Goal: Task Accomplishment & Management: Manage account settings

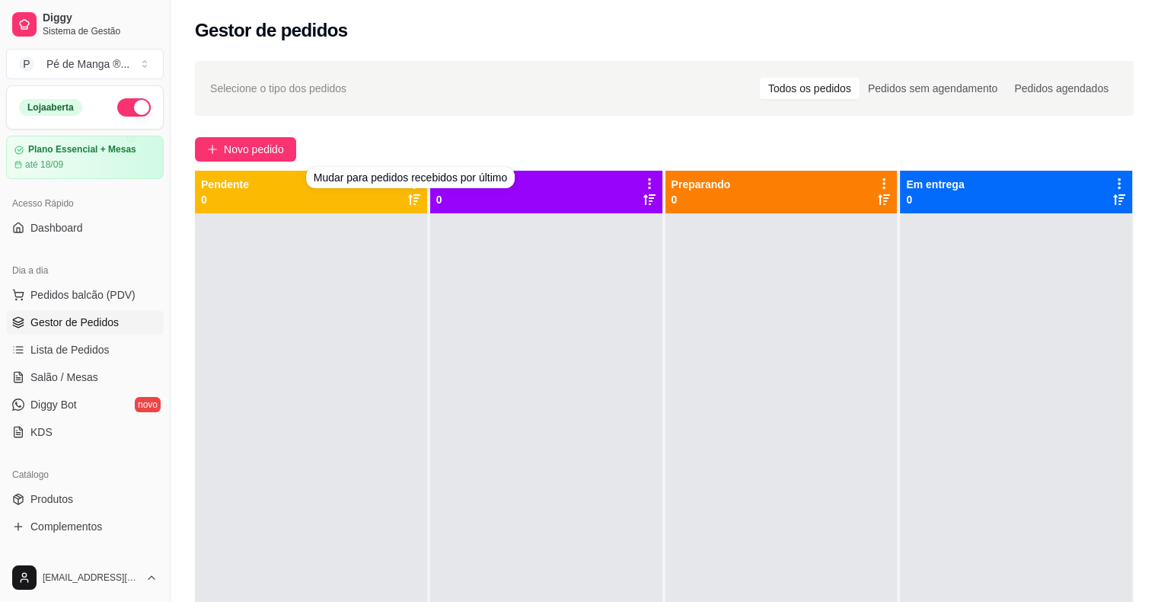
click at [612, 137] on div "Novo pedido" at bounding box center [664, 149] width 939 height 24
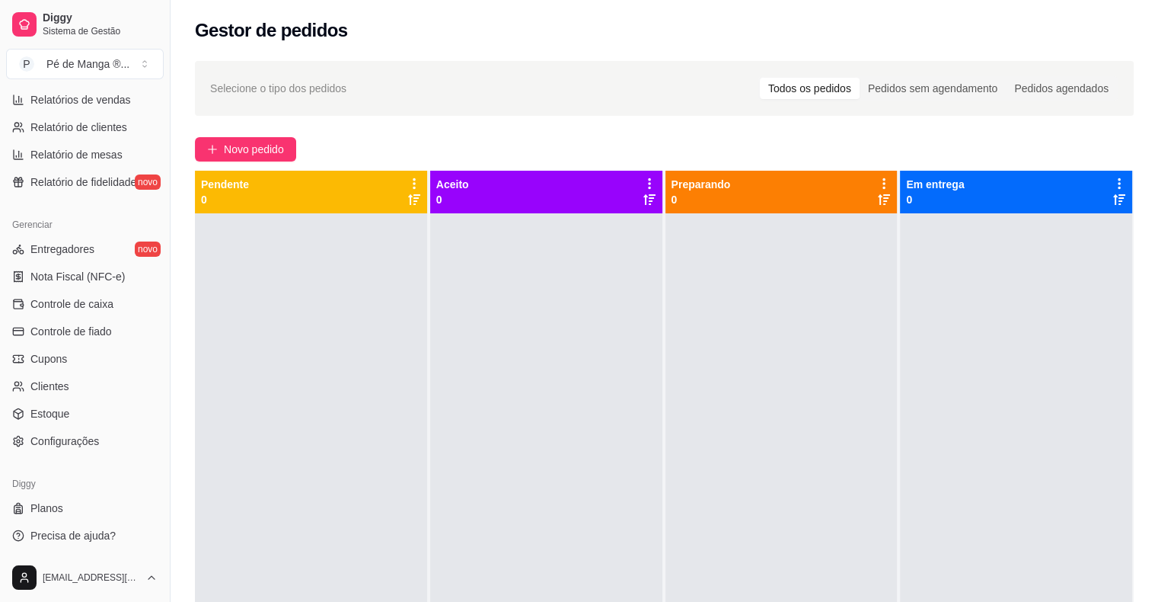
scroll to position [417, 0]
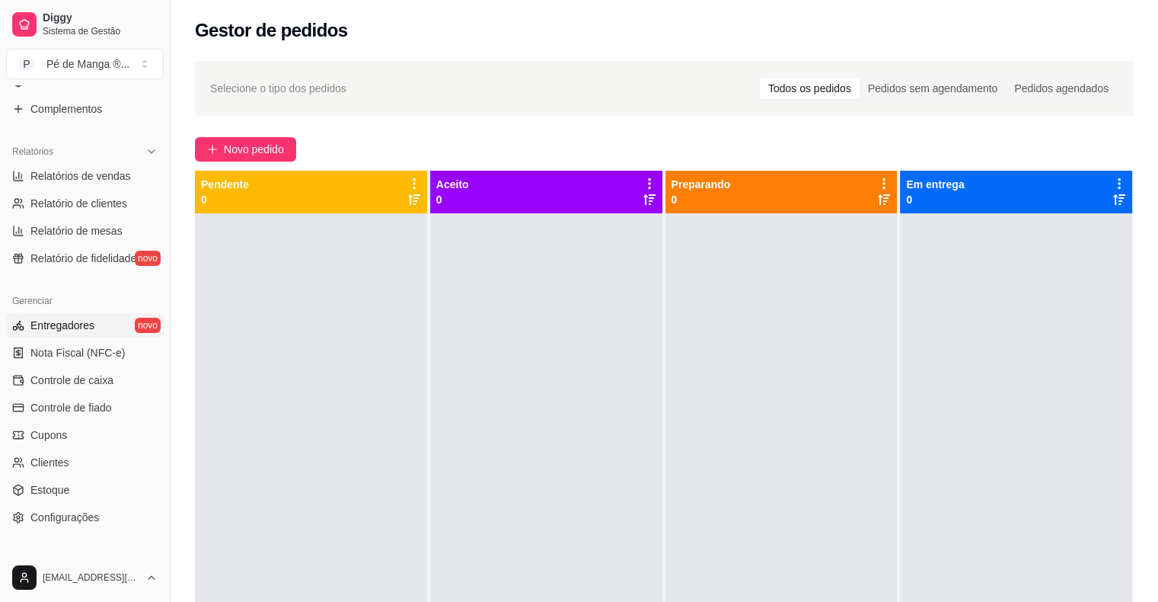
click at [85, 331] on span "Entregadores" at bounding box center [62, 325] width 64 height 15
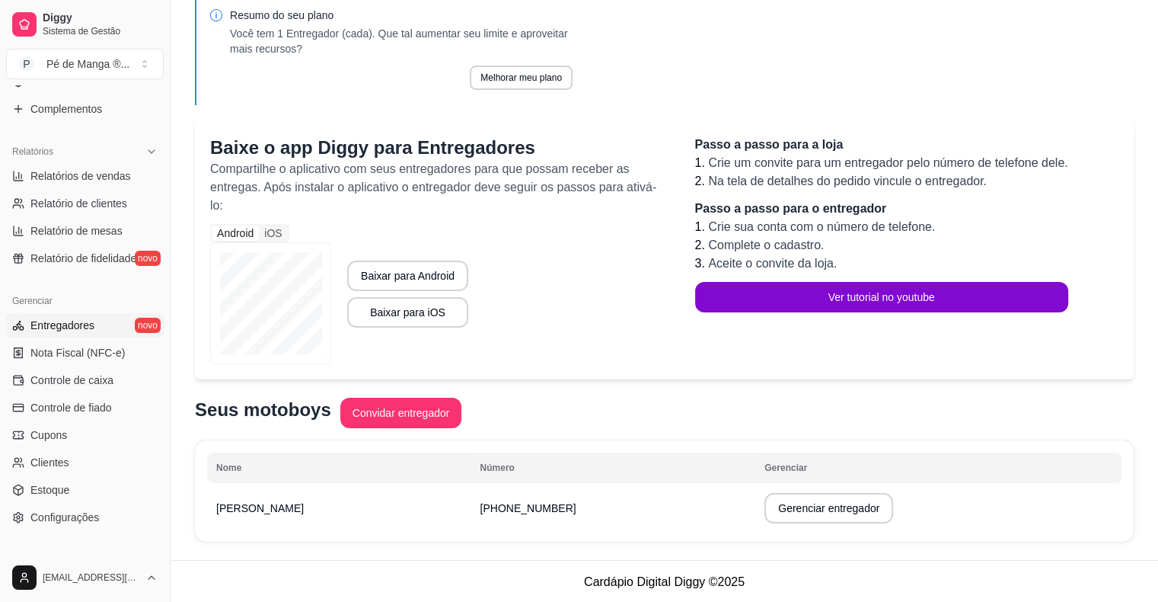
scroll to position [155, 0]
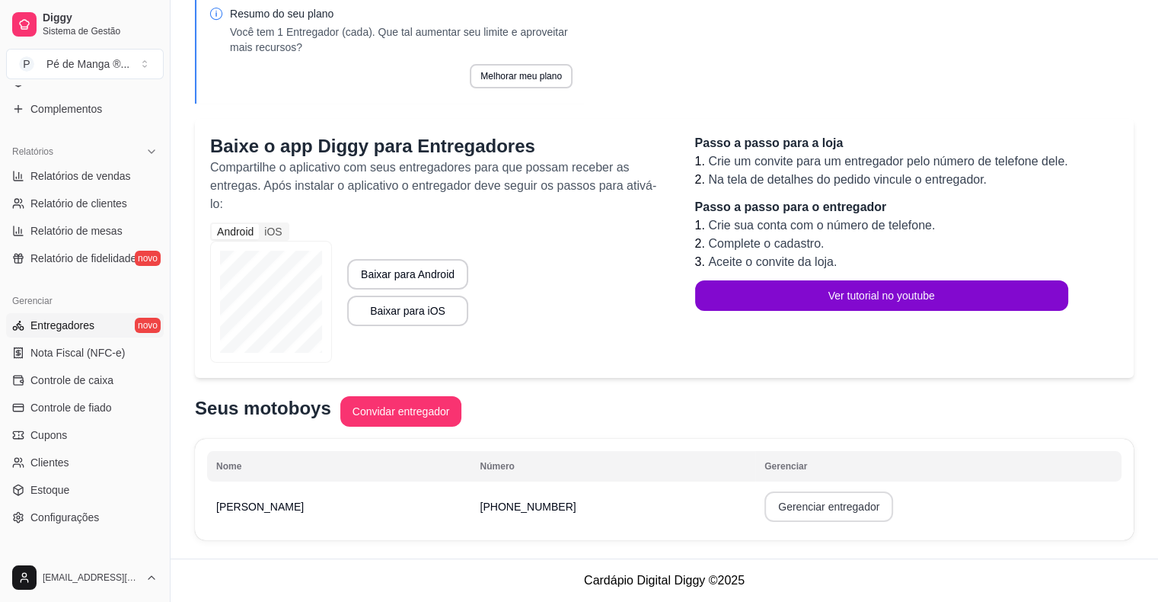
click at [764, 516] on button "Gerenciar entregador" at bounding box center [828, 506] width 129 height 30
select select "30"
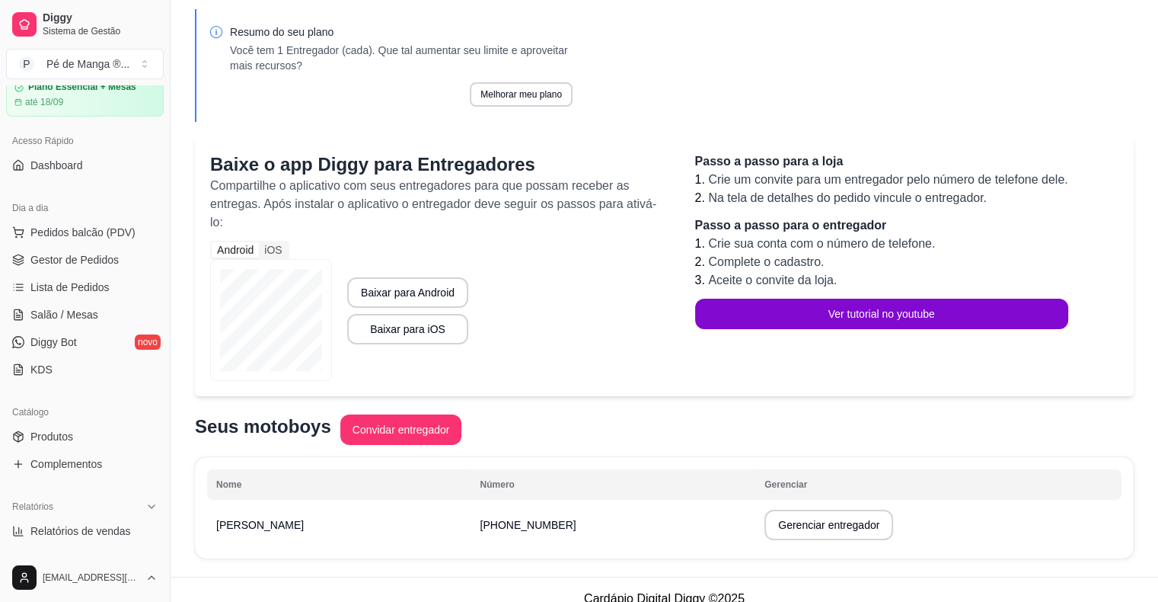
scroll to position [37, 0]
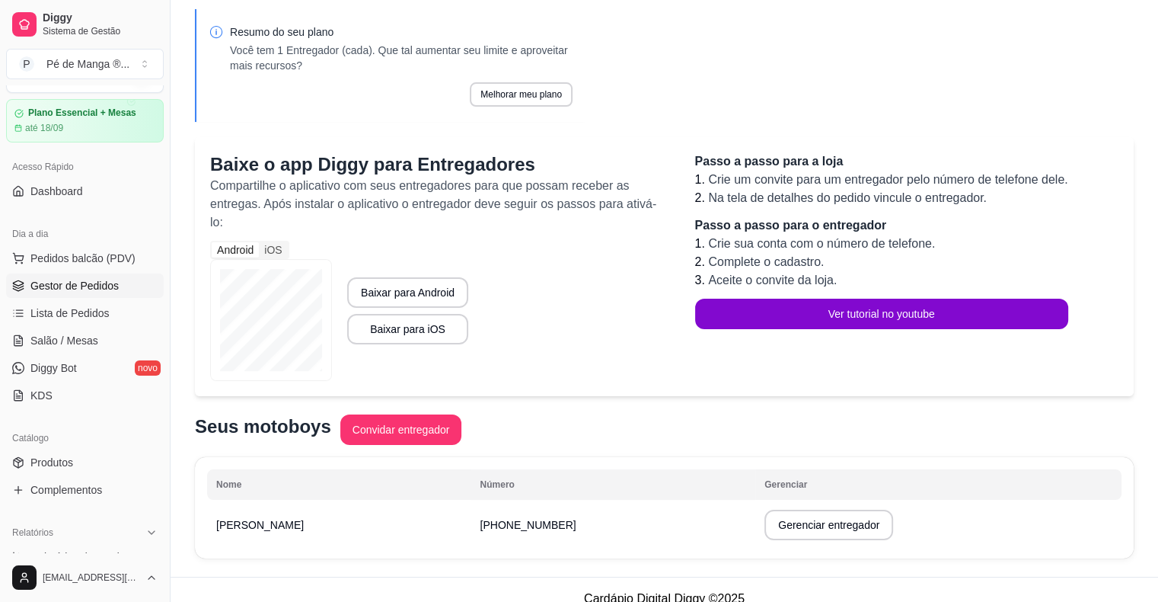
click at [73, 287] on span "Gestor de Pedidos" at bounding box center [74, 285] width 88 height 15
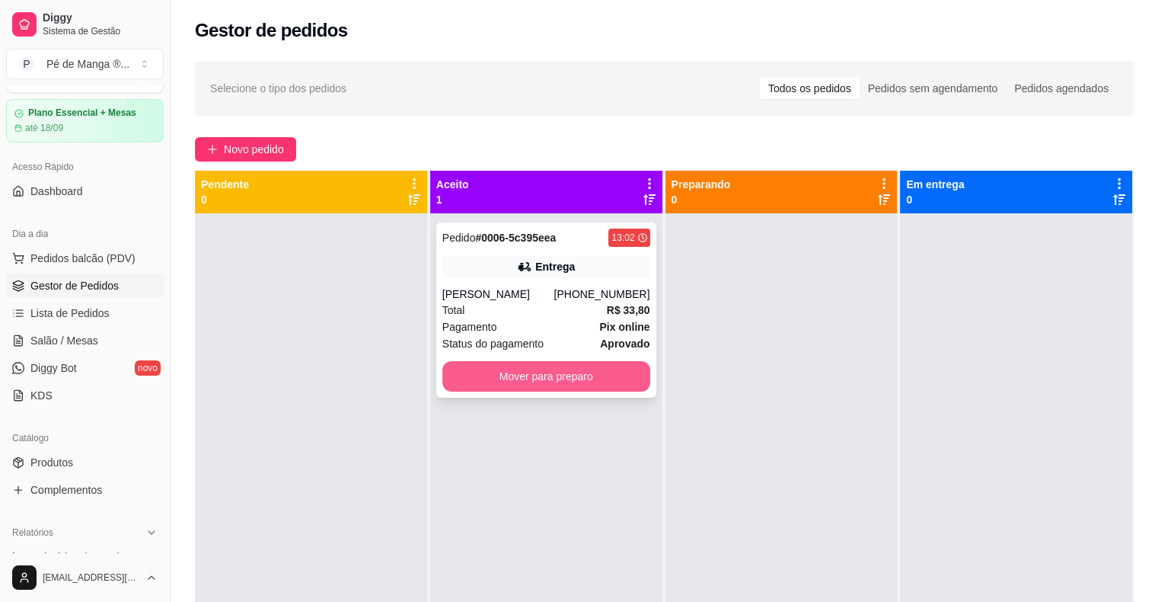
click at [550, 391] on button "Mover para preparo" at bounding box center [546, 376] width 208 height 30
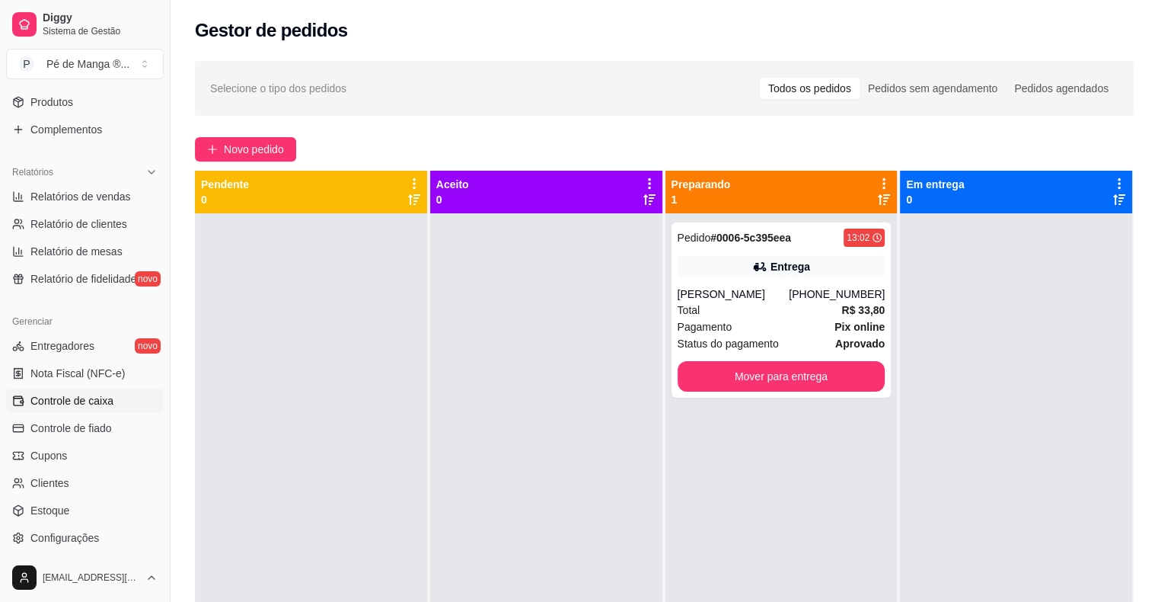
scroll to position [417, 0]
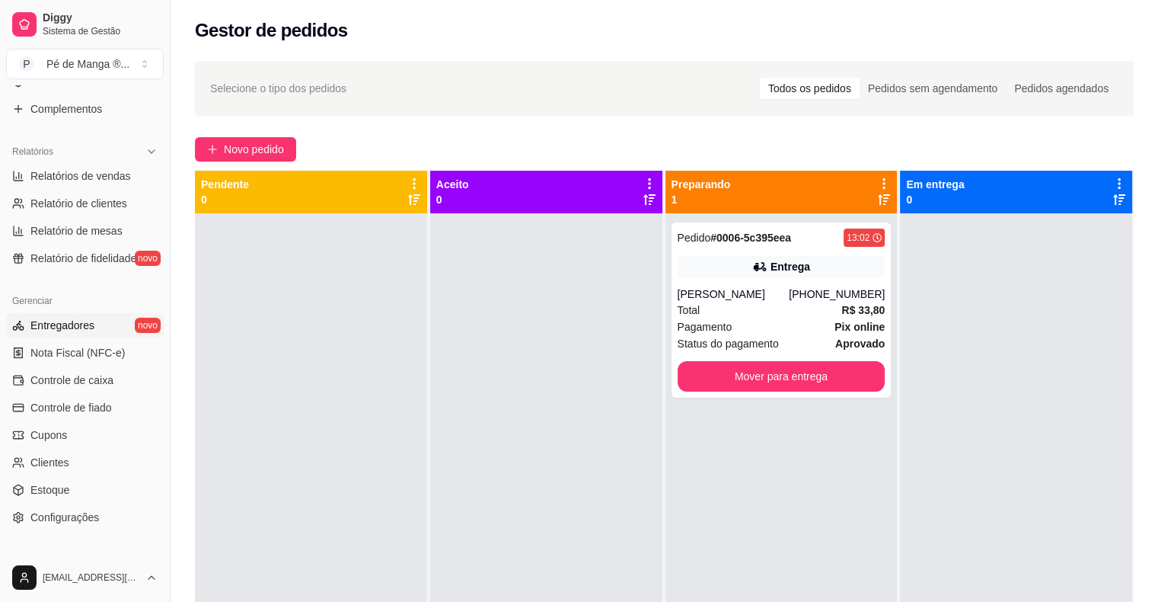
click at [43, 326] on span "Entregadores" at bounding box center [62, 325] width 64 height 15
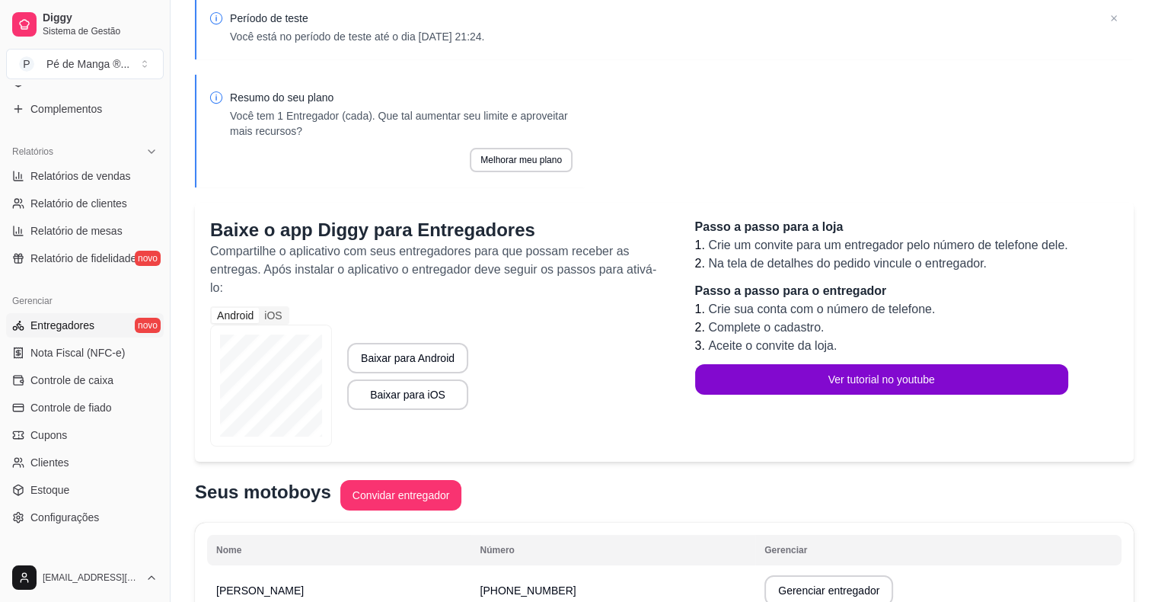
scroll to position [155, 0]
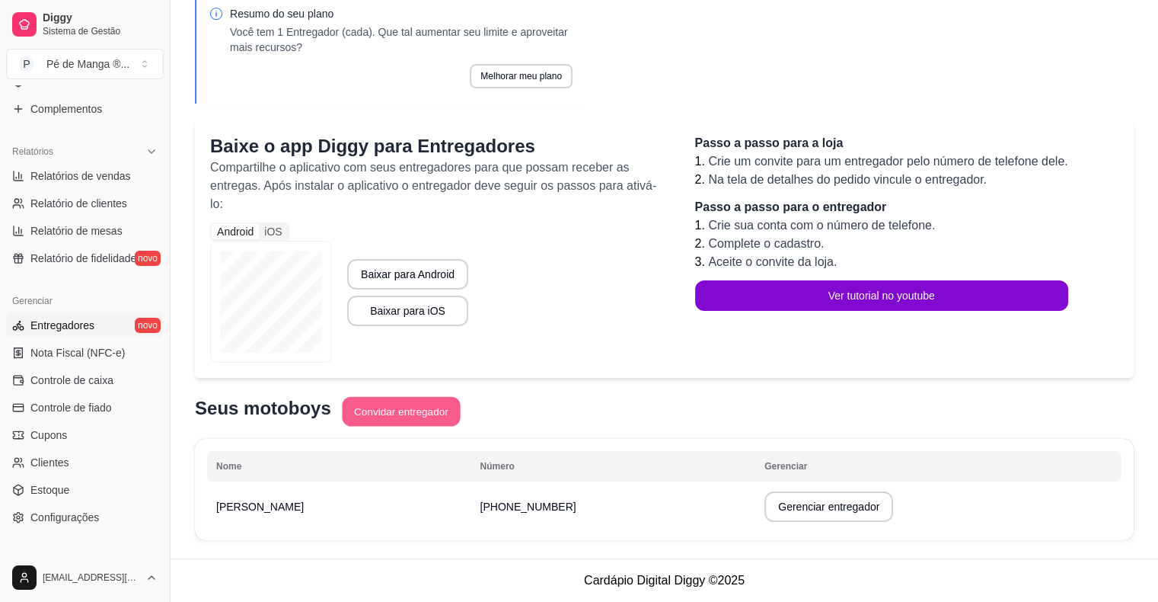
click at [369, 413] on button "Convidar entregador" at bounding box center [401, 412] width 118 height 30
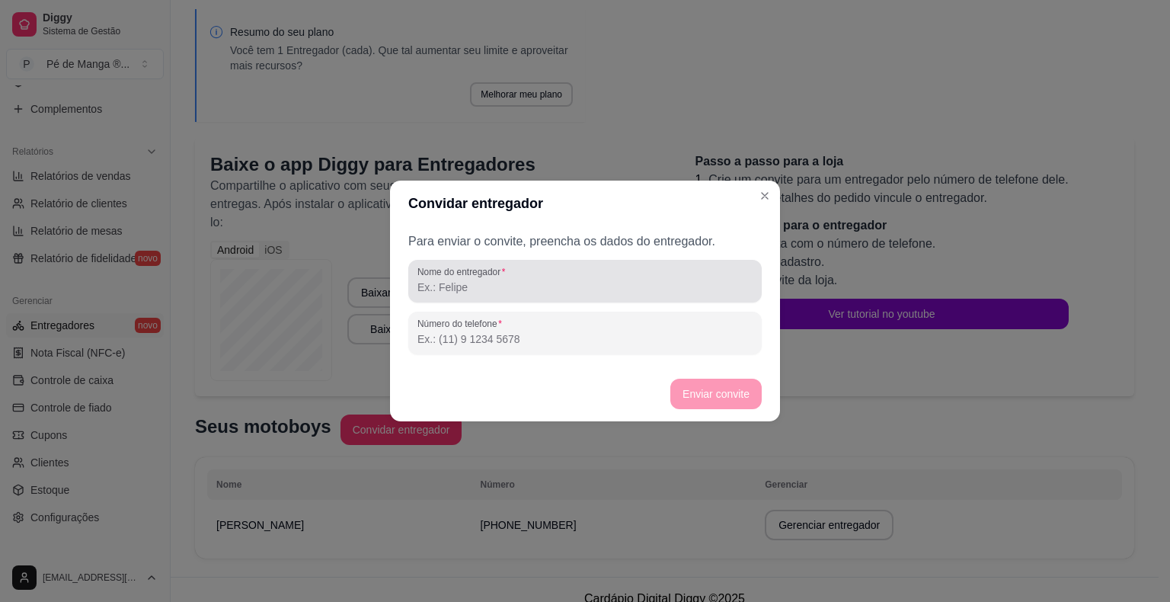
click at [463, 298] on div "Nome do entregador" at bounding box center [584, 281] width 353 height 43
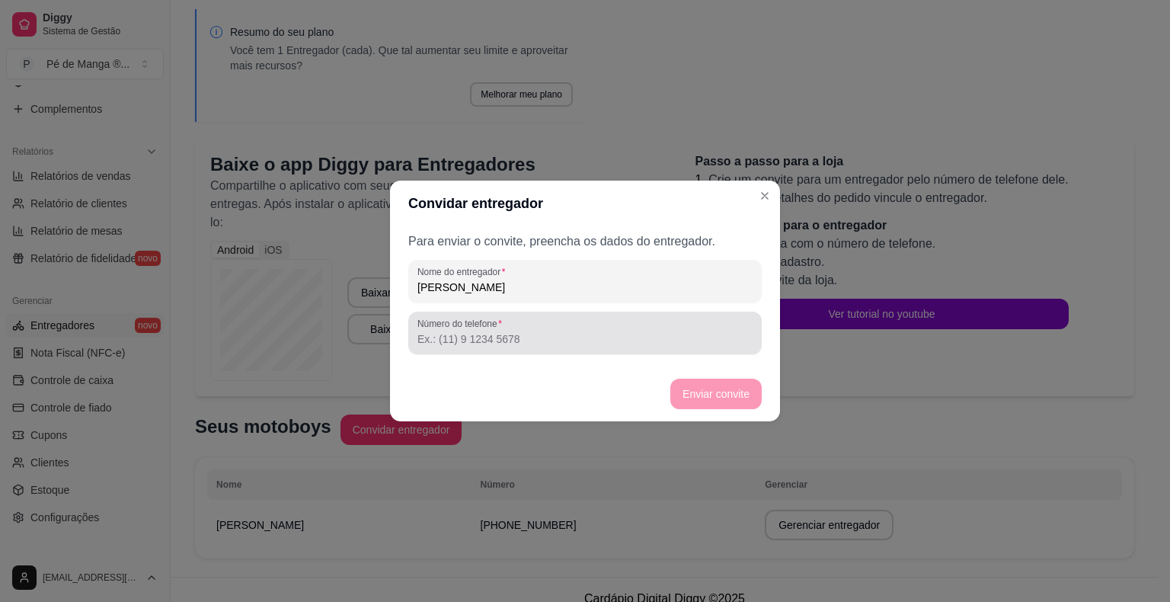
type input "[PERSON_NAME]"
click at [499, 346] on div at bounding box center [584, 333] width 335 height 30
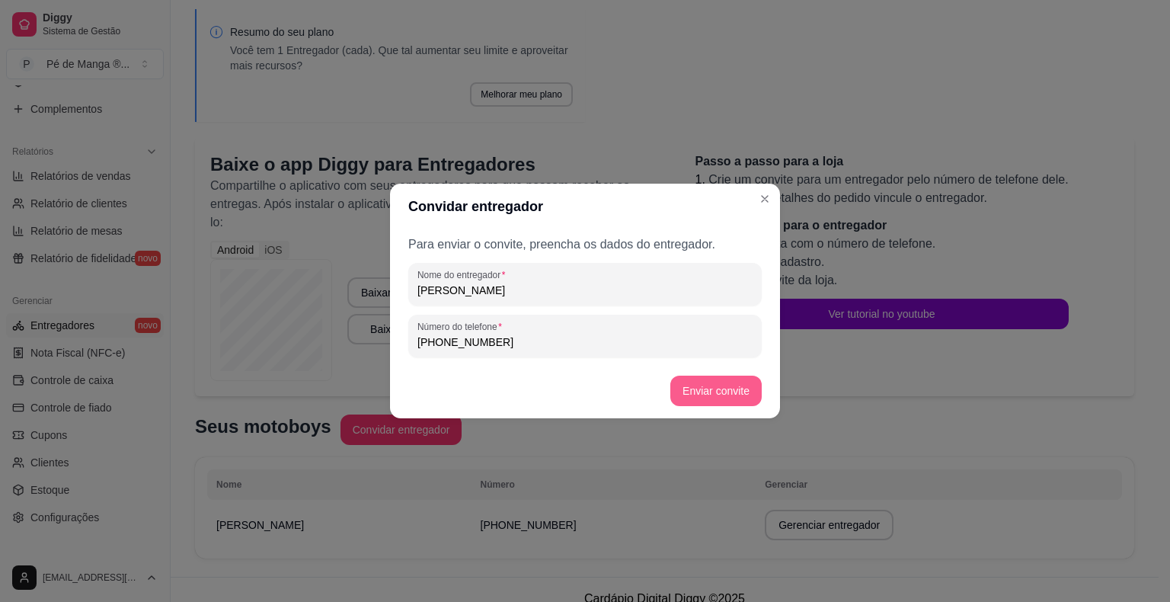
type input "[PHONE_NUMBER]"
click at [695, 403] on button "Enviar convite" at bounding box center [715, 390] width 91 height 30
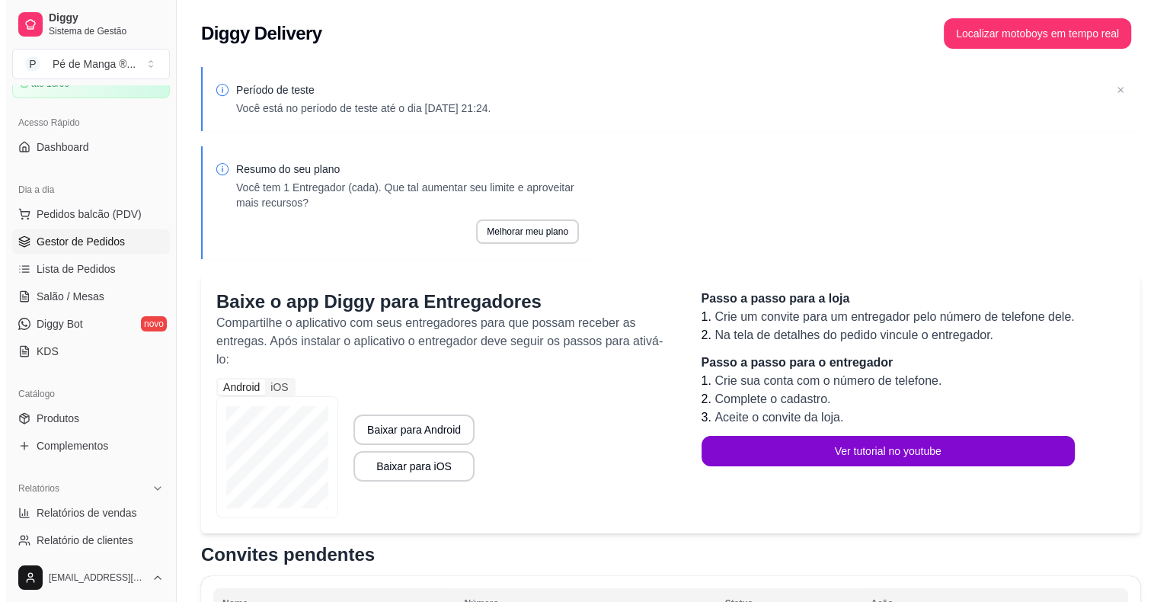
scroll to position [37, 0]
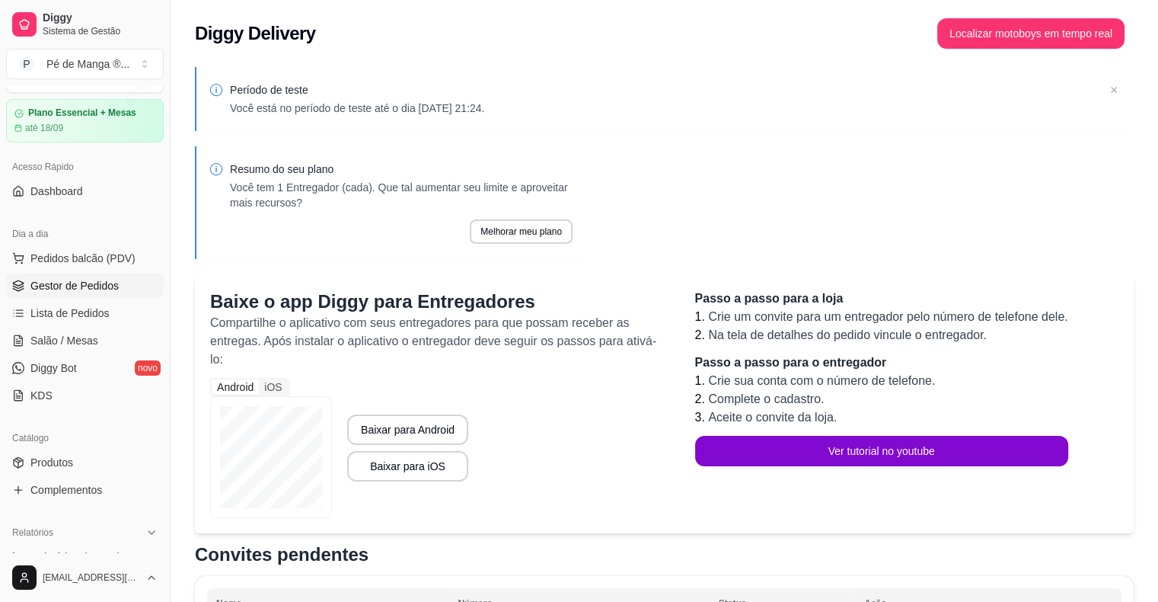
click at [98, 282] on span "Gestor de Pedidos" at bounding box center [74, 285] width 88 height 15
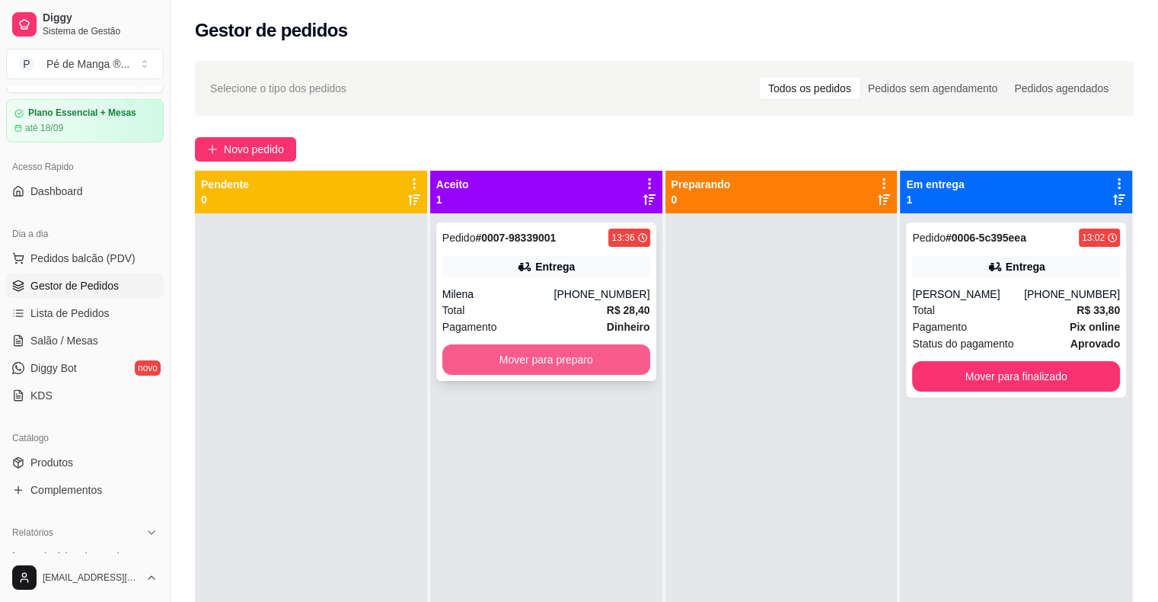
click at [600, 365] on button "Mover para preparo" at bounding box center [546, 359] width 208 height 30
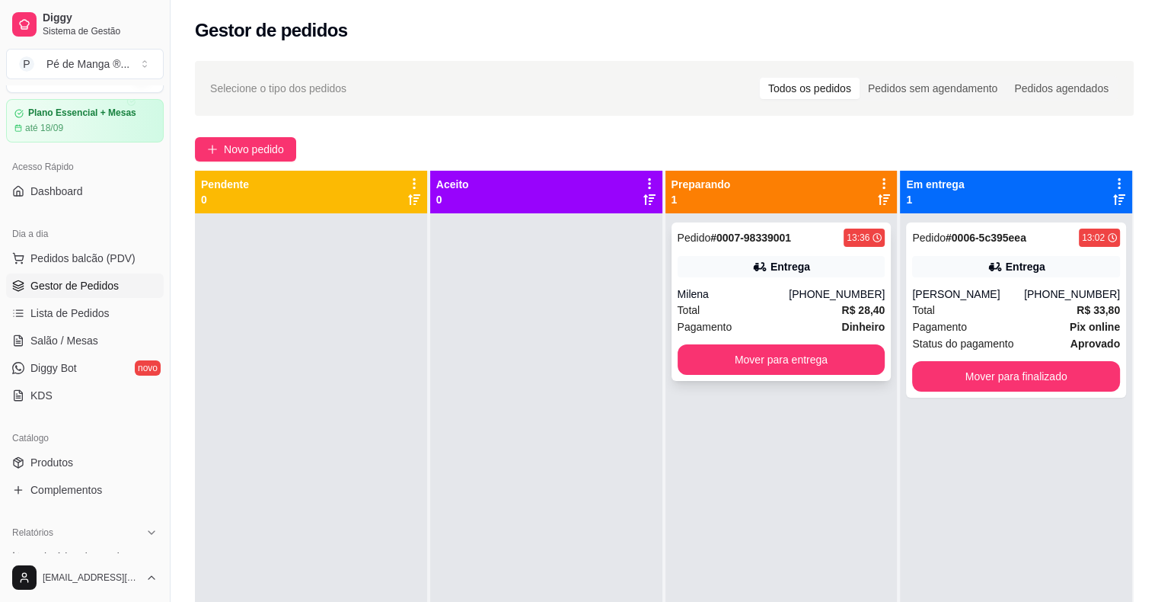
drag, startPoint x: 792, startPoint y: 306, endPoint x: 796, endPoint y: 313, distance: 8.2
click at [796, 313] on div "Total R$ 28,40" at bounding box center [782, 310] width 208 height 17
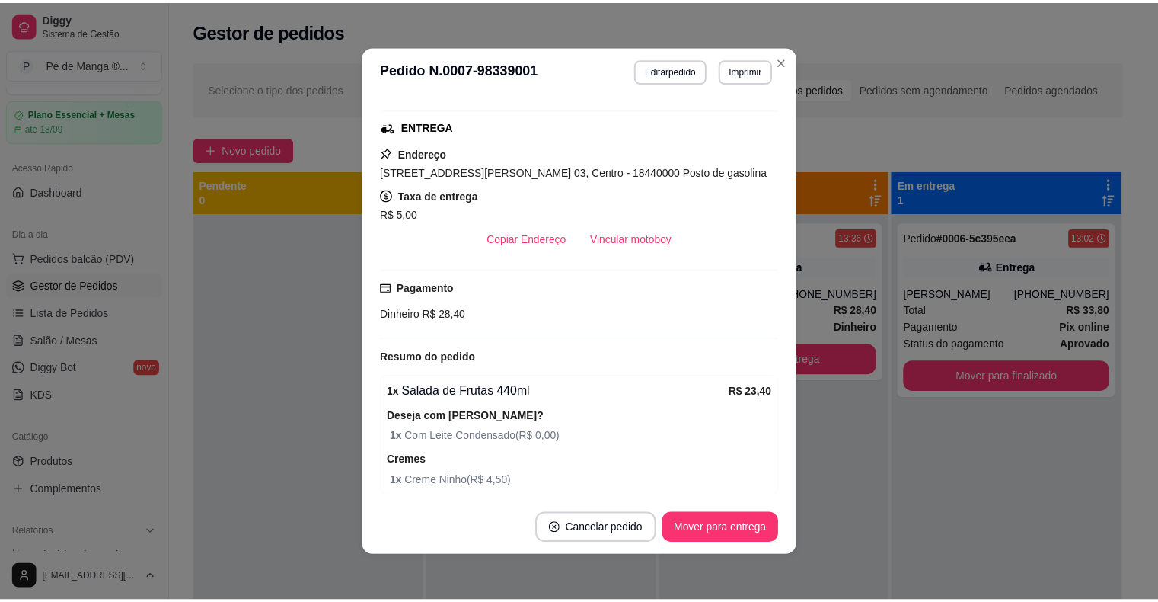
scroll to position [228, 0]
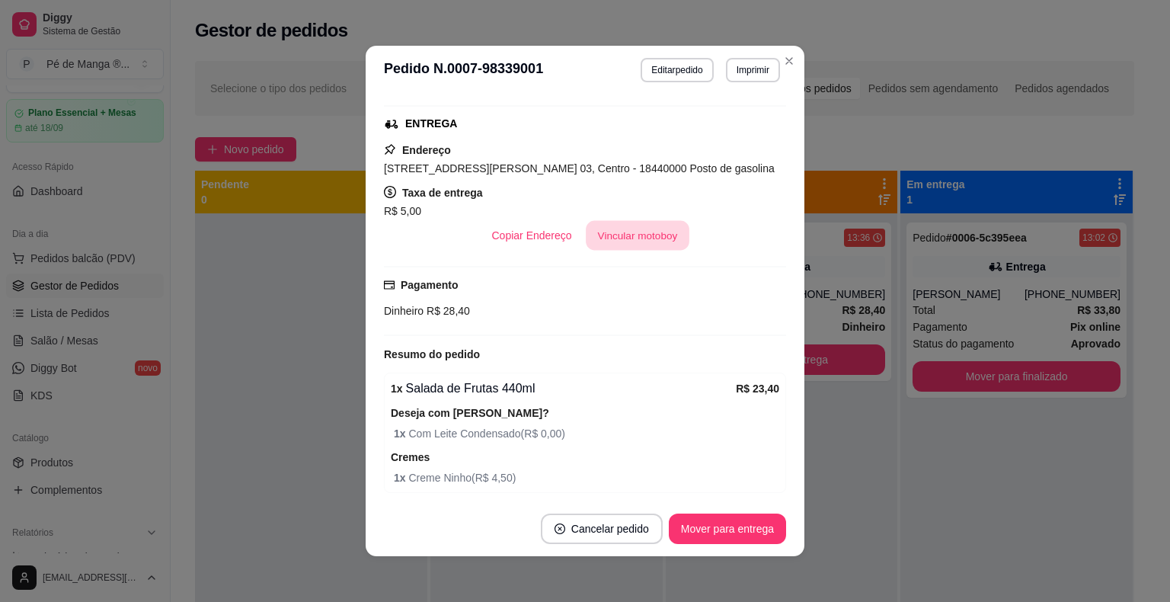
click at [608, 236] on button "Vincular motoboy" at bounding box center [638, 236] width 104 height 30
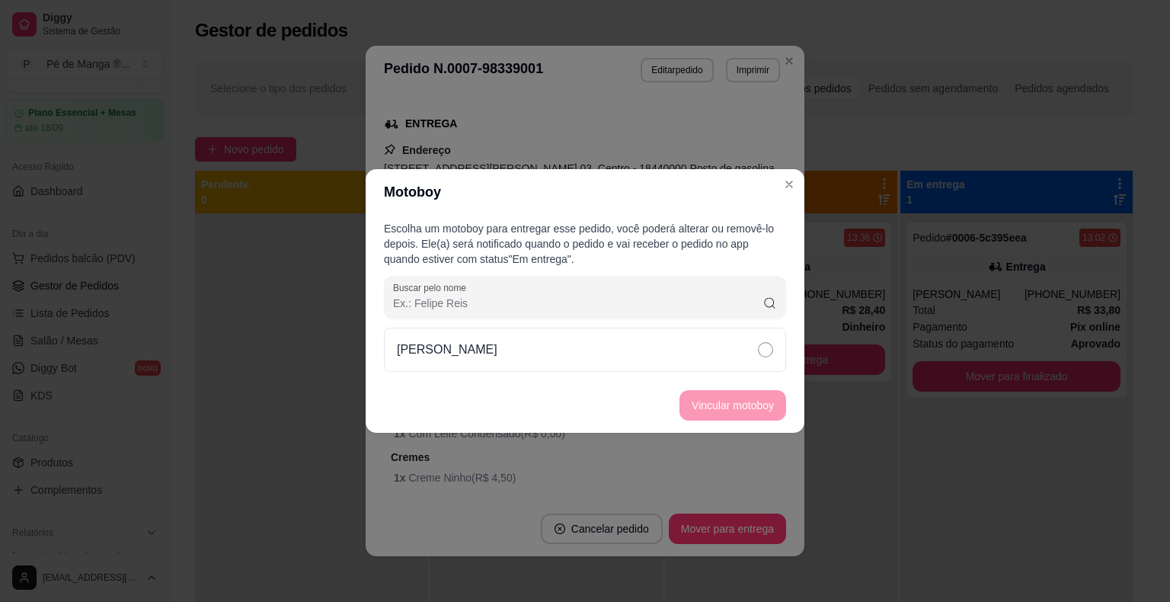
drag, startPoint x: 758, startPoint y: 350, endPoint x: 756, endPoint y: 385, distance: 35.8
click at [758, 351] on icon at bounding box center [765, 349] width 15 height 15
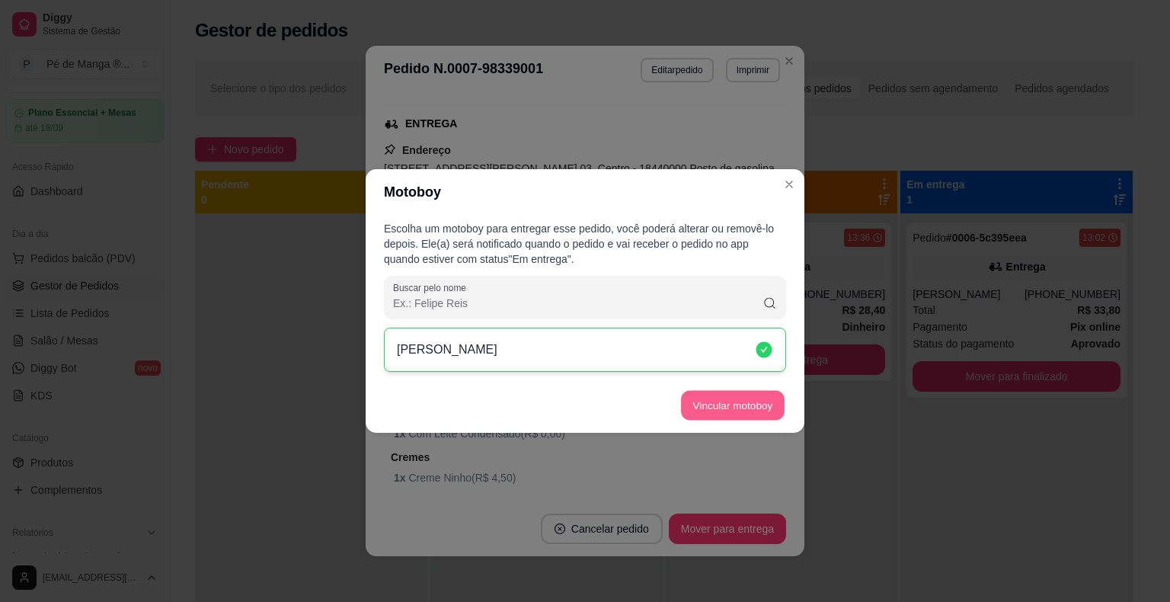
click at [745, 407] on button "Vincular motoboy" at bounding box center [733, 406] width 104 height 30
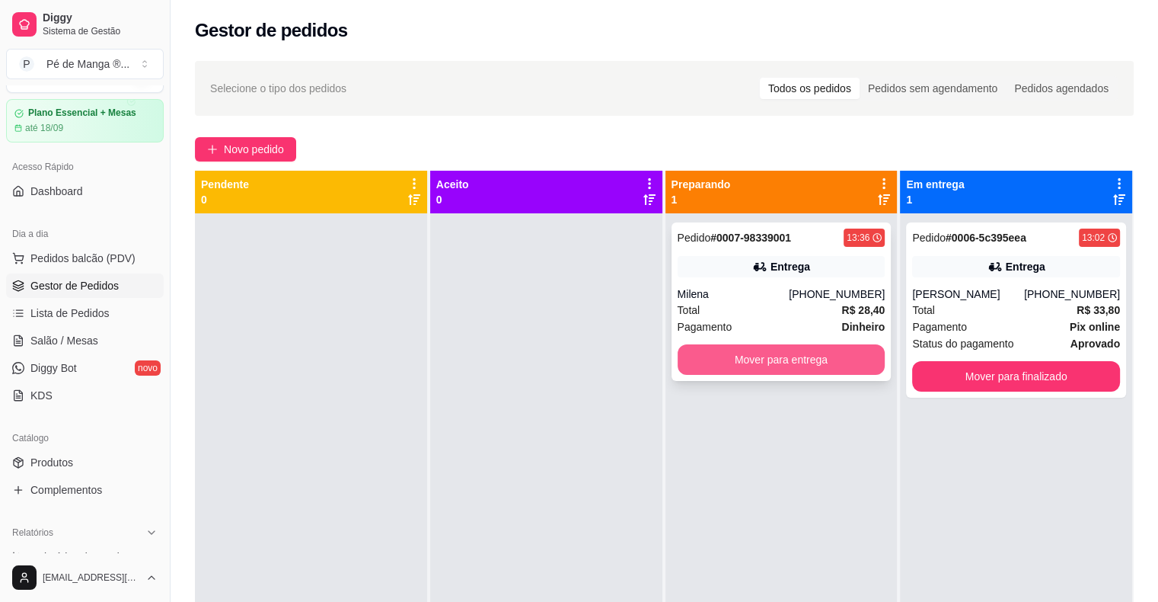
click at [768, 361] on button "Mover para entrega" at bounding box center [782, 359] width 208 height 30
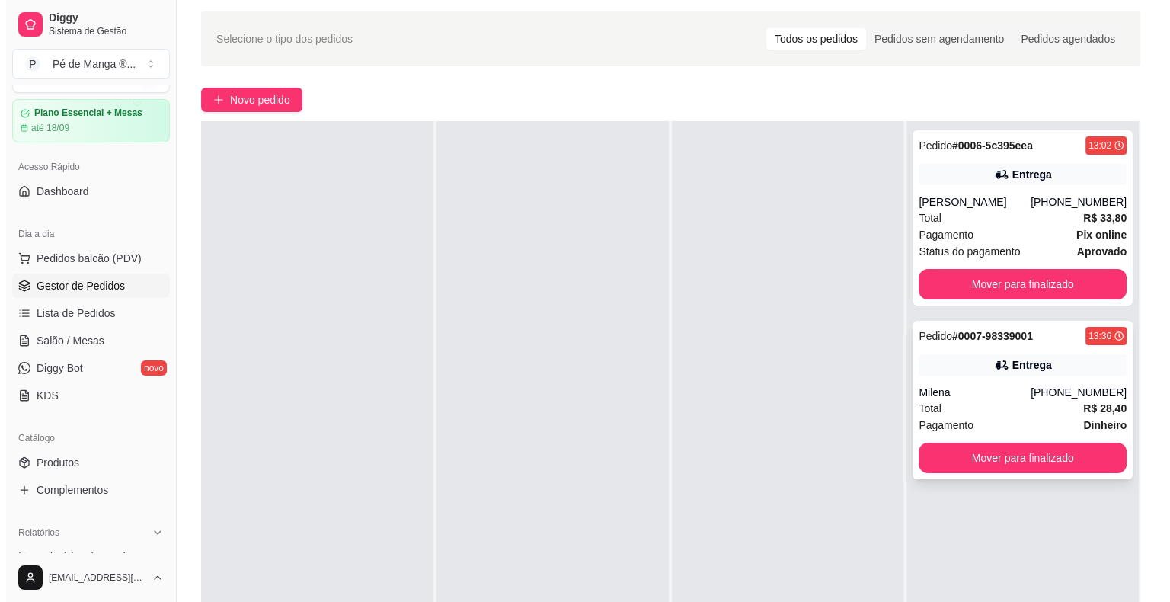
scroll to position [76, 0]
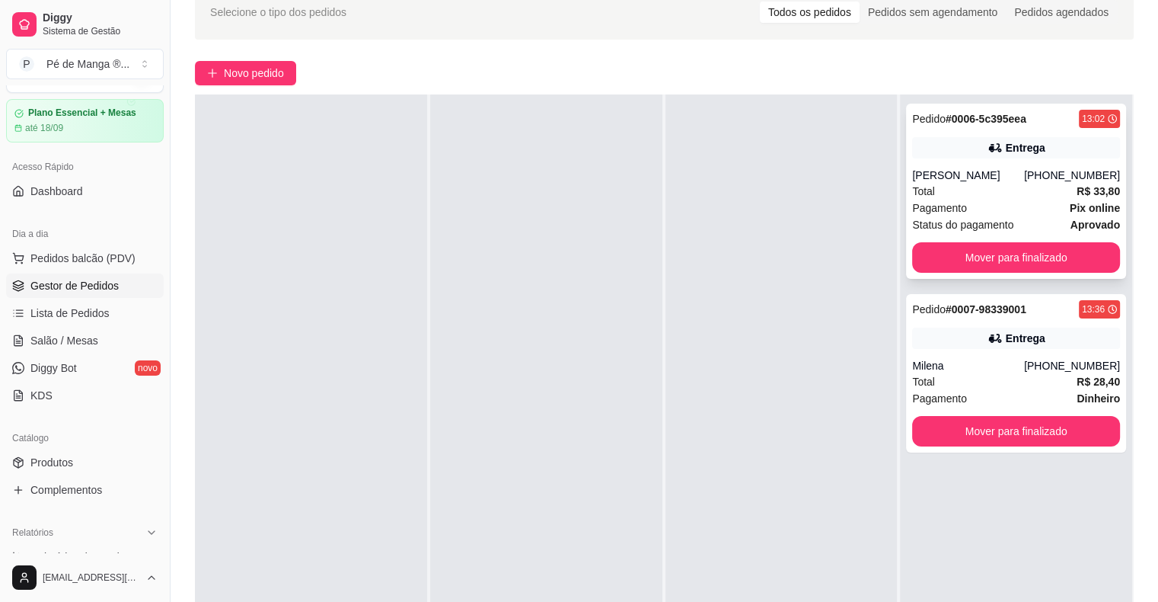
click at [1020, 183] on div "[PERSON_NAME]" at bounding box center [968, 175] width 112 height 15
click at [1072, 366] on div "Pedido # 0007-98339001 13:36 Entrega Milena [PHONE_NUMBER] Total R$ 28,40 Pagam…" at bounding box center [1016, 373] width 220 height 158
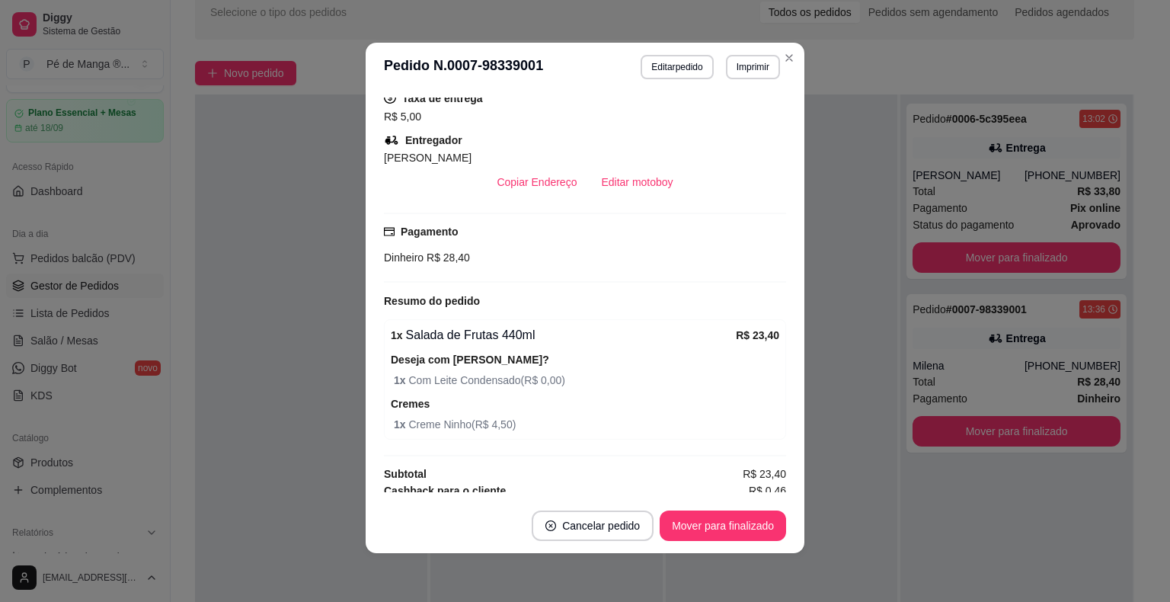
scroll to position [341, 0]
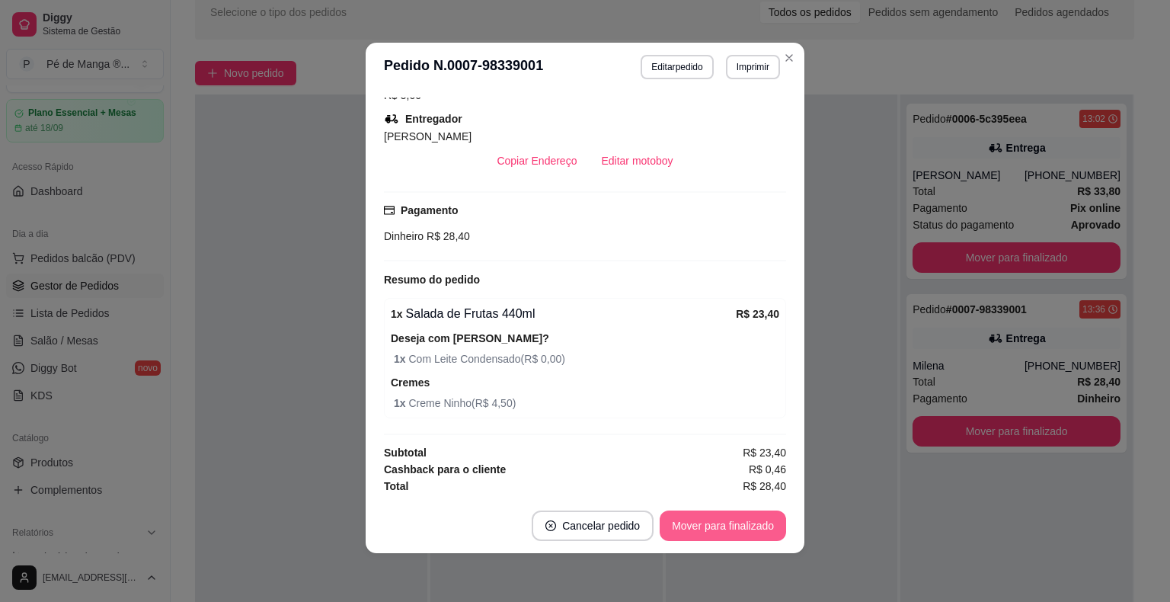
click at [719, 537] on button "Mover para finalizado" at bounding box center [722, 525] width 126 height 30
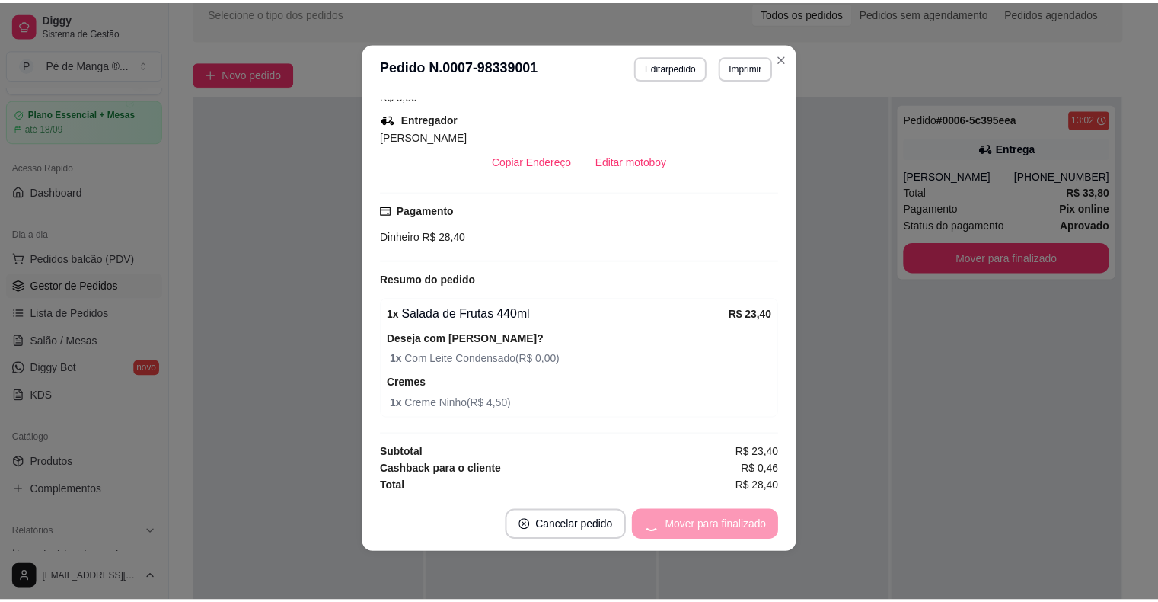
scroll to position [306, 0]
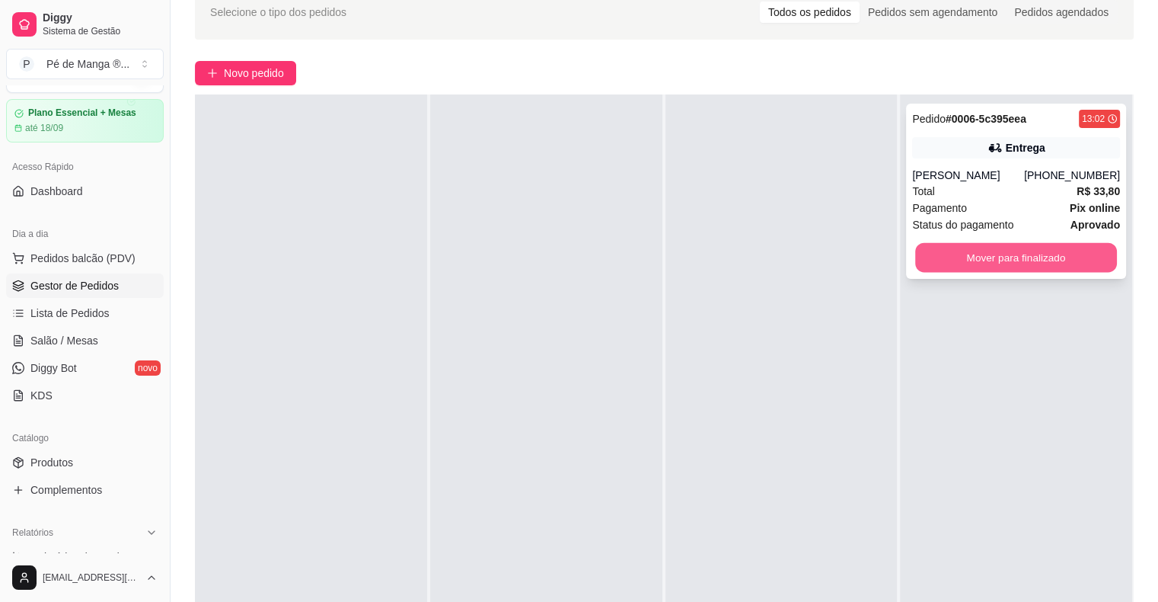
click at [983, 272] on button "Mover para finalizado" at bounding box center [1016, 258] width 202 height 30
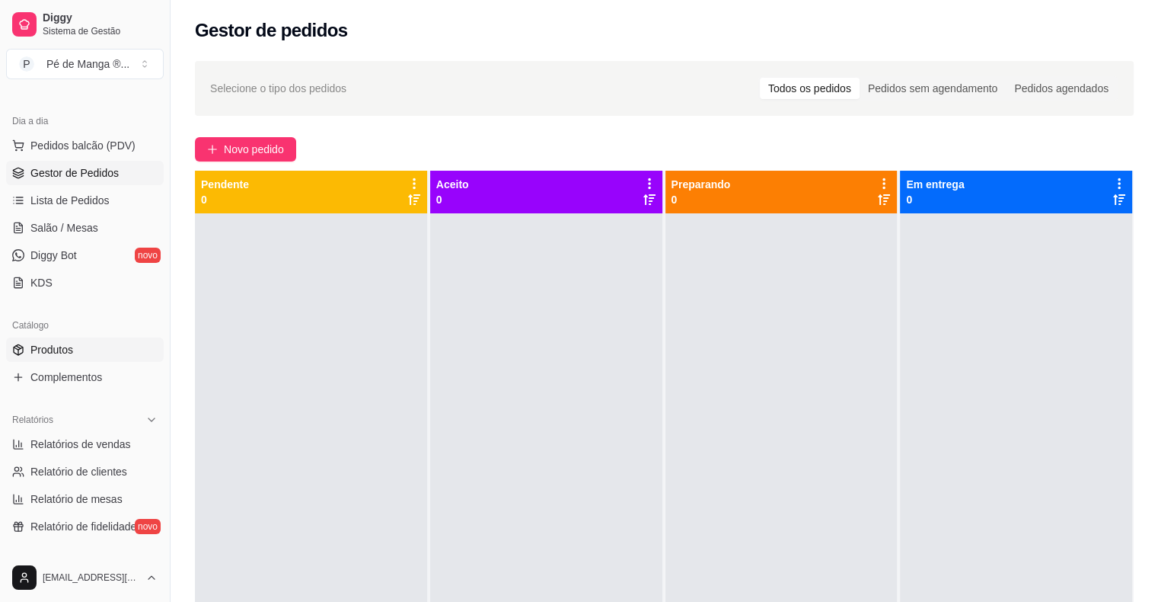
scroll to position [152, 0]
click at [106, 438] on span "Relatórios de vendas" at bounding box center [80, 440] width 101 height 15
select select "ALL"
select select "0"
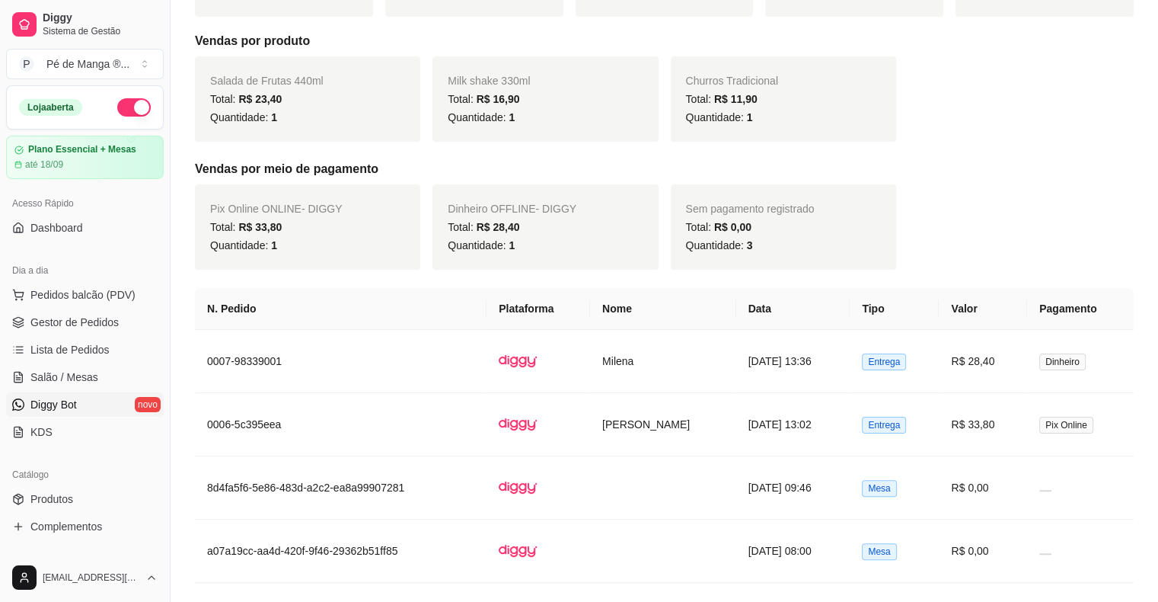
click at [73, 403] on span "Diggy Bot" at bounding box center [53, 404] width 46 height 15
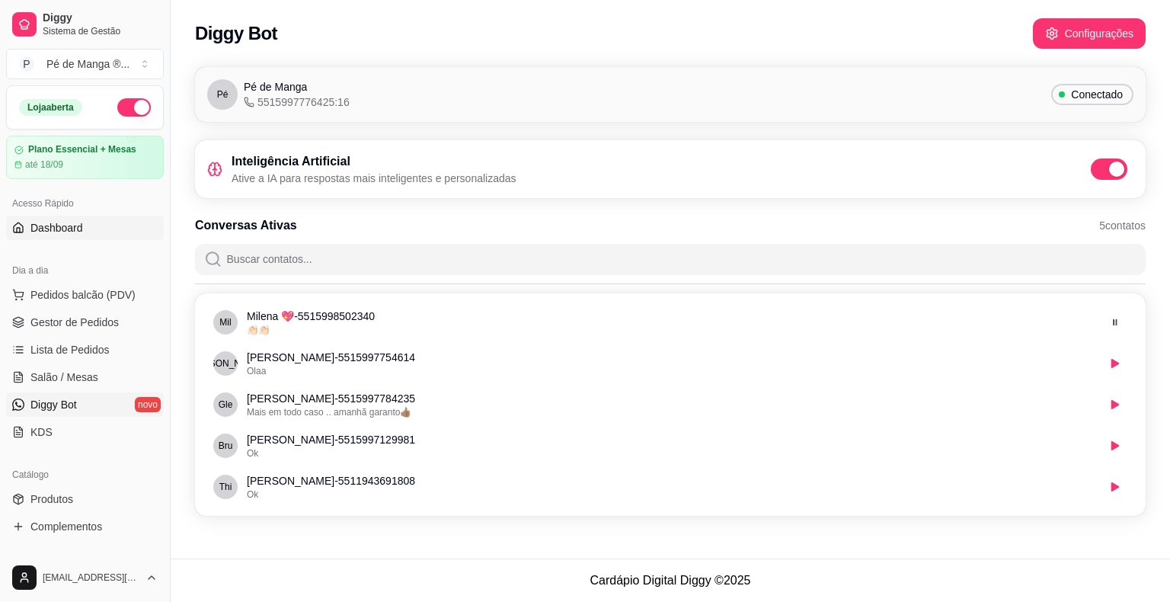
click at [101, 231] on link "Dashboard" at bounding box center [85, 227] width 158 height 24
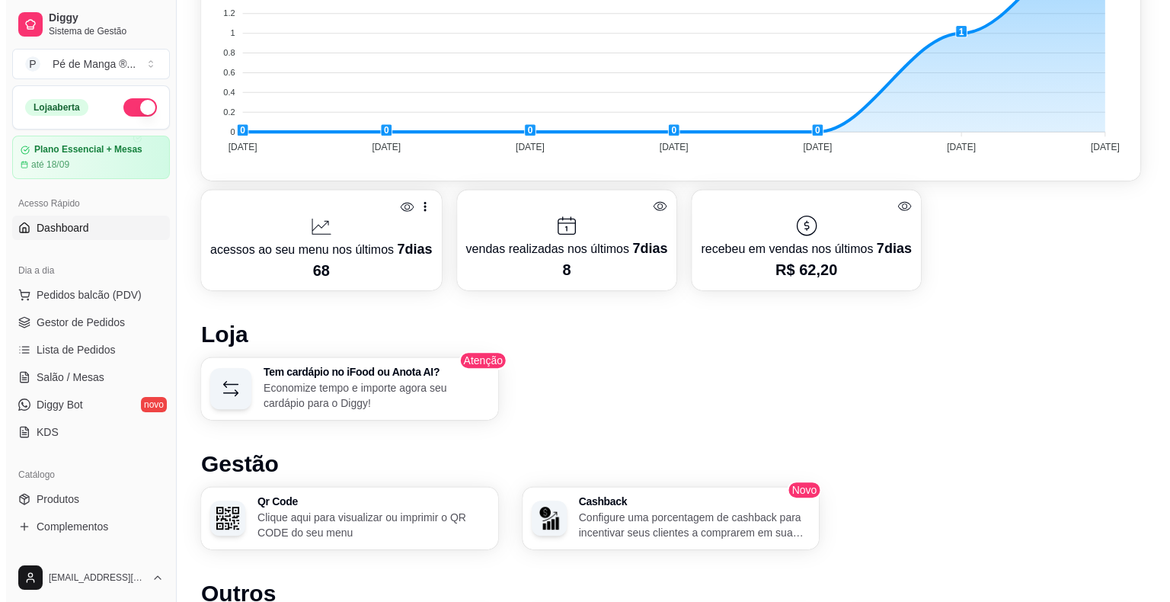
scroll to position [685, 0]
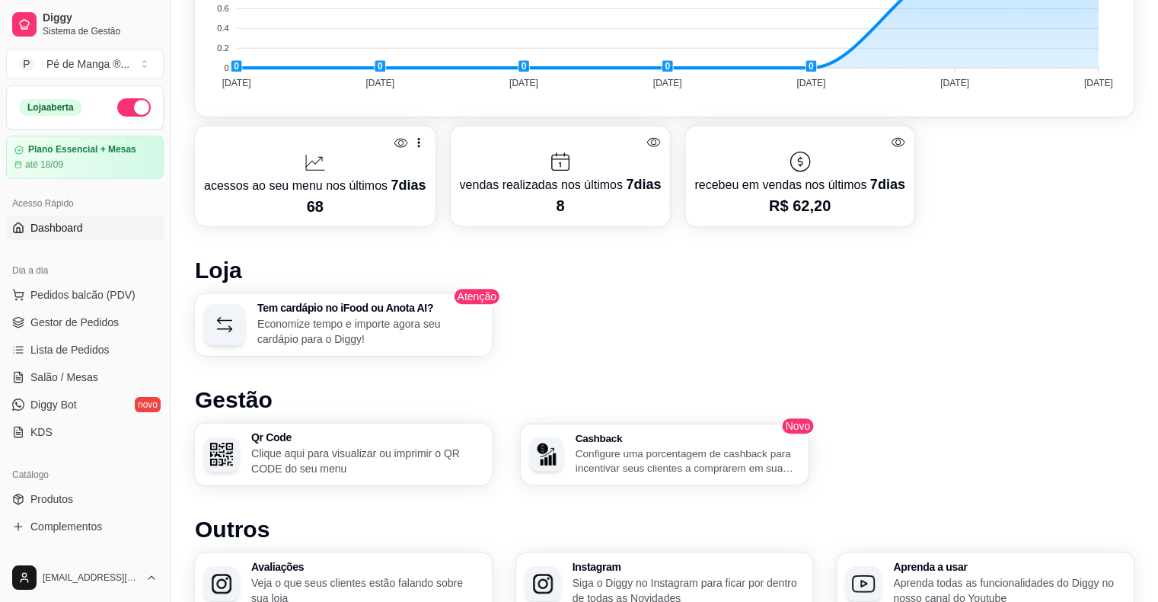
click at [779, 464] on p "Configure uma porcentagem de cashback para incentivar seus clientes a comprarem…" at bounding box center [687, 460] width 225 height 30
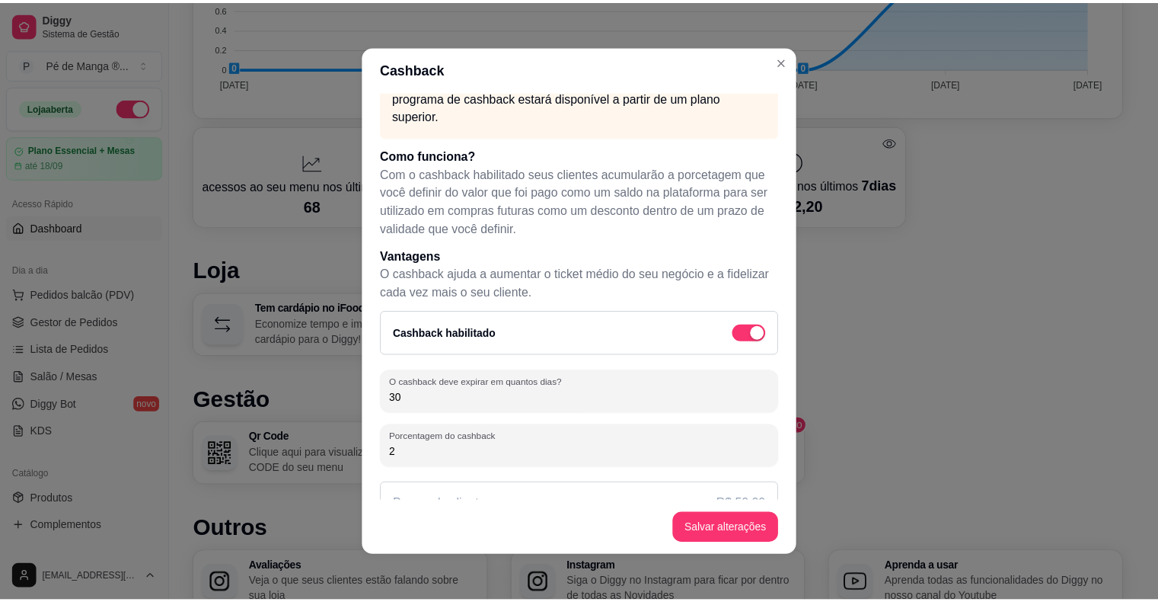
scroll to position [0, 0]
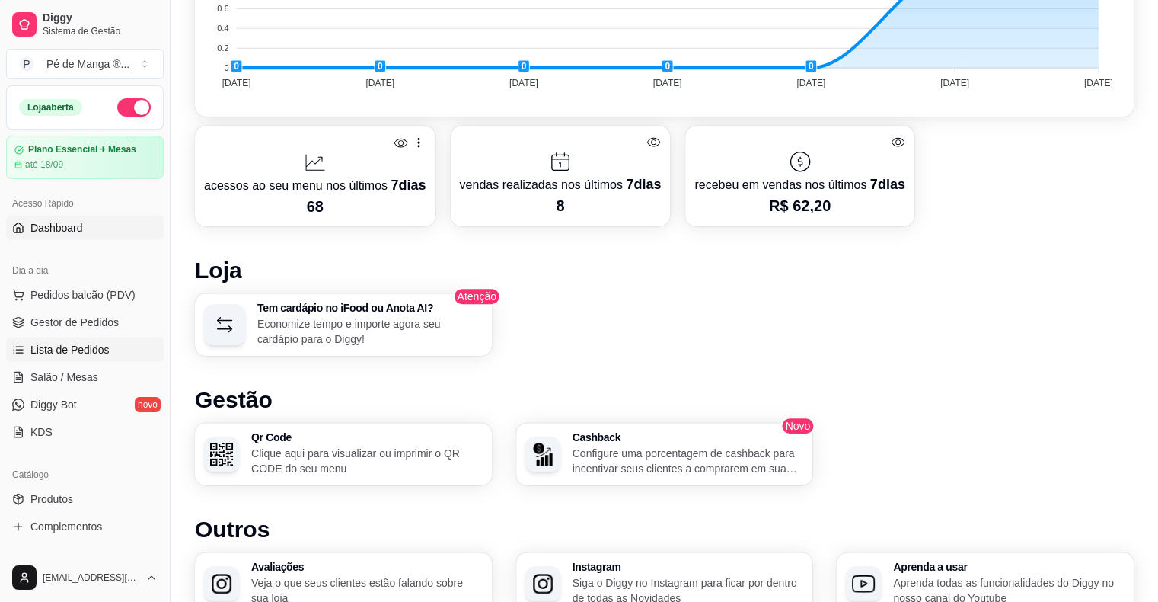
click at [76, 358] on link "Lista de Pedidos" at bounding box center [85, 349] width 158 height 24
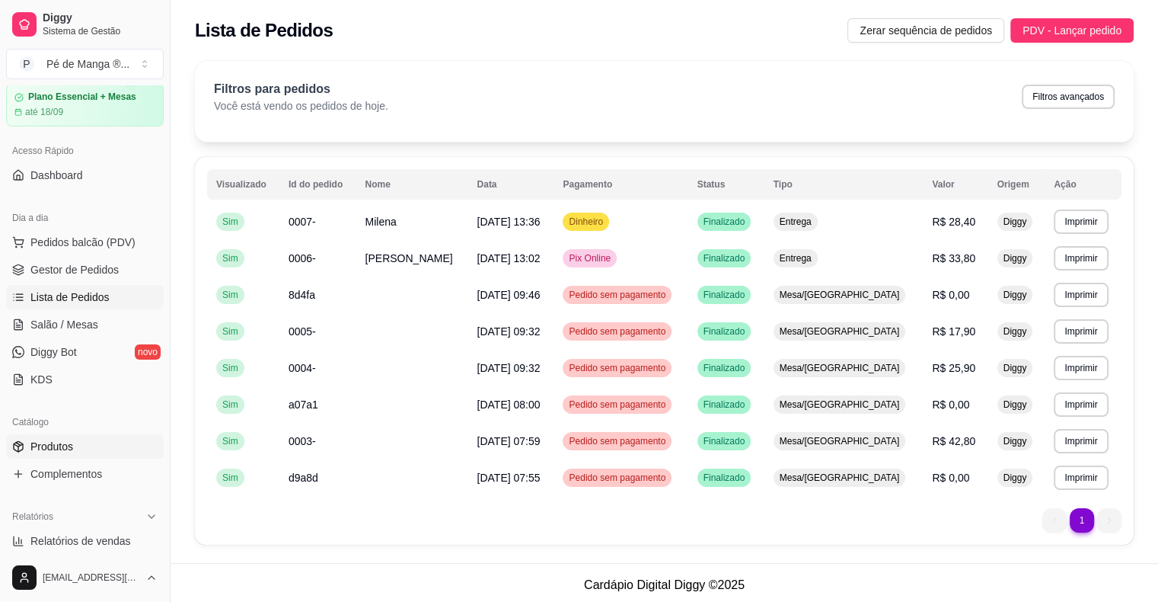
scroll to position [76, 0]
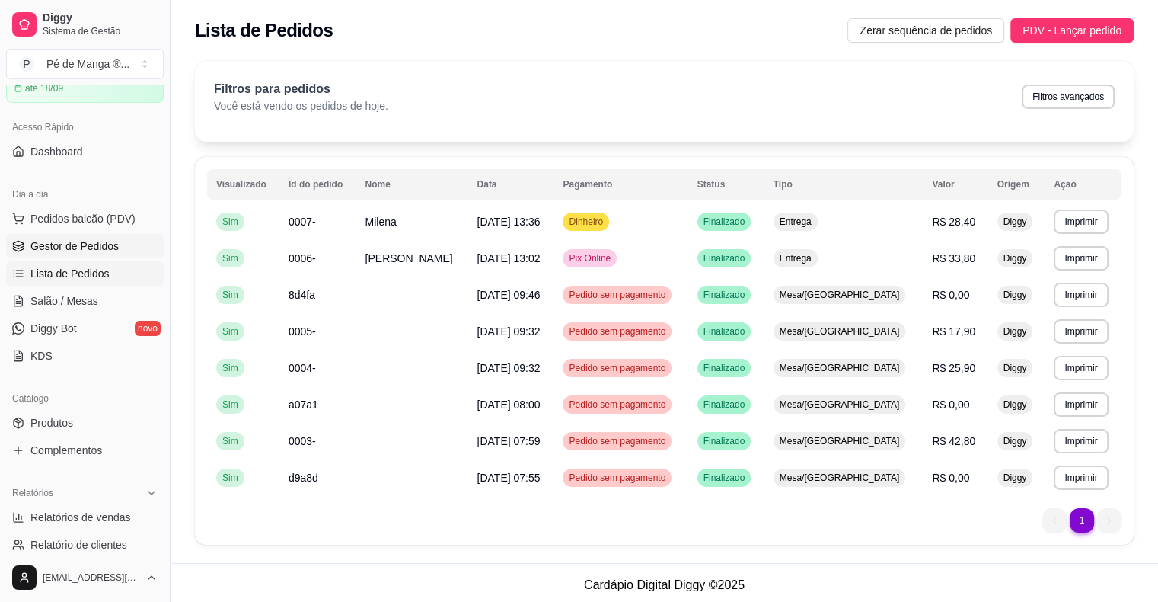
click at [113, 245] on span "Gestor de Pedidos" at bounding box center [74, 245] width 88 height 15
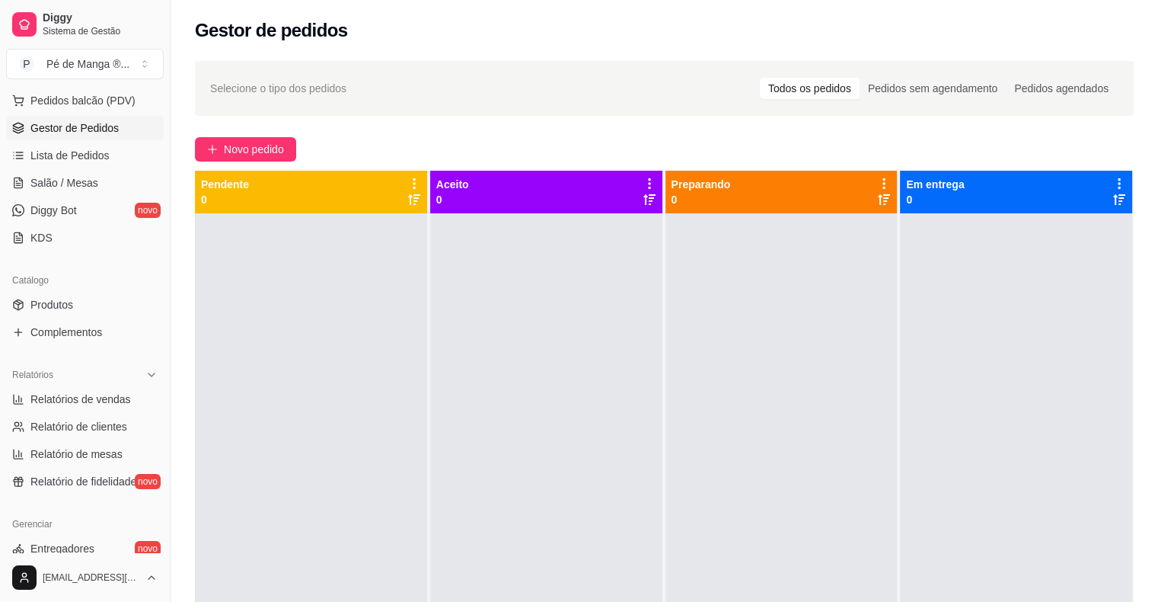
scroll to position [228, 0]
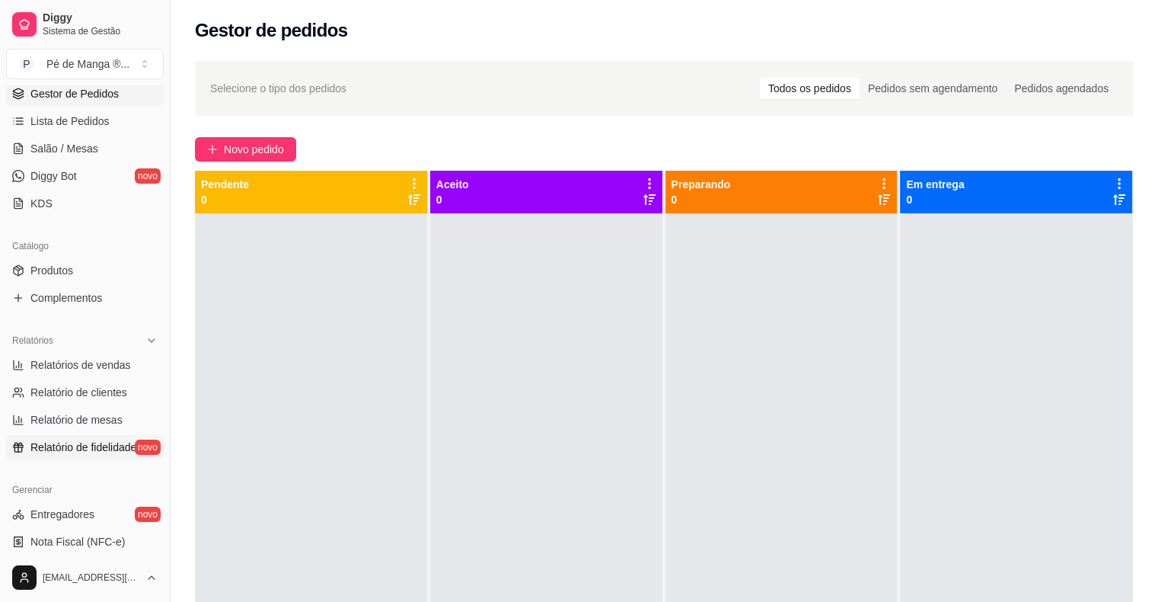
click at [122, 448] on span "Relatório de fidelidade" at bounding box center [83, 446] width 106 height 15
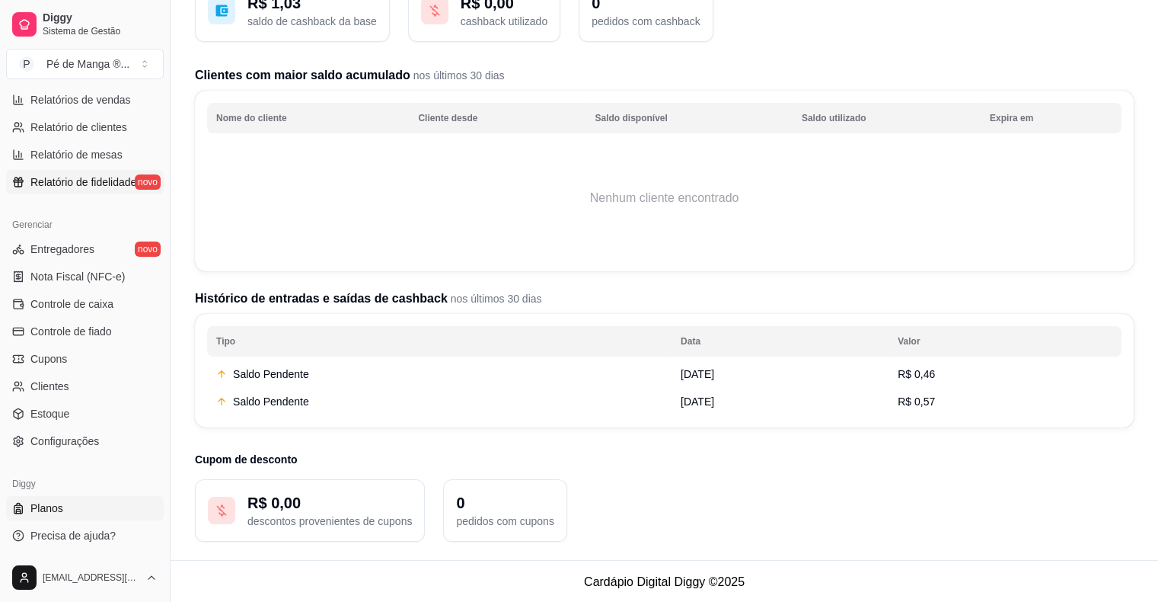
scroll to position [134, 0]
click at [126, 504] on link "Planos" at bounding box center [85, 508] width 158 height 24
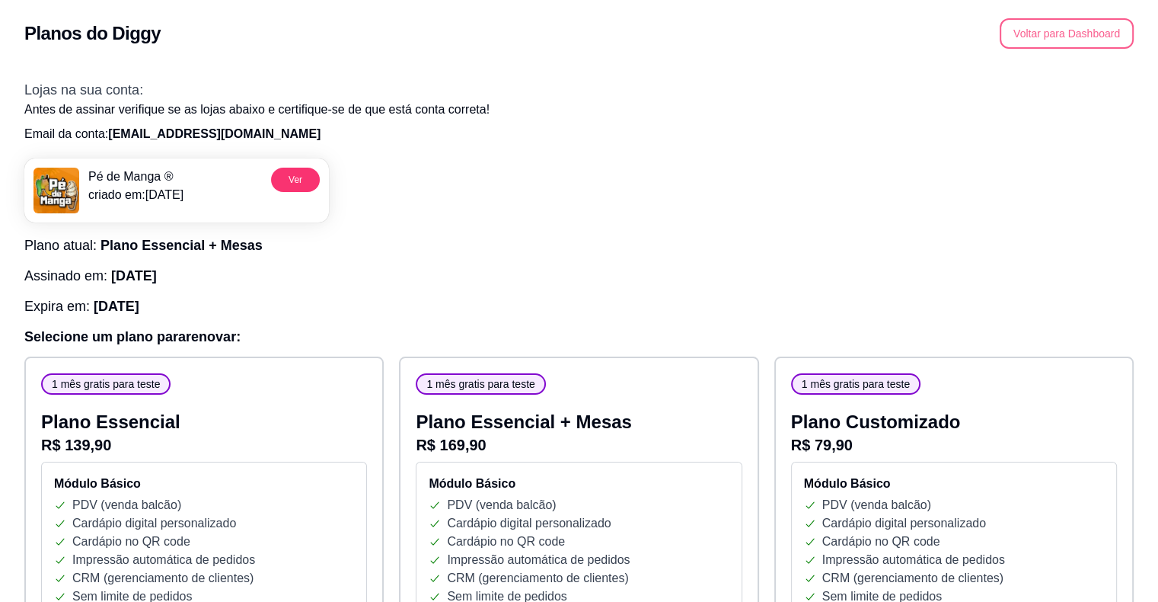
click at [1071, 38] on button "Voltar para Dashboard" at bounding box center [1067, 33] width 134 height 30
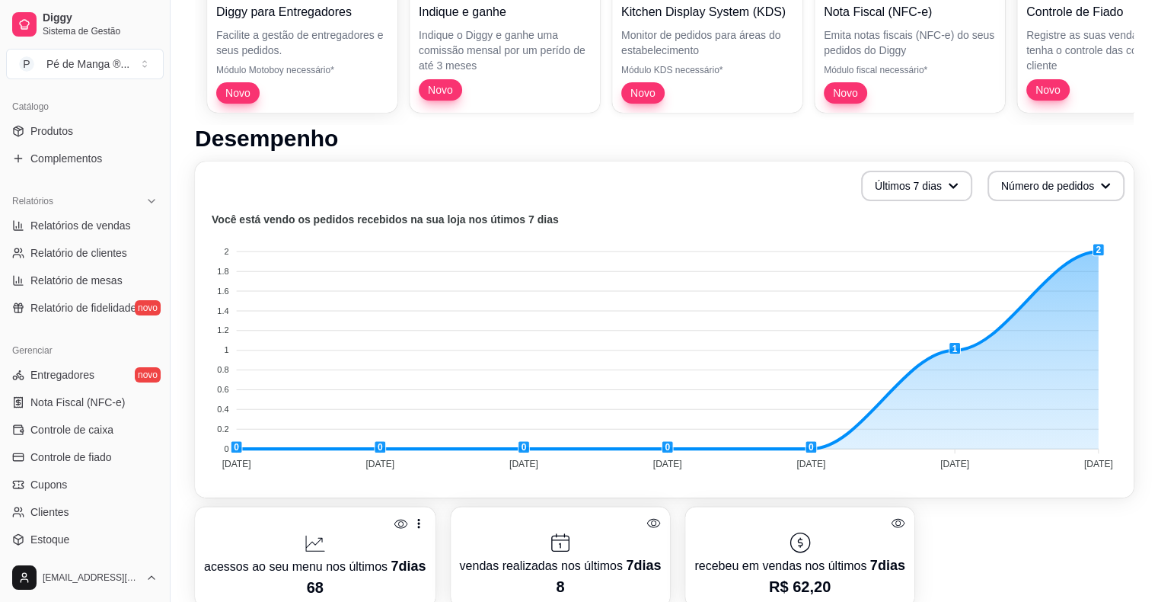
scroll to position [381, 0]
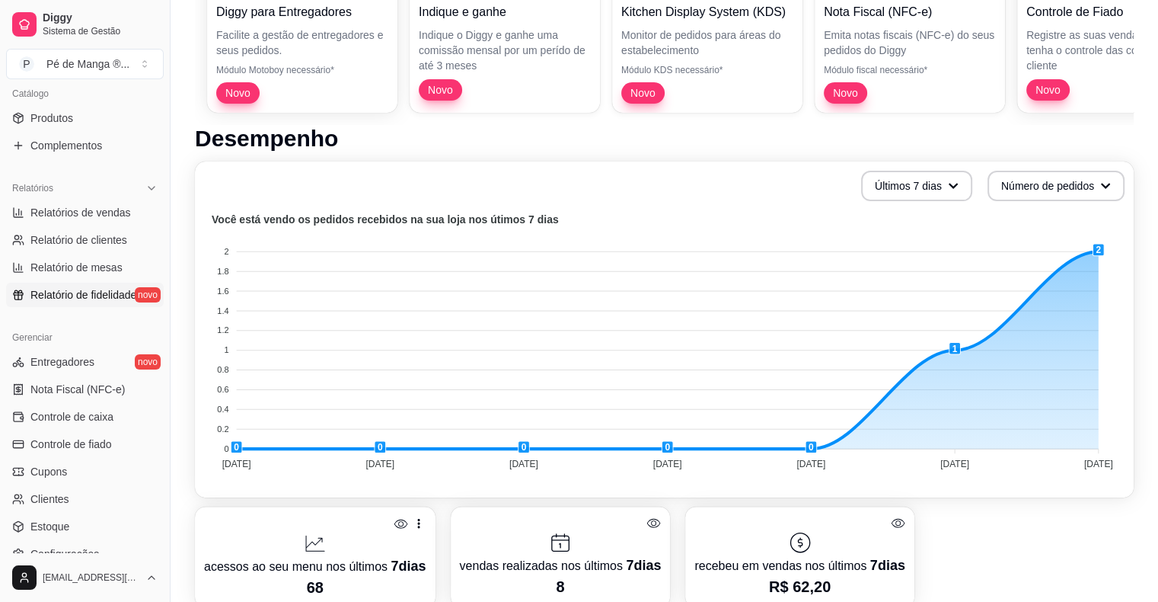
click at [90, 300] on span "Relatório de fidelidade" at bounding box center [83, 294] width 106 height 15
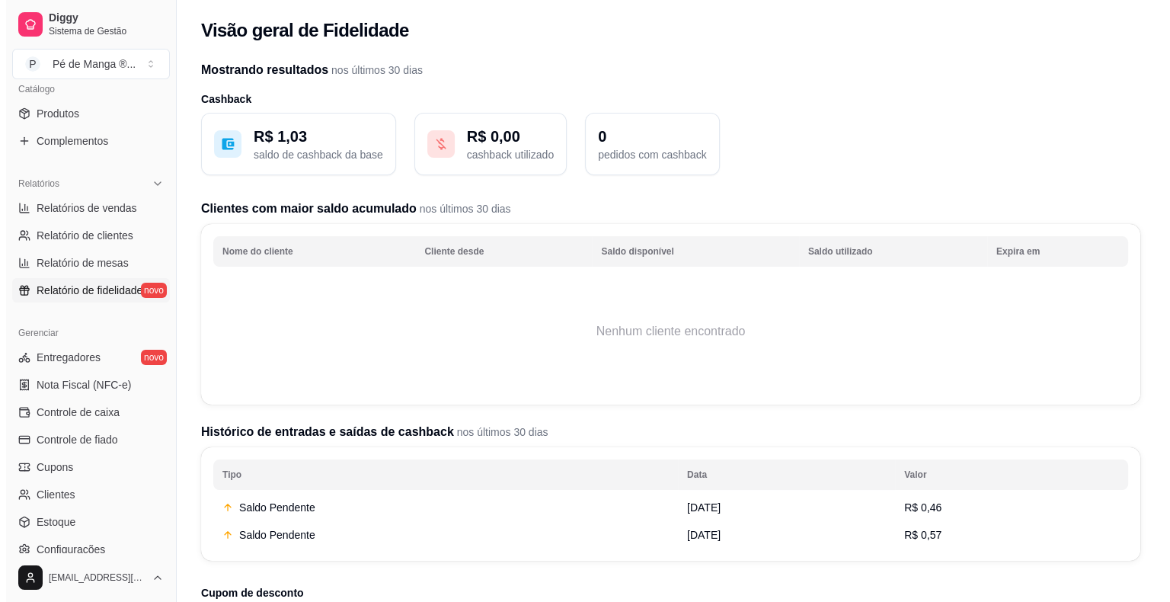
scroll to position [392, 0]
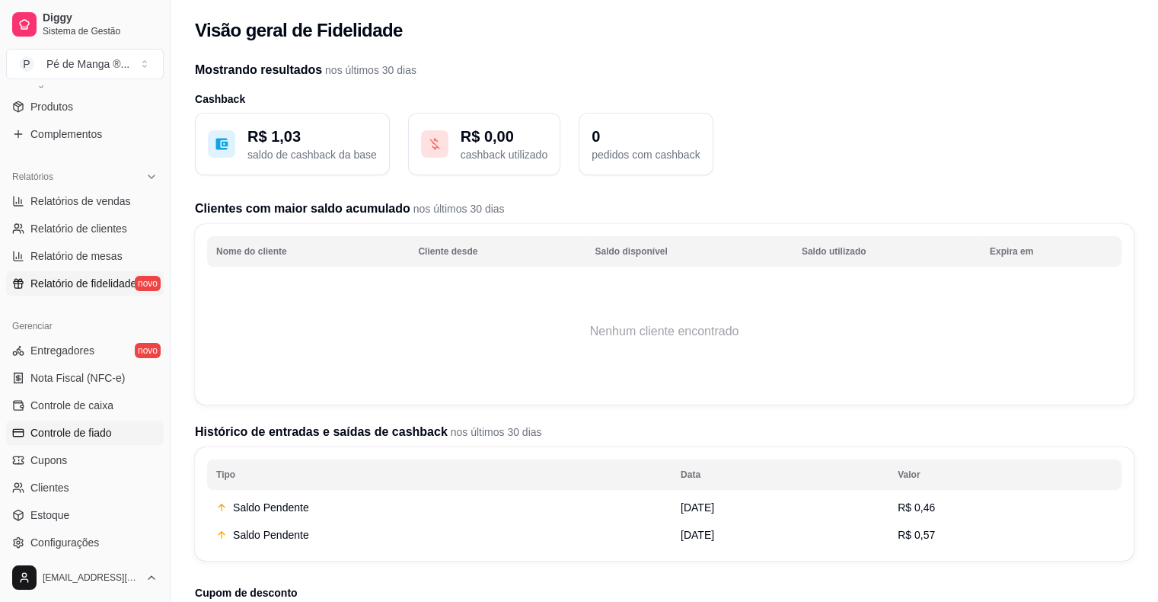
click at [123, 428] on link "Controle de fiado" at bounding box center [85, 432] width 158 height 24
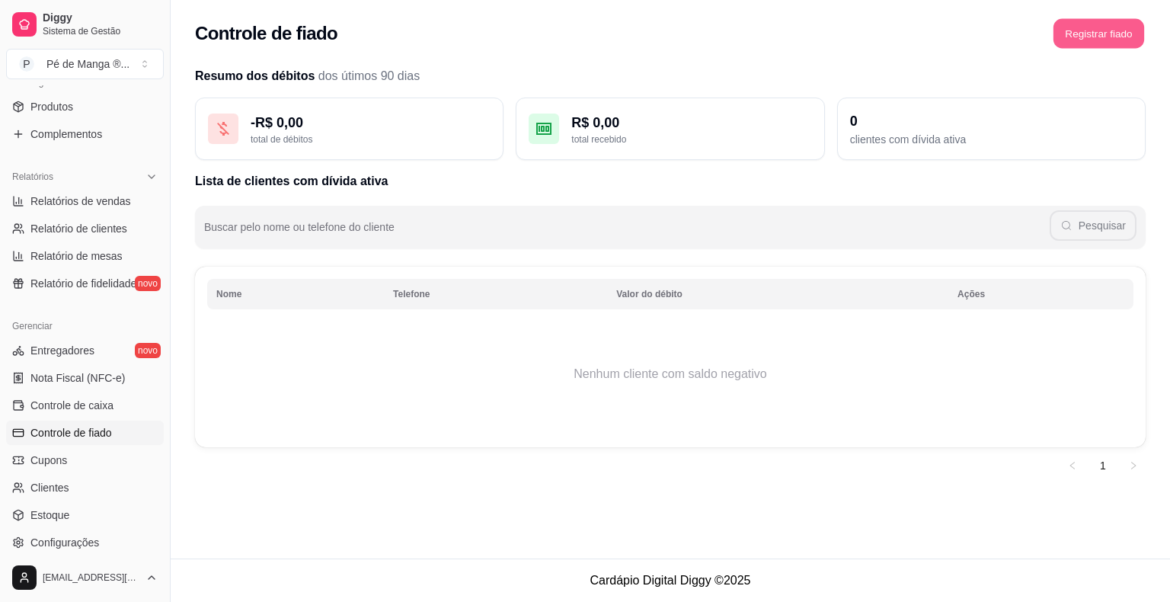
click at [1085, 41] on button "Registrar fiado" at bounding box center [1098, 34] width 91 height 30
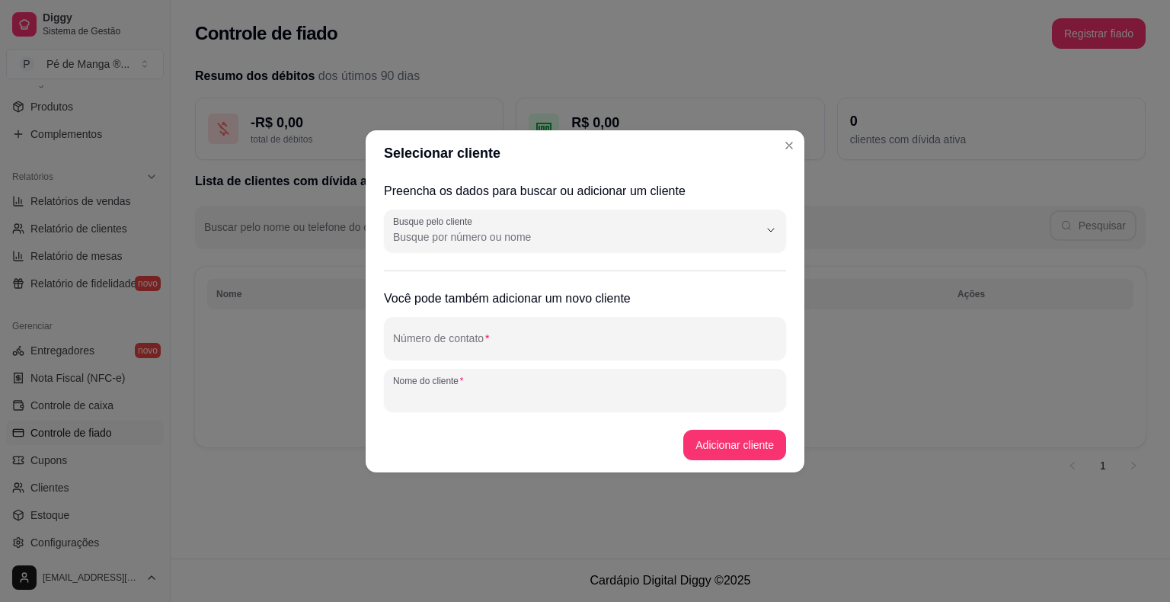
click at [594, 401] on input "Nome do cliente" at bounding box center [585, 395] width 384 height 15
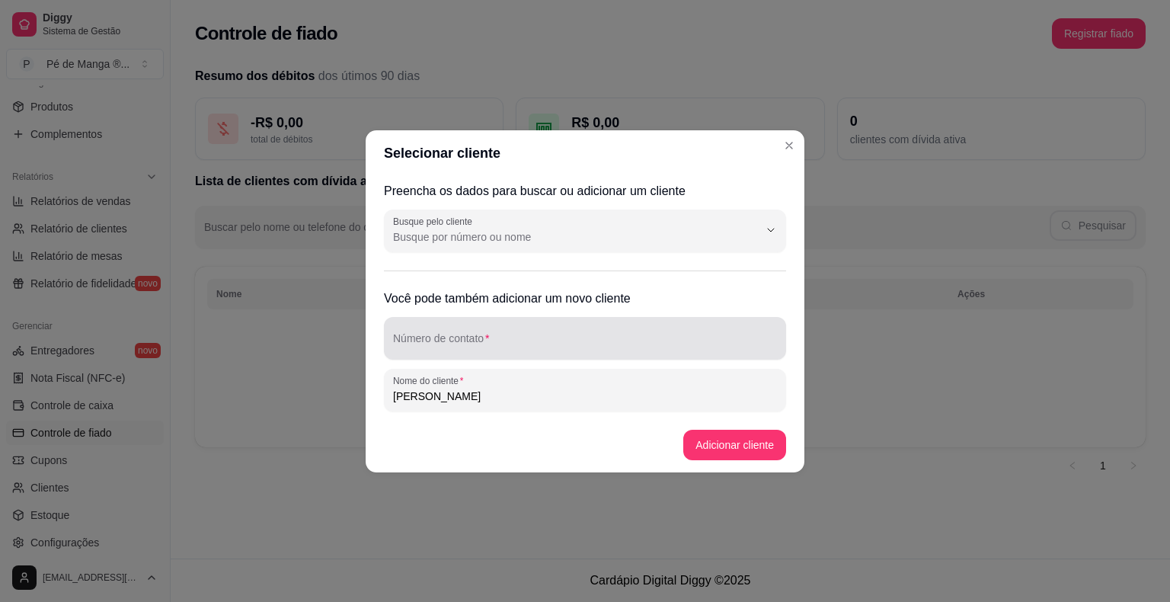
type input "Gabriel"
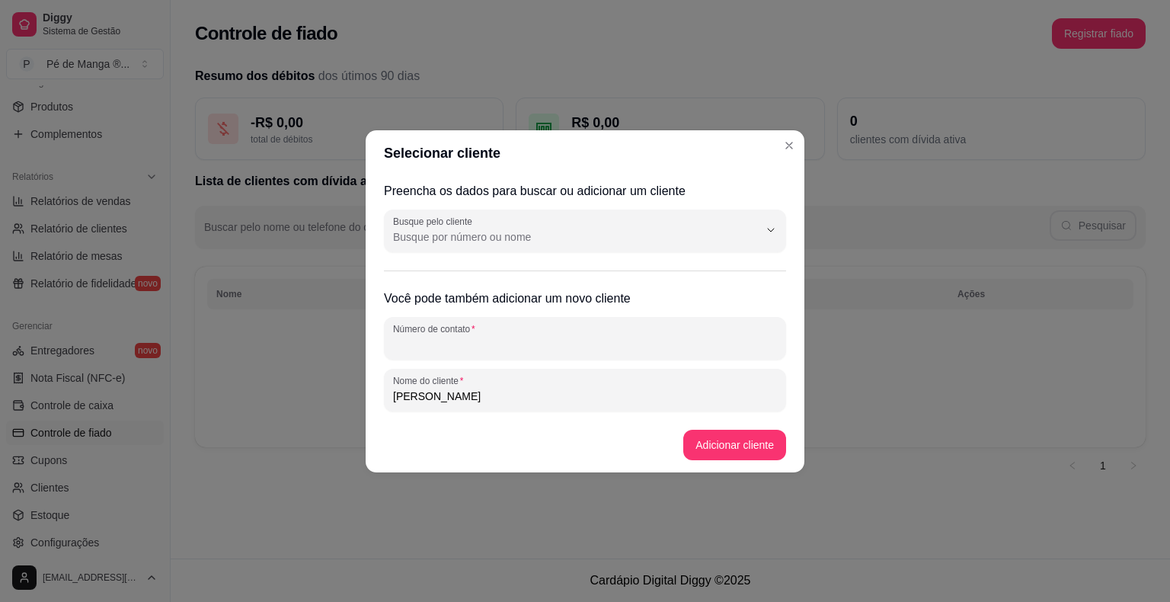
click at [616, 352] on div at bounding box center [585, 338] width 384 height 30
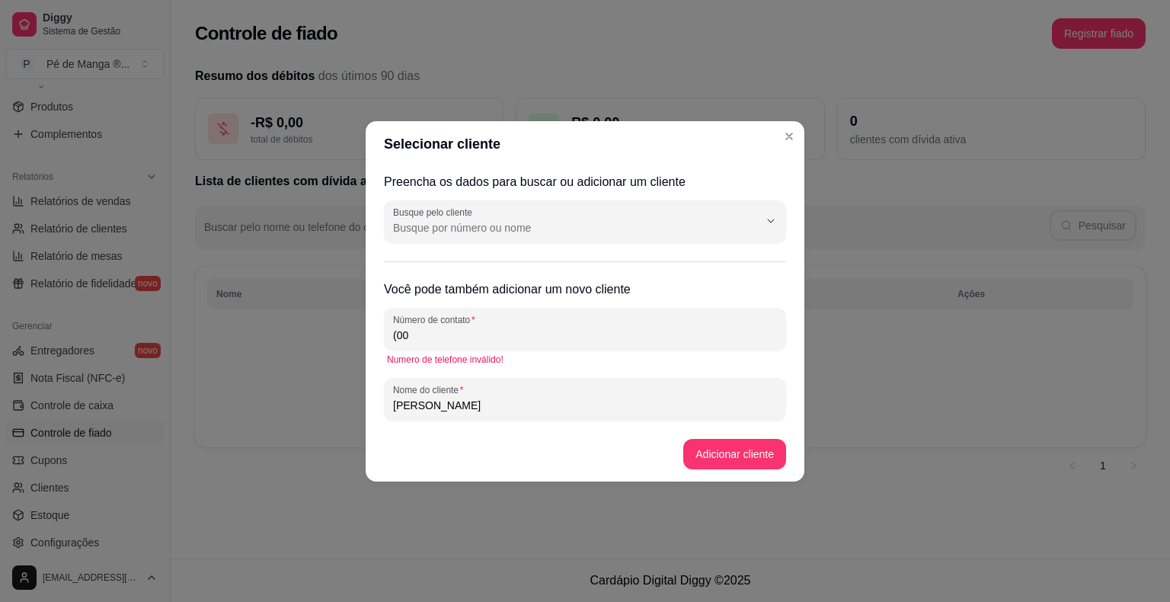
type input "(0"
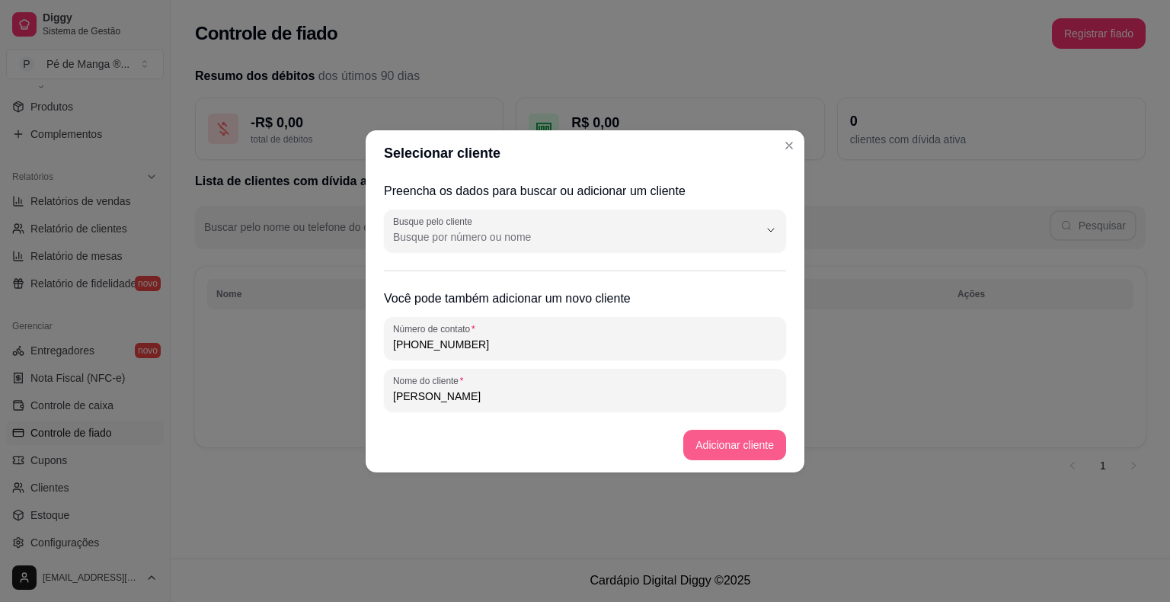
type input "(15) 9 9775-4614"
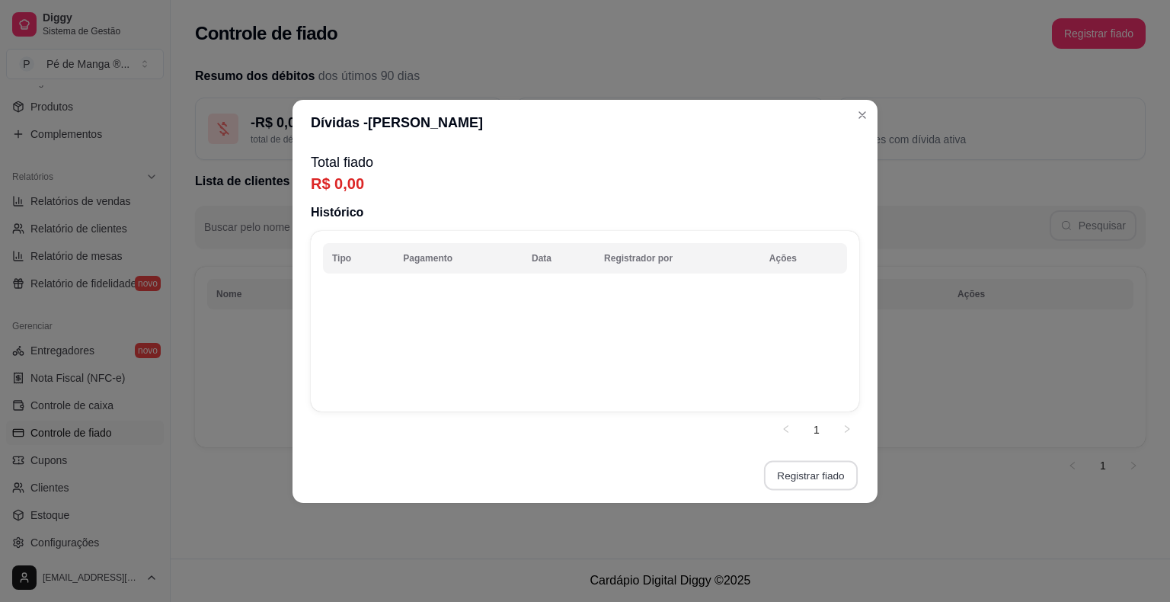
click at [788, 480] on button "Registrar fiado" at bounding box center [811, 475] width 94 height 30
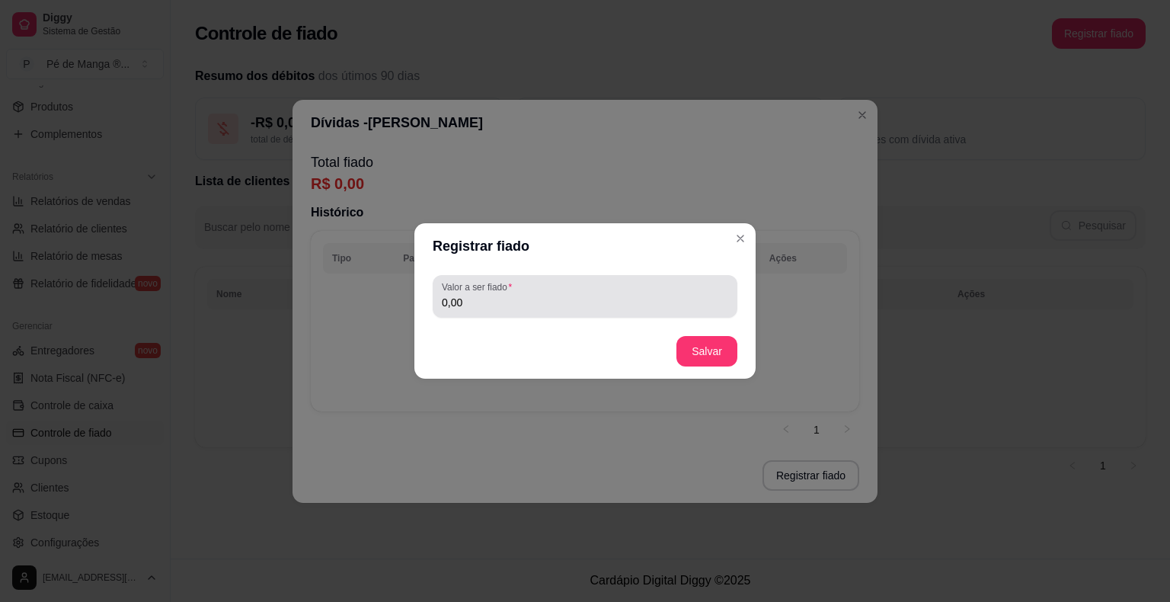
click at [563, 315] on div "Valor a ser fiado 0,00" at bounding box center [585, 296] width 305 height 43
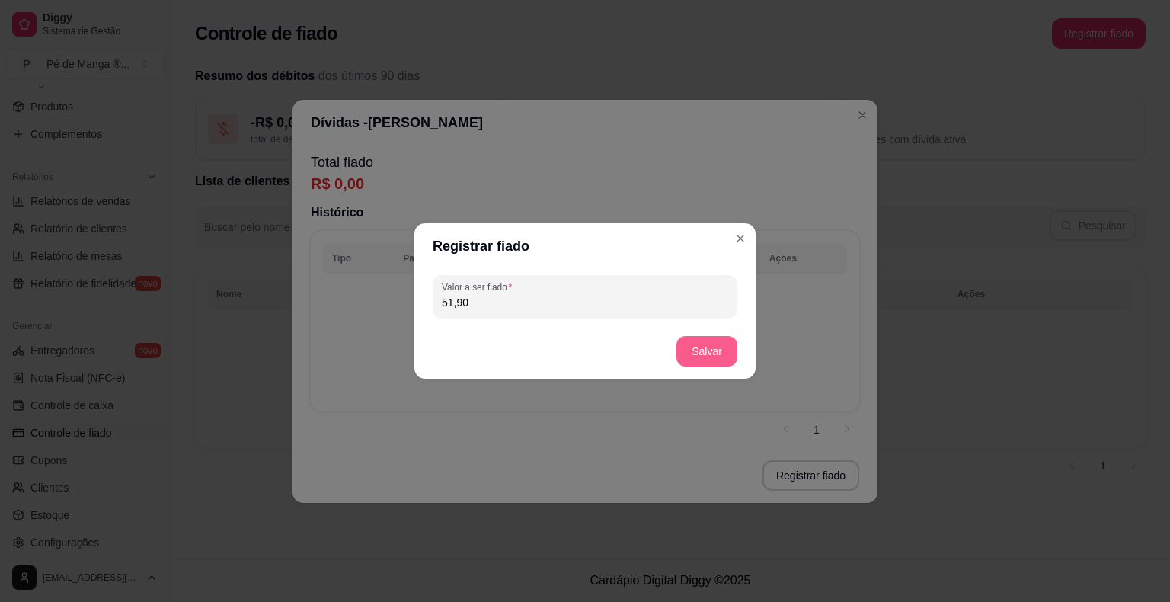
type input "51,90"
drag, startPoint x: 715, startPoint y: 327, endPoint x: 728, endPoint y: 350, distance: 26.3
click at [715, 328] on footer "Salvar" at bounding box center [584, 351] width 341 height 55
click at [729, 352] on button "Salvar" at bounding box center [706, 352] width 59 height 30
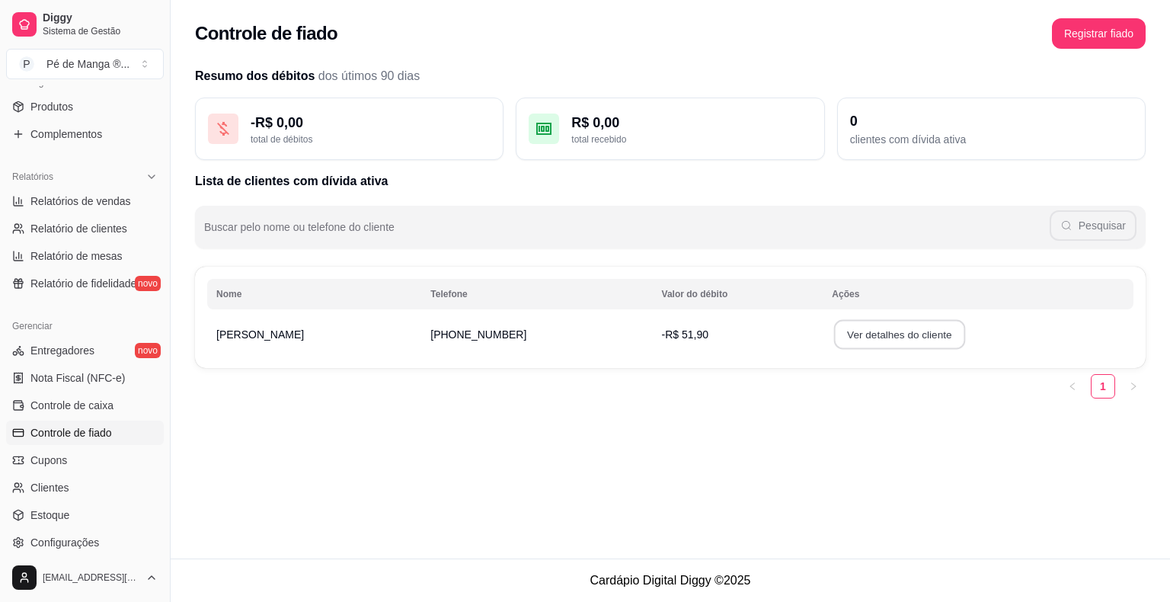
click at [834, 337] on button "Ver detalhes do cliente" at bounding box center [899, 335] width 131 height 30
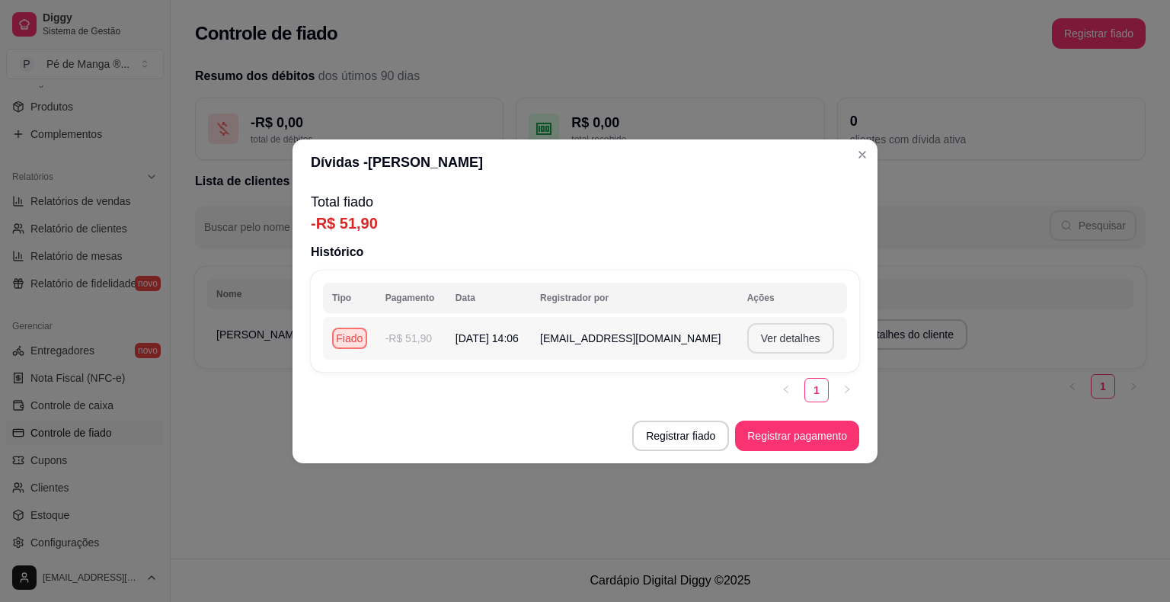
click at [777, 343] on button "Ver detalhes" at bounding box center [790, 338] width 87 height 30
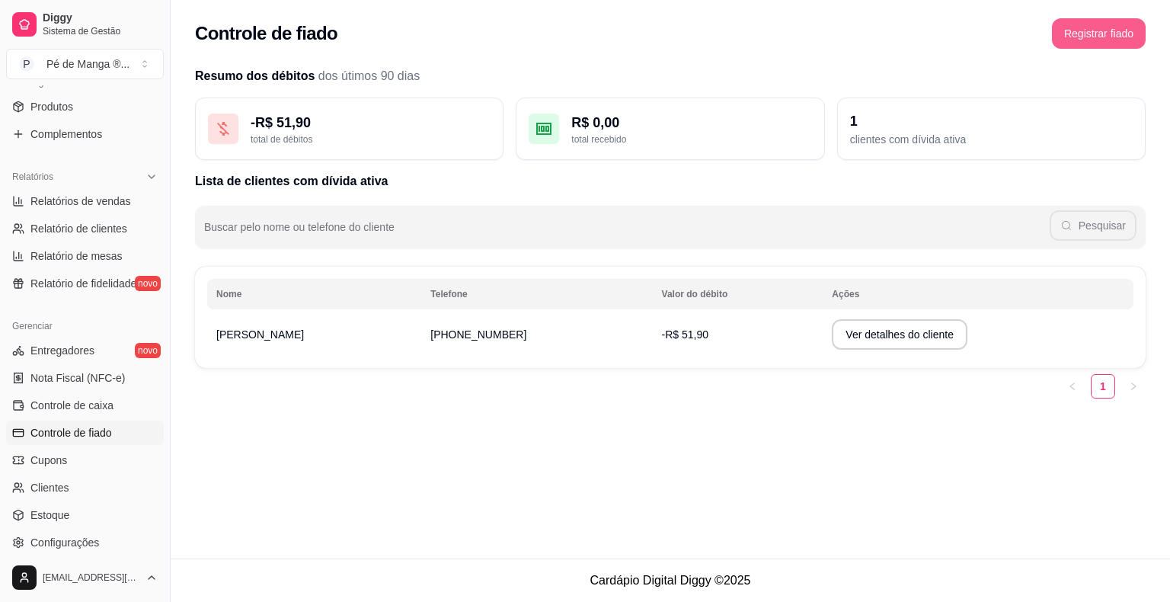
click at [1090, 35] on button "Registrar fiado" at bounding box center [1099, 33] width 94 height 30
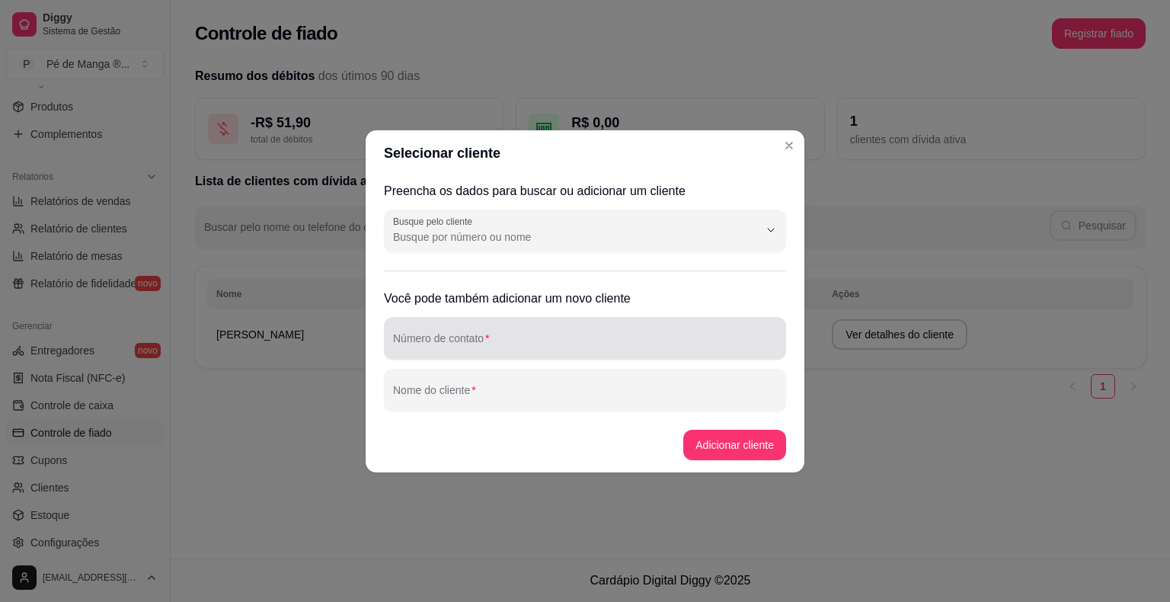
click at [560, 349] on input "Número de contato" at bounding box center [585, 344] width 384 height 15
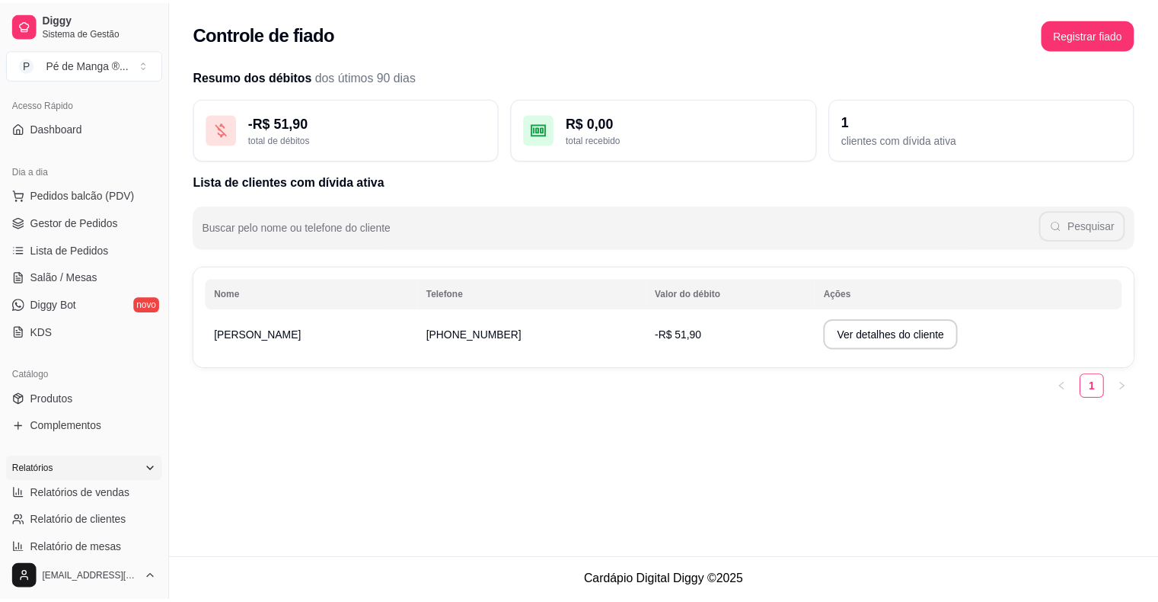
scroll to position [88, 0]
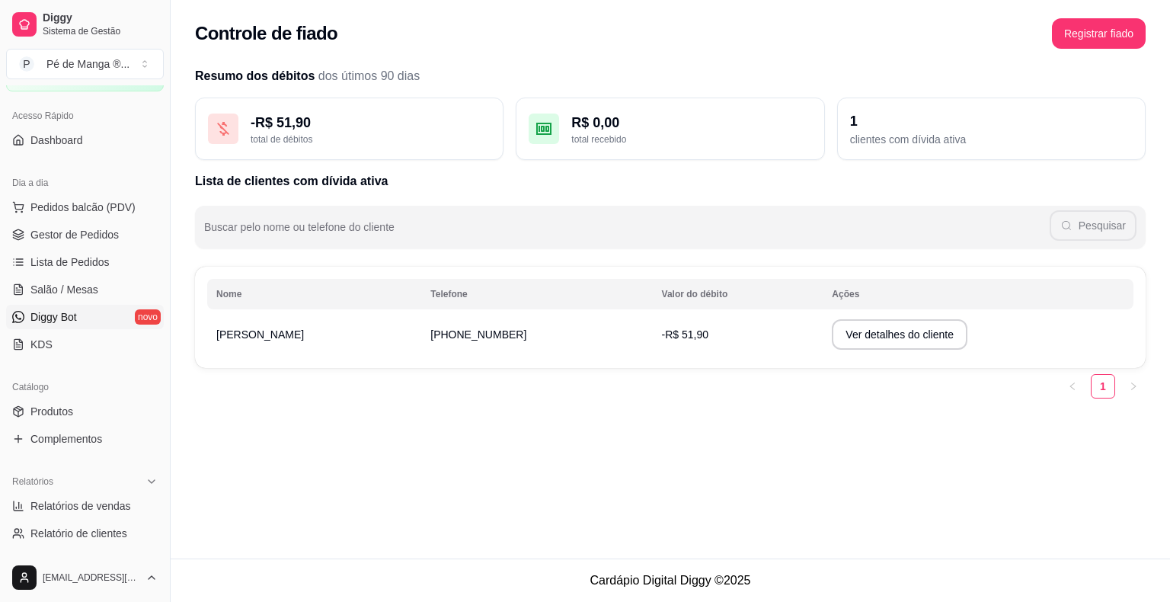
click at [79, 318] on link "Diggy Bot novo" at bounding box center [85, 317] width 158 height 24
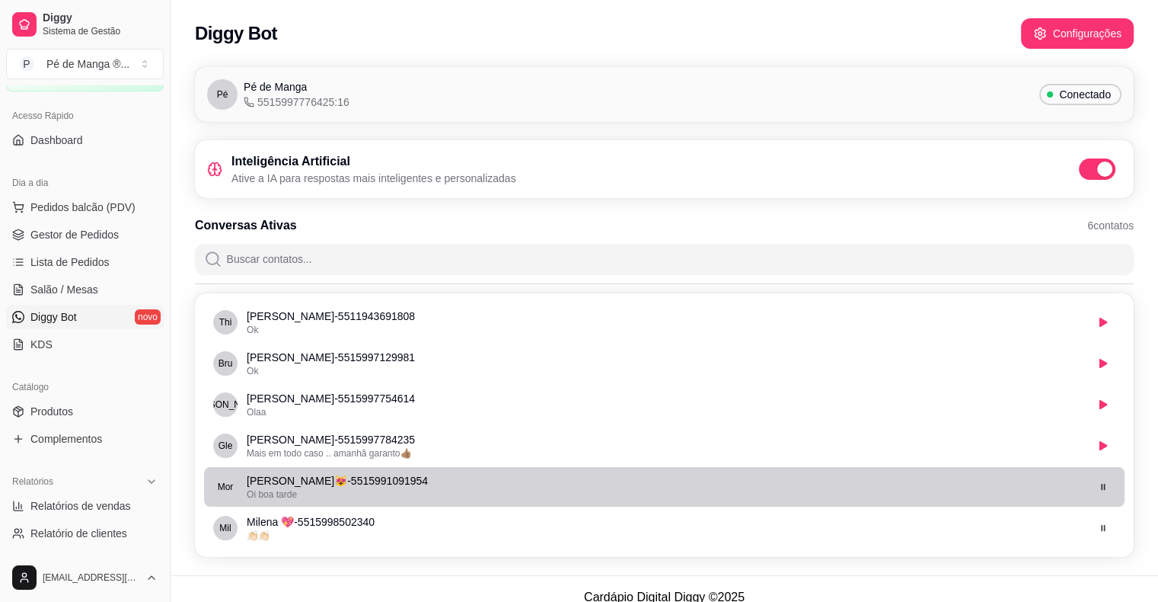
click at [996, 488] on div "Oi boa tarde" at bounding box center [666, 494] width 838 height 12
click at [1105, 496] on button "button" at bounding box center [1103, 486] width 24 height 24
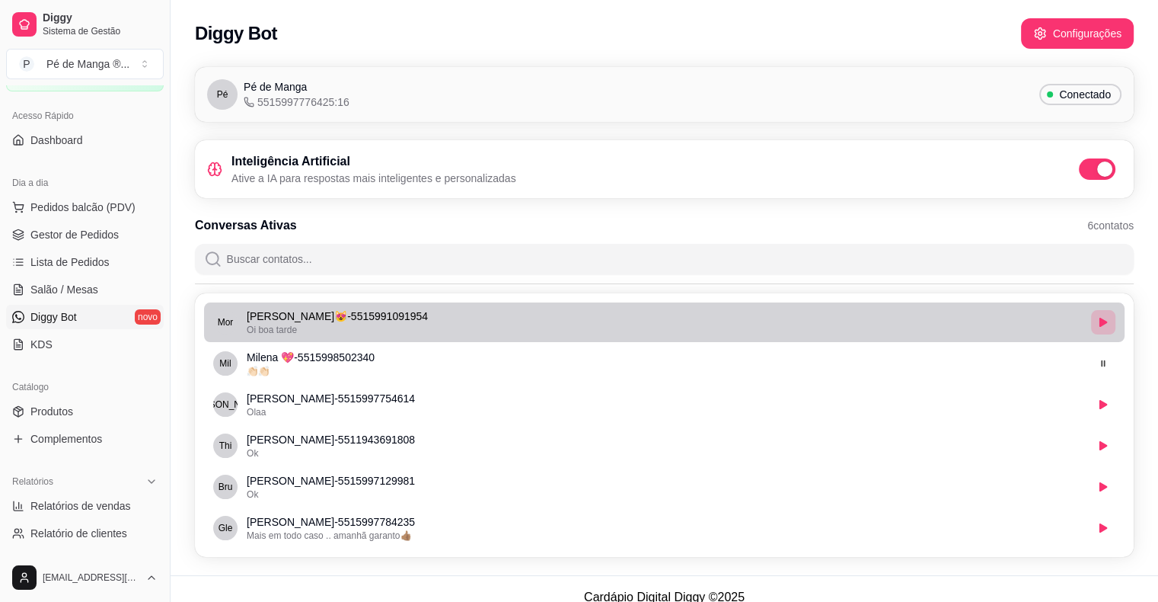
click at [1103, 326] on icon "button" at bounding box center [1103, 322] width 9 height 9
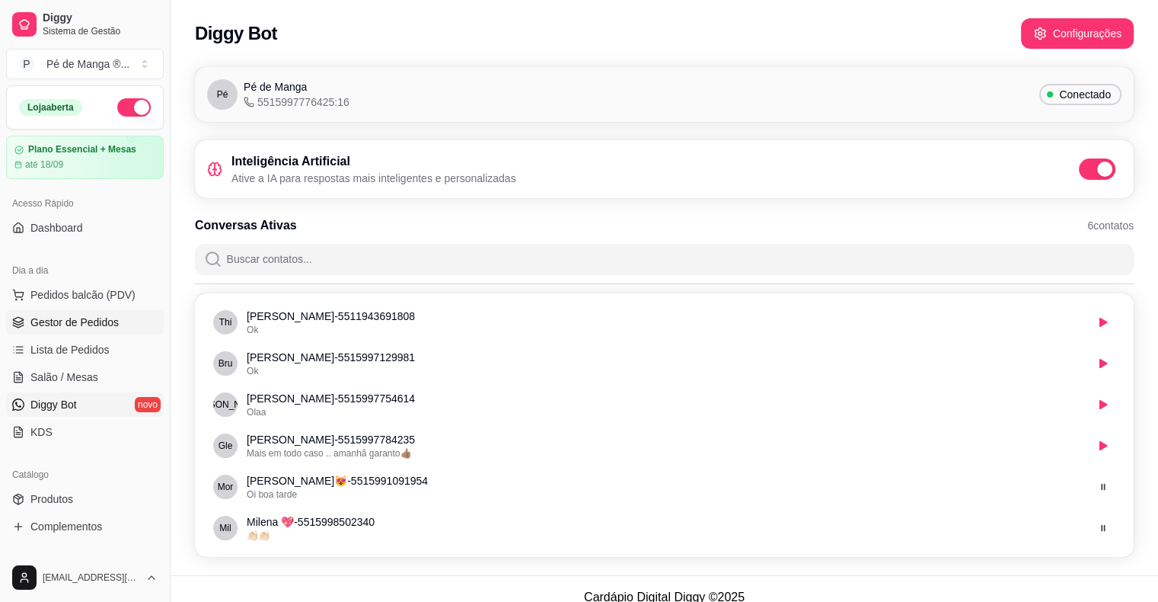
click at [49, 327] on span "Gestor de Pedidos" at bounding box center [74, 321] width 88 height 15
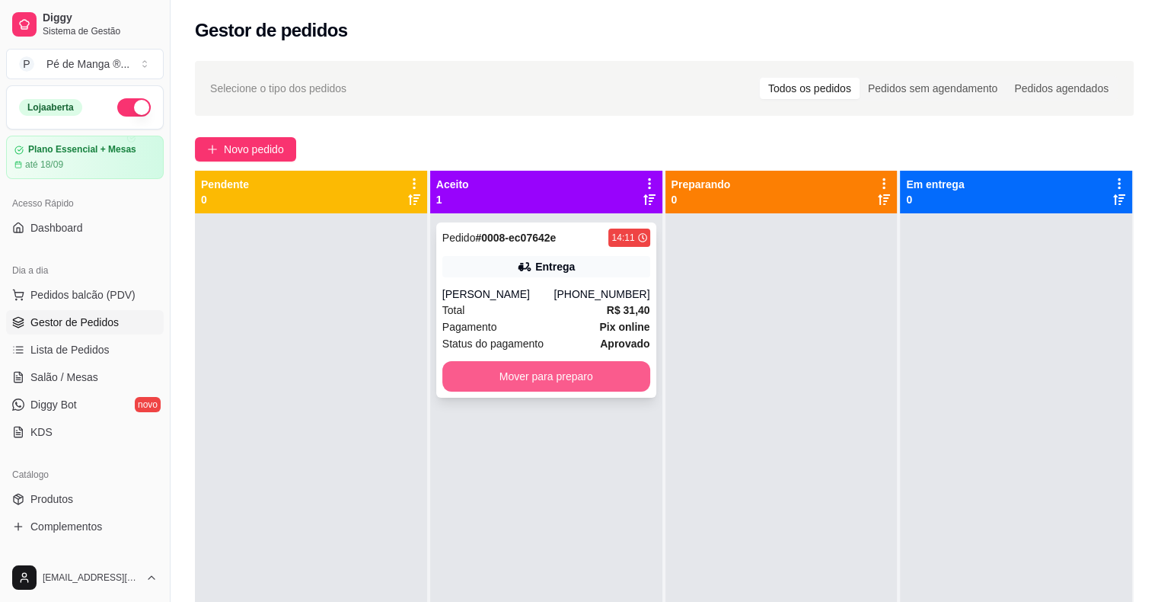
click at [584, 380] on button "Mover para preparo" at bounding box center [546, 376] width 208 height 30
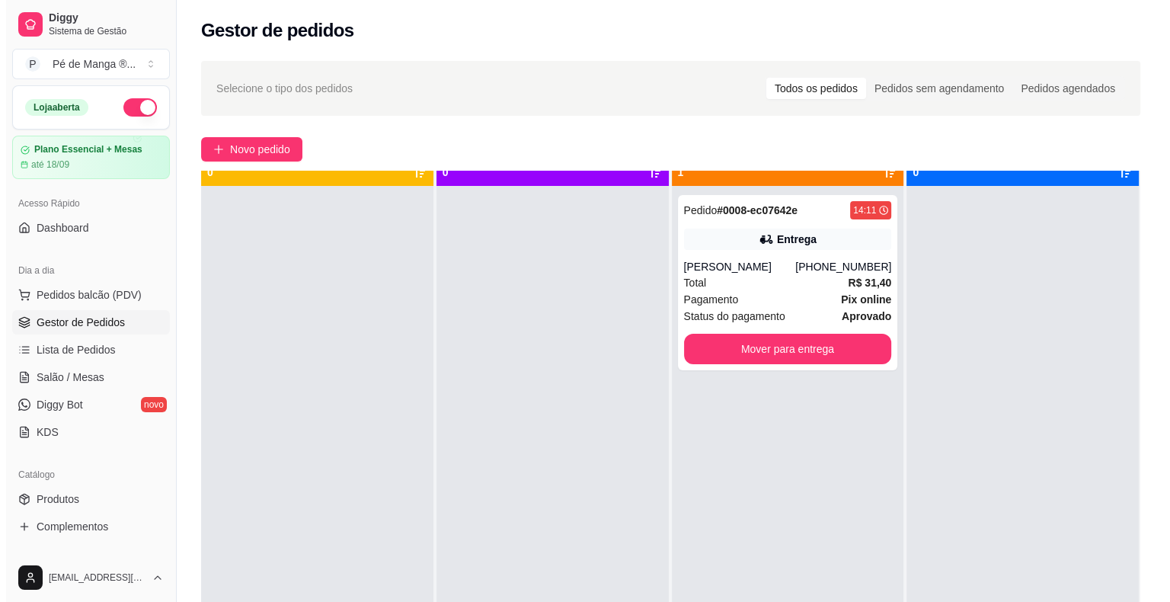
scroll to position [43, 0]
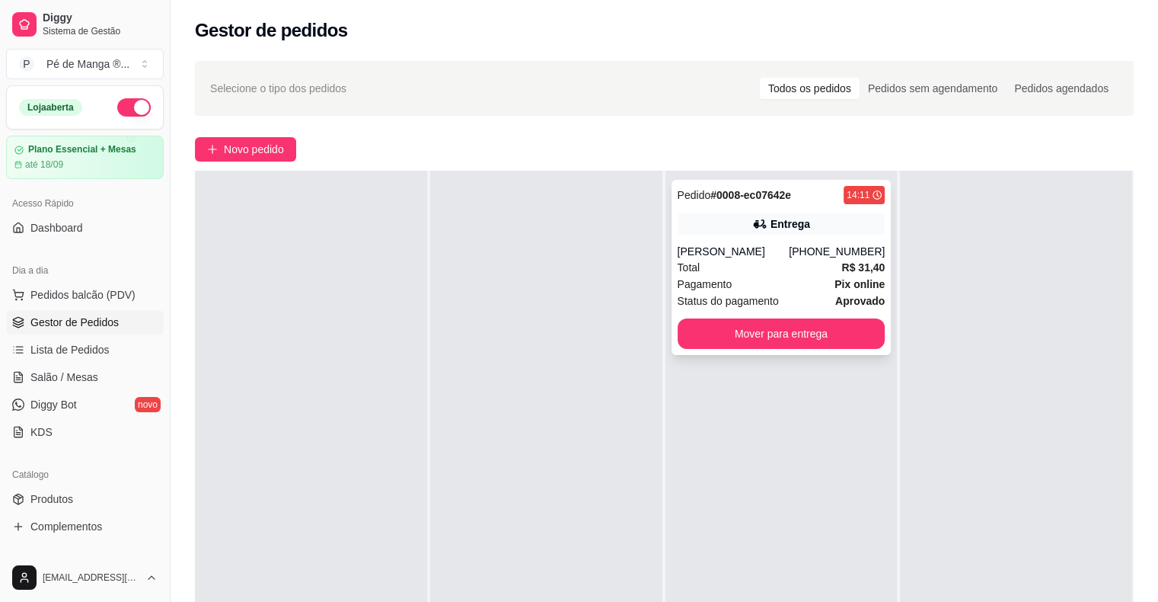
click at [745, 269] on div "Total R$ 31,40" at bounding box center [782, 267] width 208 height 17
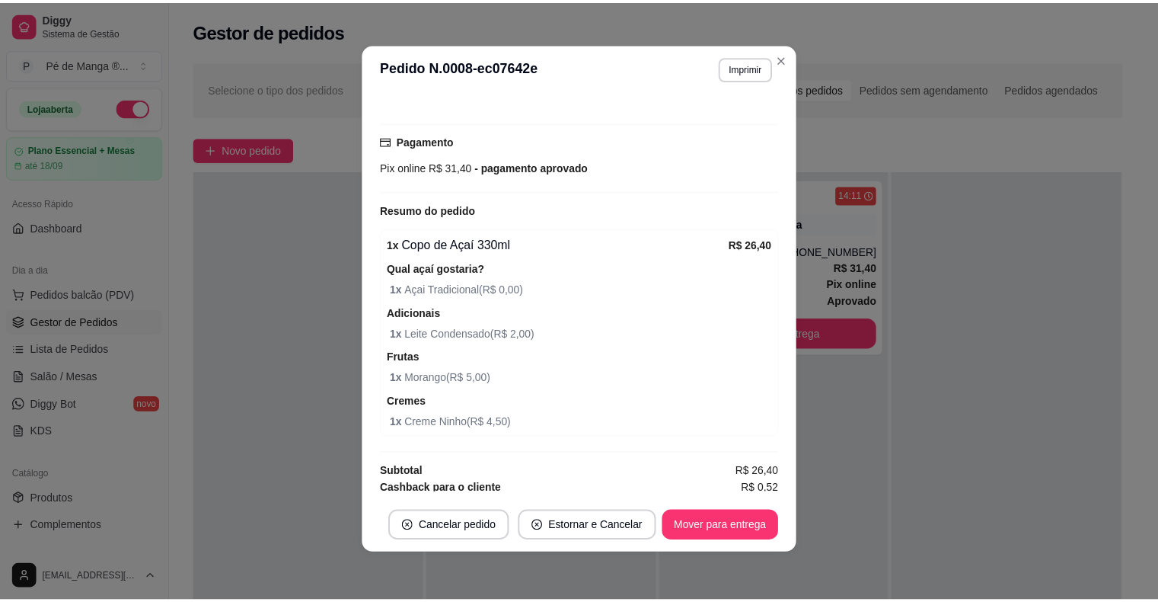
scroll to position [3, 0]
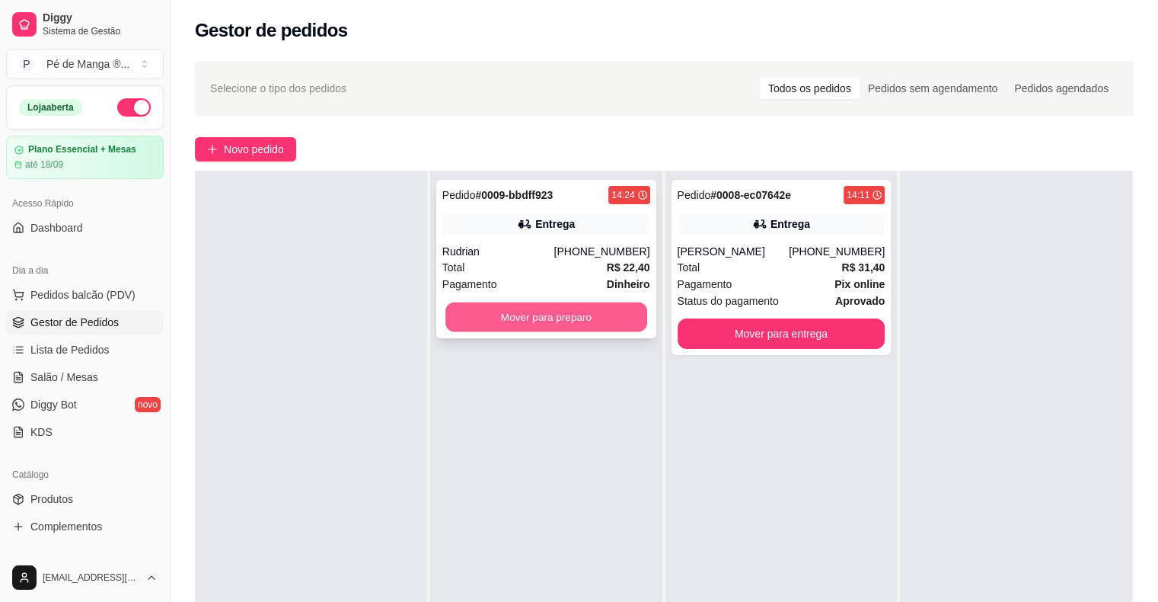
click at [587, 314] on button "Mover para preparo" at bounding box center [546, 317] width 202 height 30
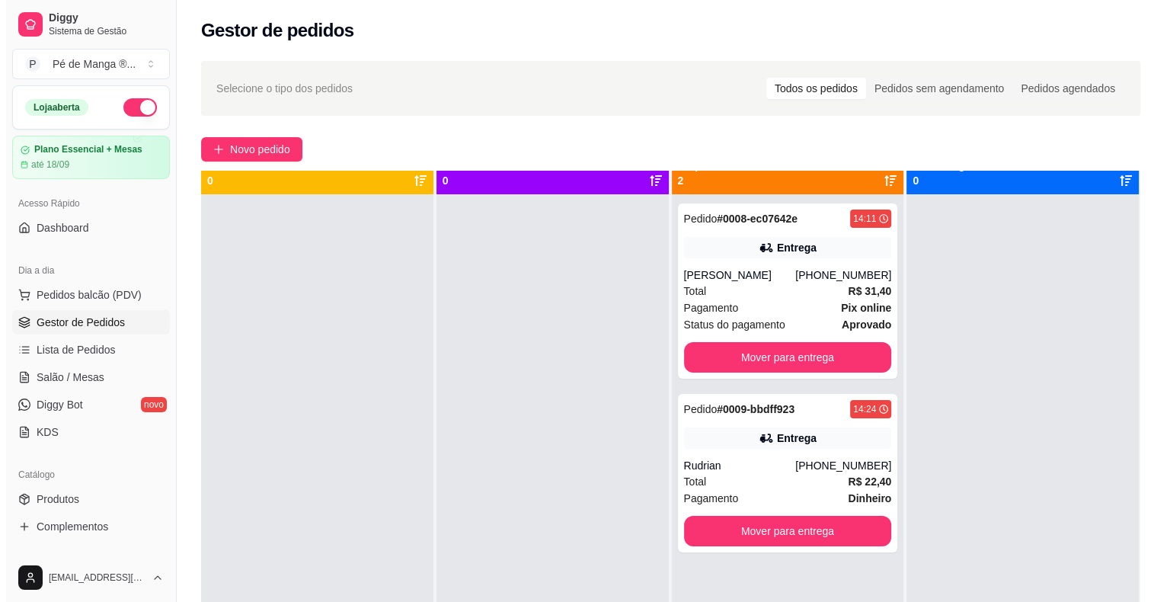
scroll to position [0, 0]
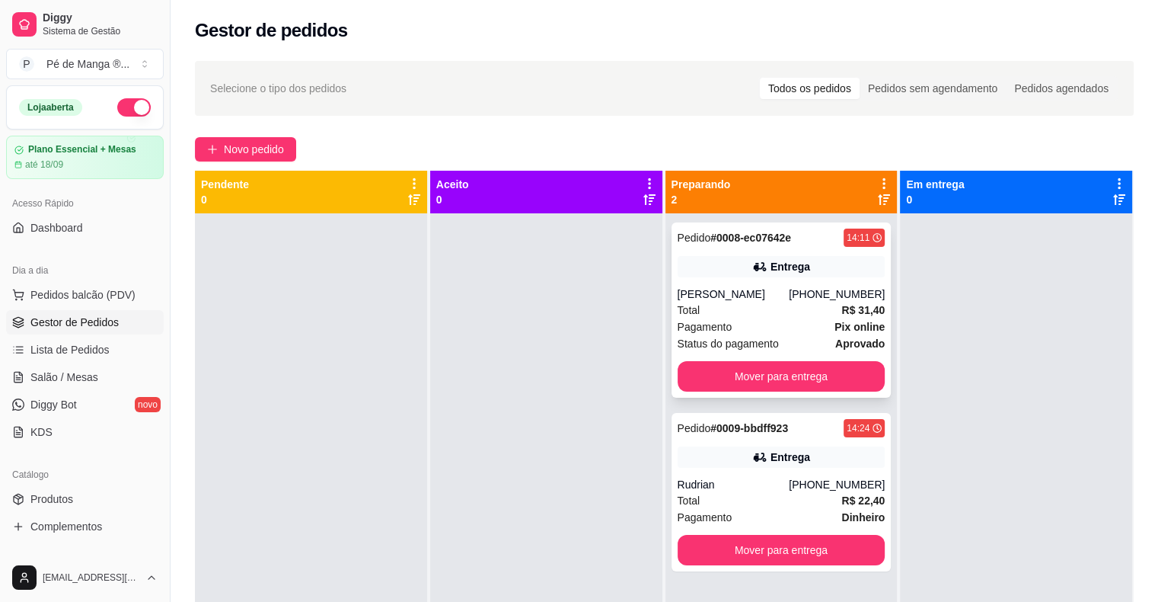
click at [774, 313] on div "Total R$ 31,40" at bounding box center [782, 310] width 208 height 17
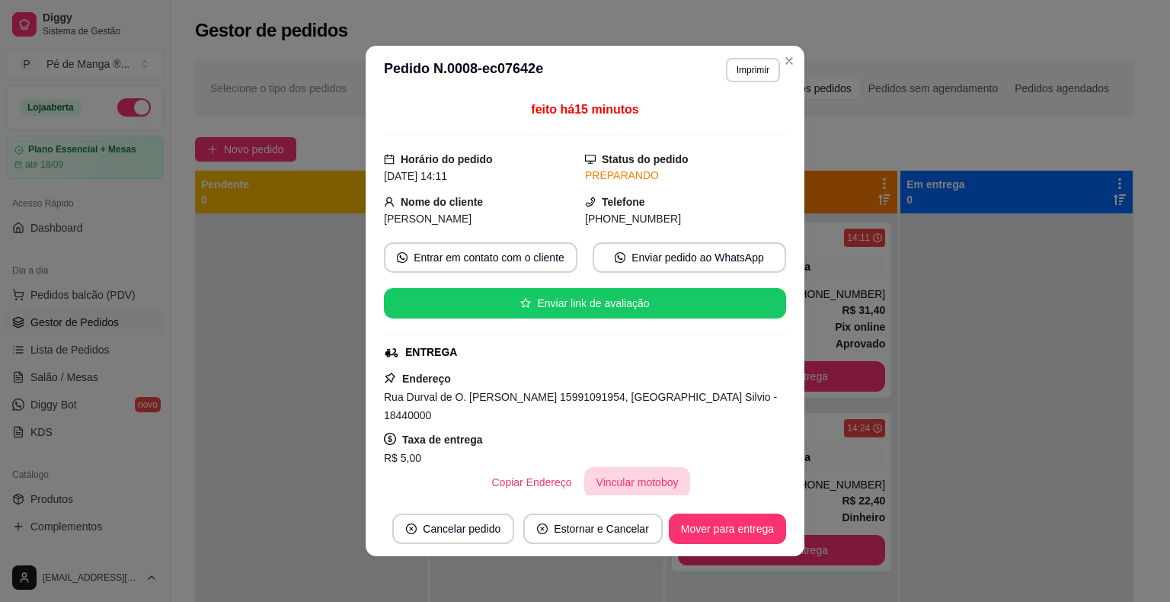
scroll to position [3, 0]
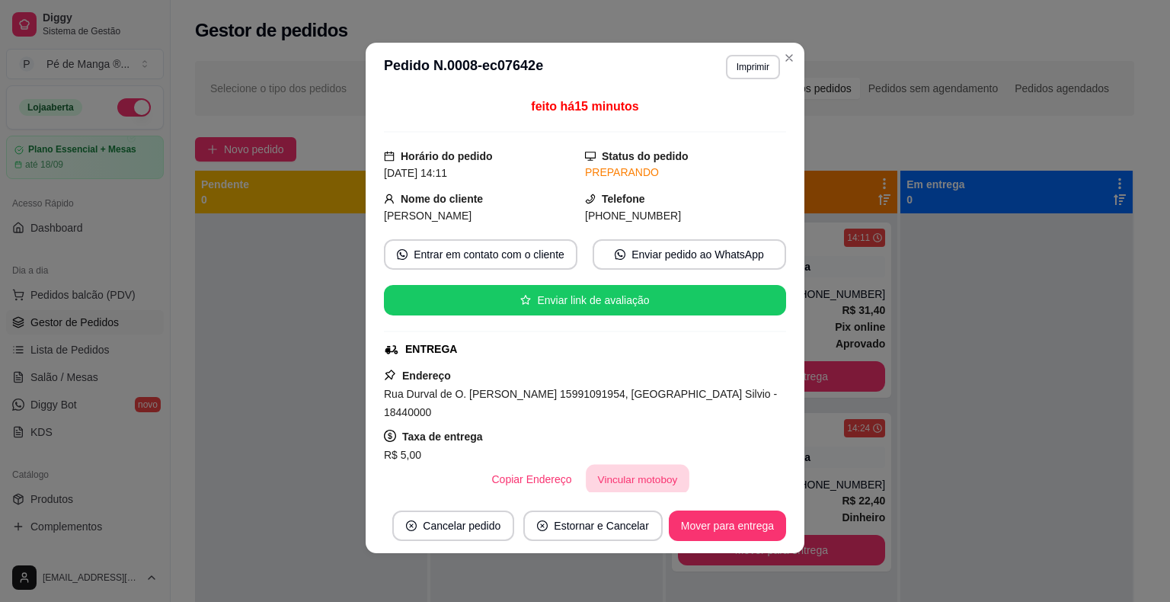
click at [634, 464] on button "Vincular motoboy" at bounding box center [638, 479] width 104 height 30
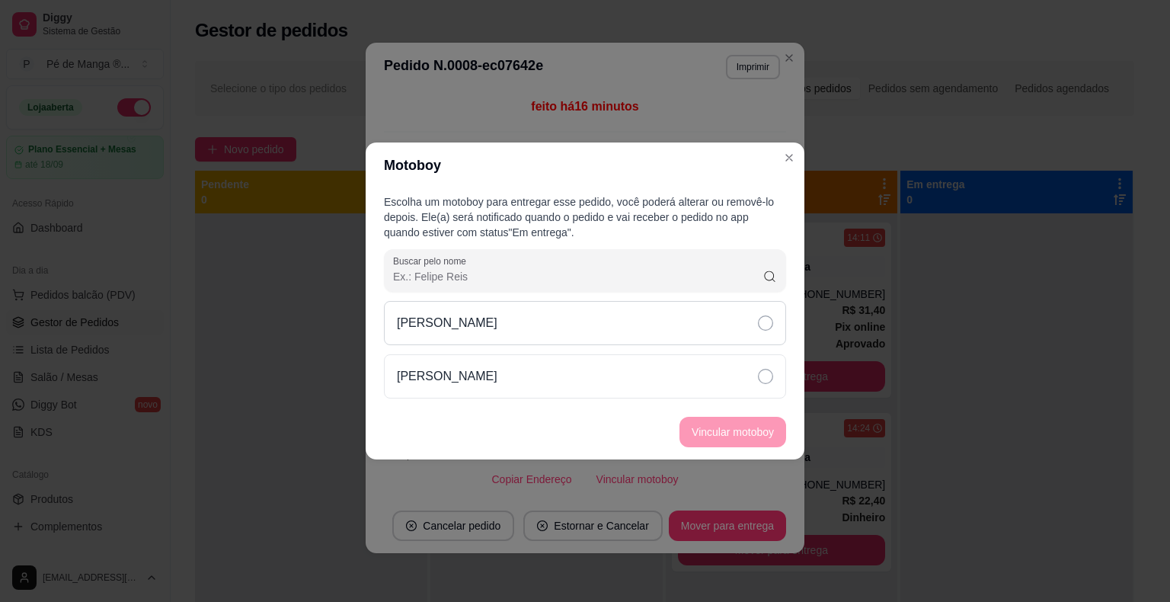
click at [764, 327] on icon at bounding box center [765, 322] width 15 height 15
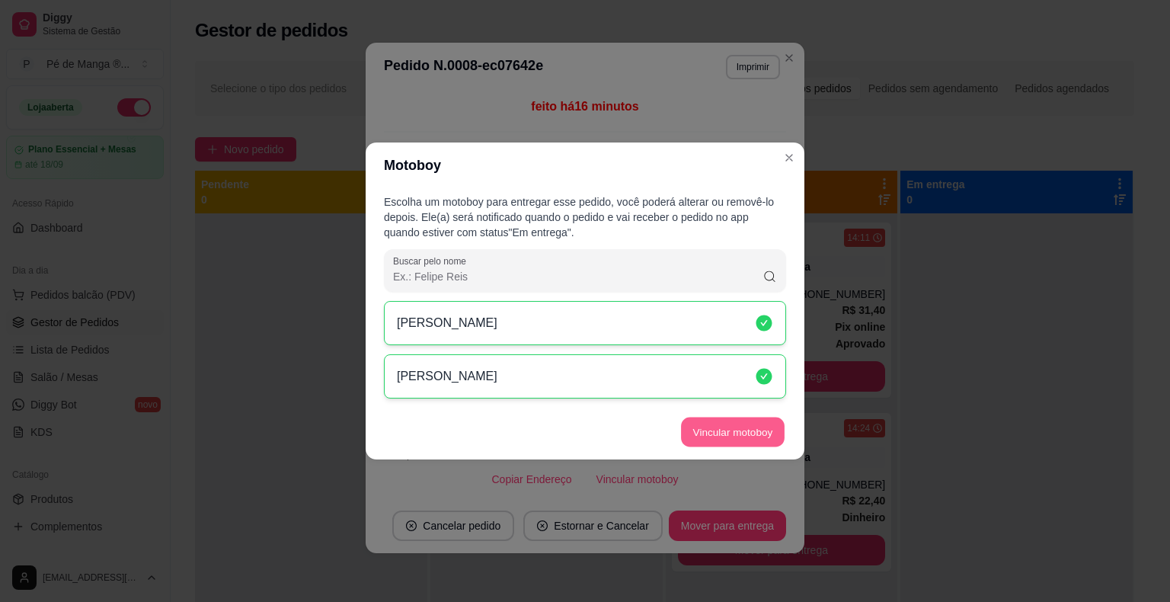
click at [758, 435] on button "Vincular motoboy" at bounding box center [733, 432] width 104 height 30
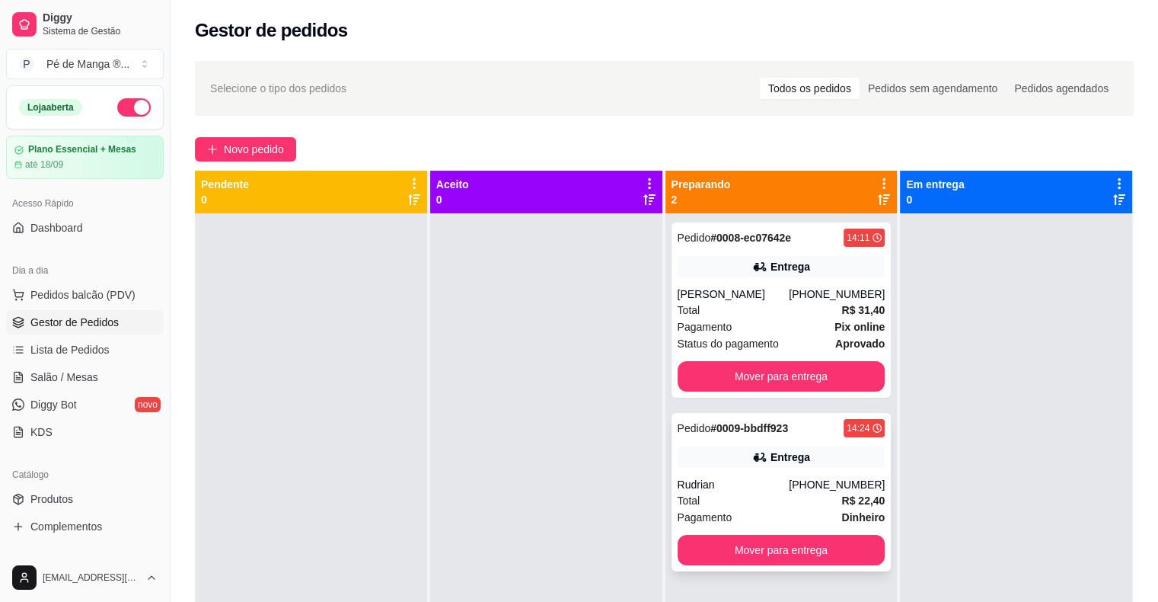
click at [806, 499] on div "Total R$ 22,40" at bounding box center [782, 500] width 208 height 17
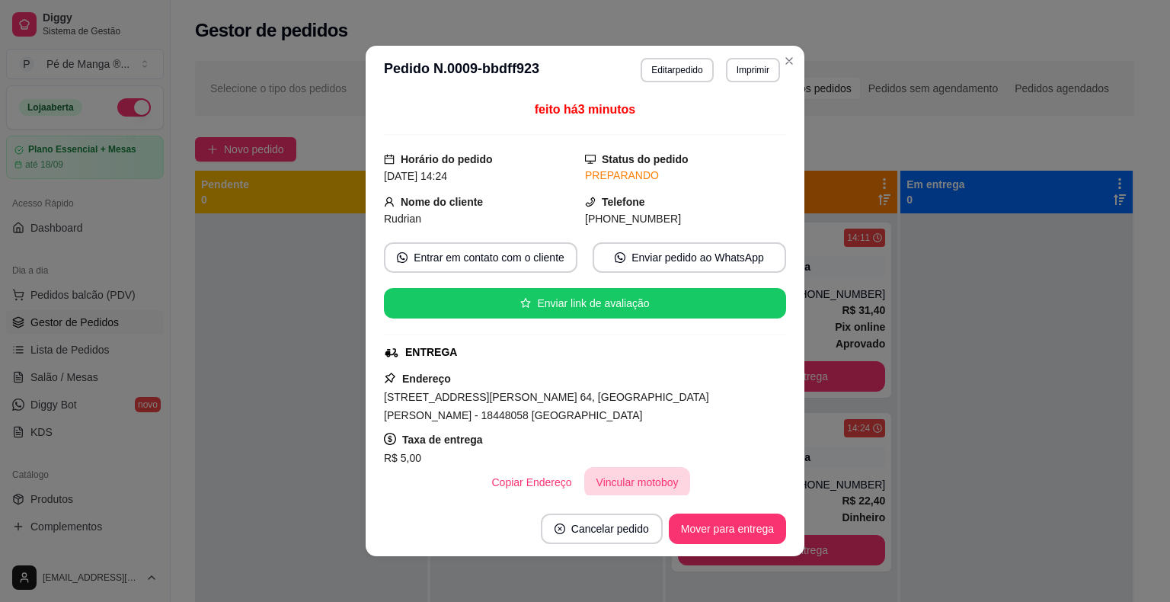
click at [632, 467] on button "Vincular motoboy" at bounding box center [637, 482] width 107 height 30
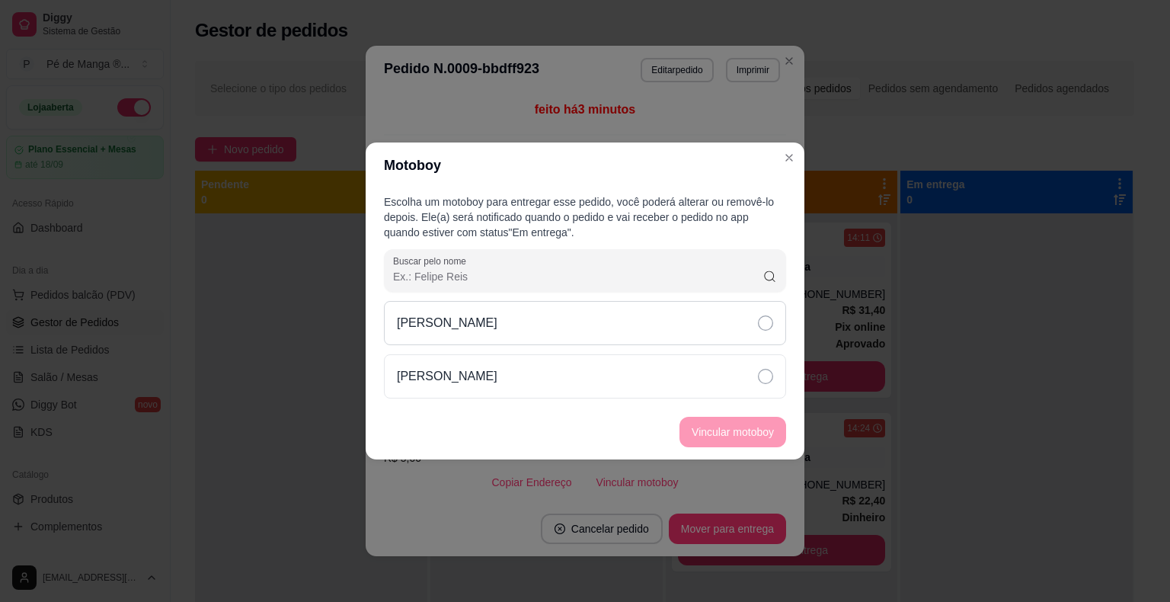
click at [670, 316] on div "[PERSON_NAME]" at bounding box center [585, 323] width 402 height 44
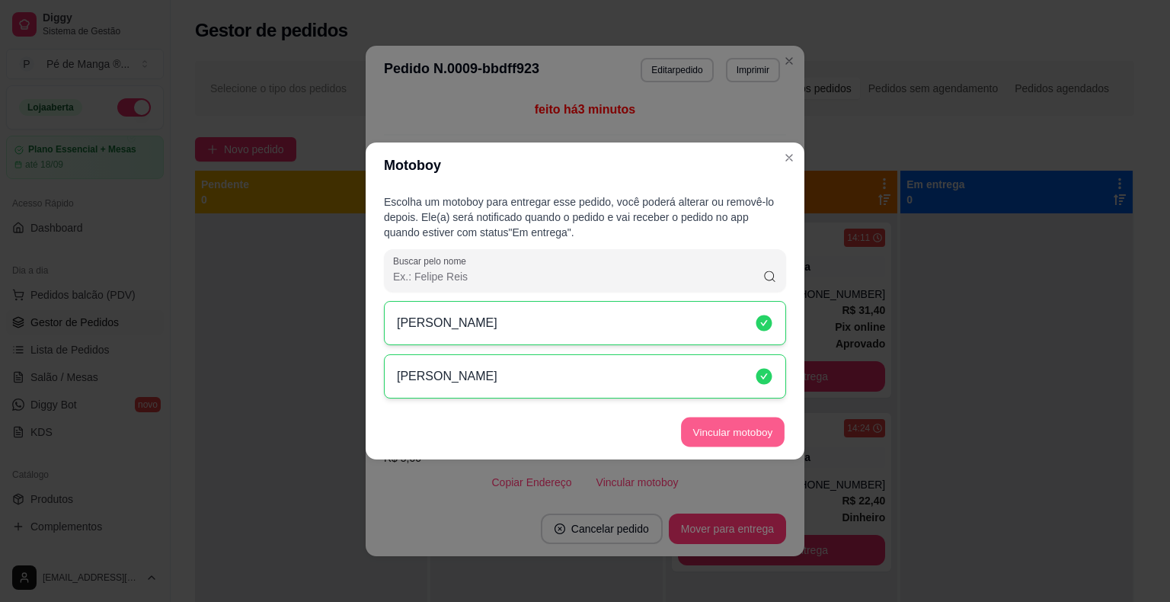
click at [752, 428] on button "Vincular motoboy" at bounding box center [733, 432] width 104 height 30
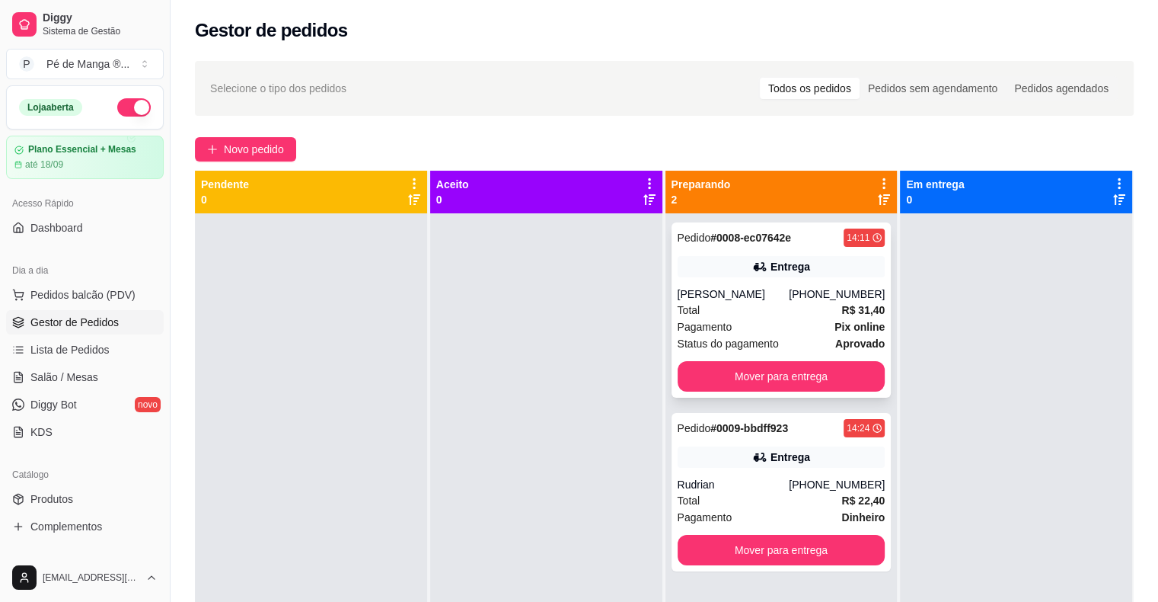
click at [805, 312] on div "Total R$ 31,40" at bounding box center [782, 310] width 208 height 17
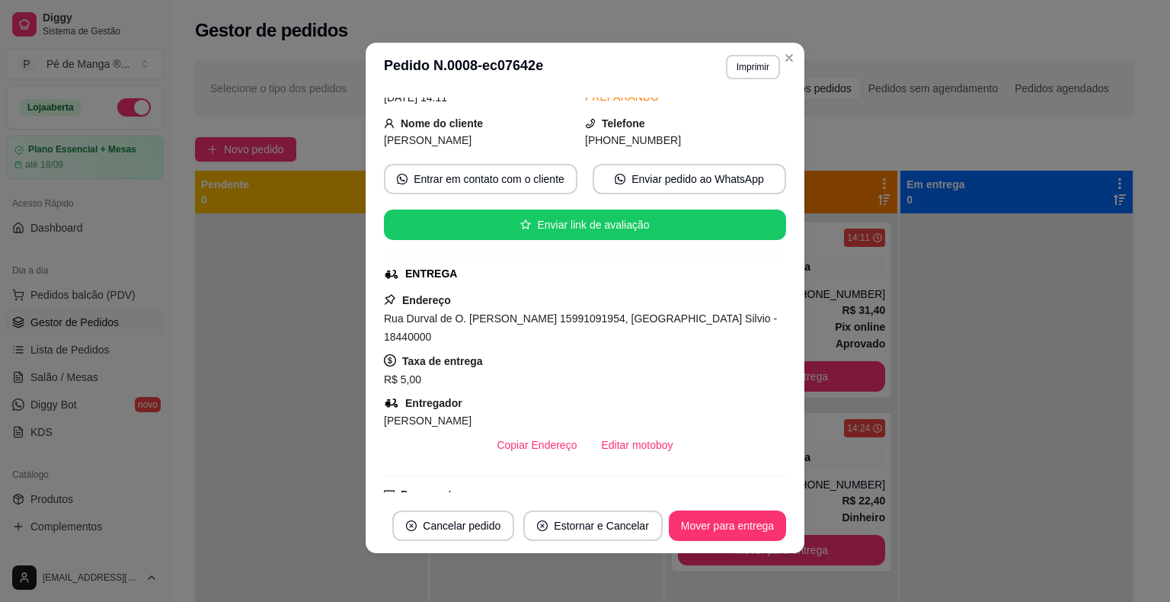
scroll to position [0, 0]
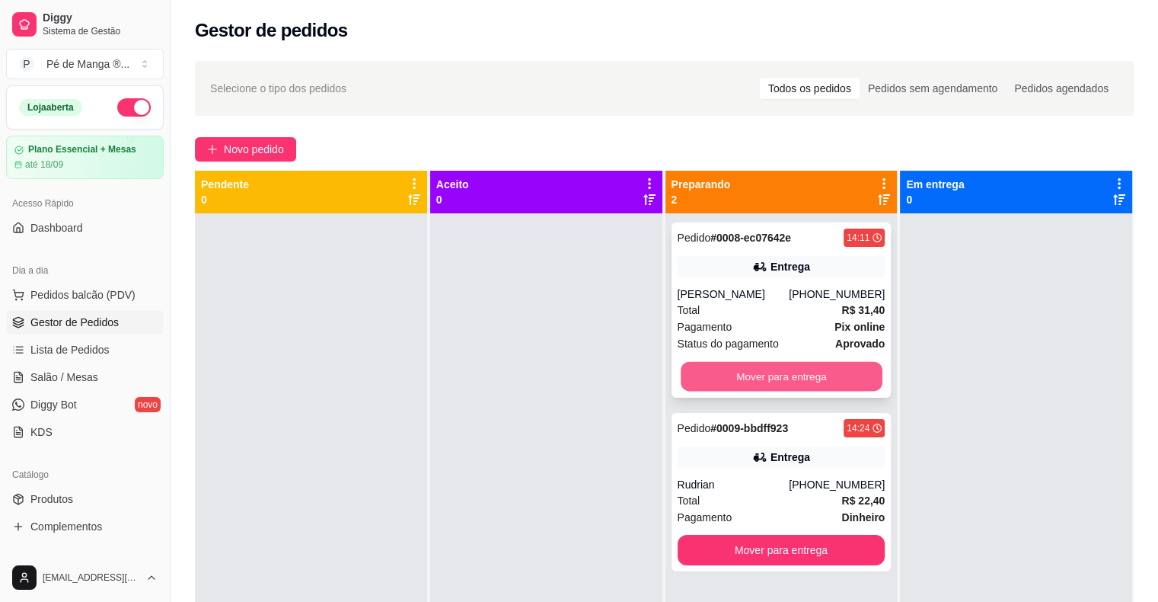
click at [770, 377] on button "Mover para entrega" at bounding box center [782, 377] width 202 height 30
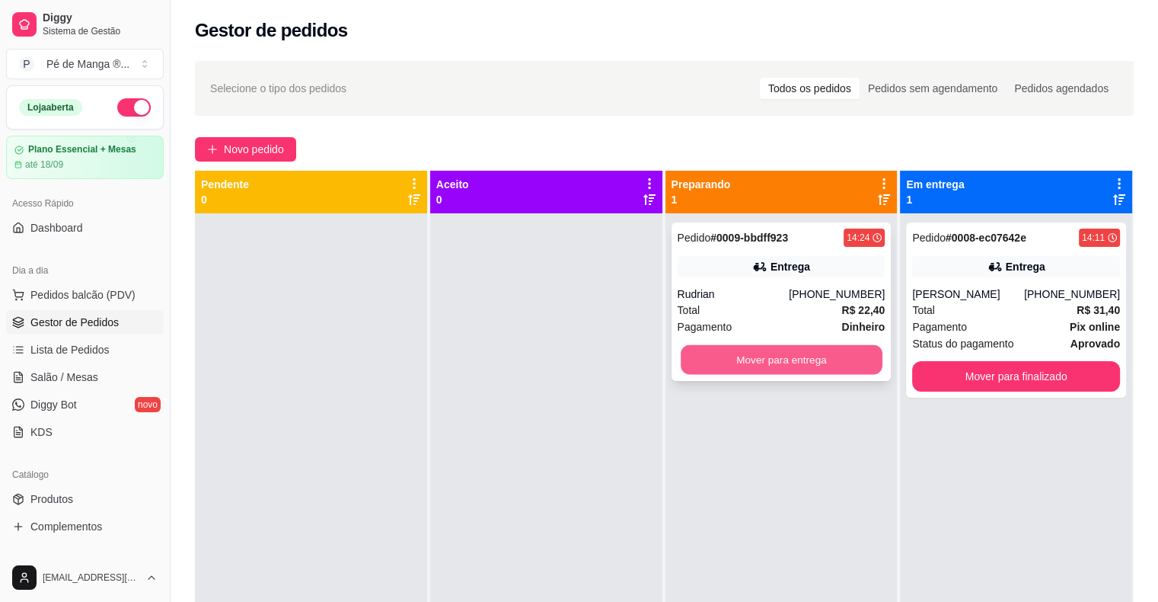
click at [813, 367] on button "Mover para entrega" at bounding box center [782, 360] width 202 height 30
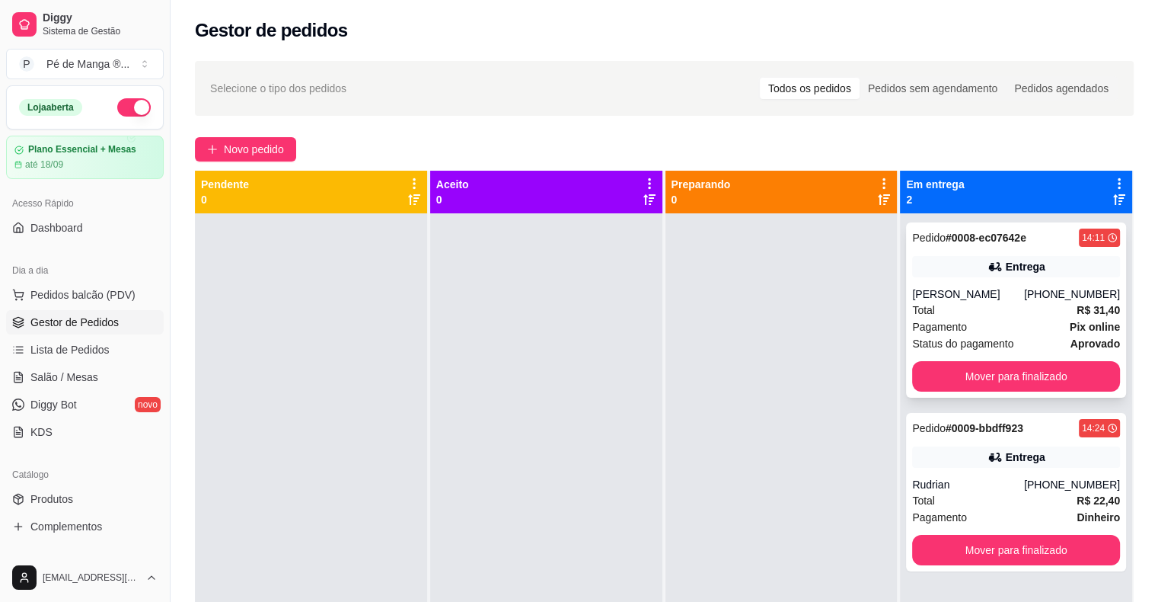
click at [1054, 299] on div "(15) 99109-1954" at bounding box center [1072, 293] width 96 height 15
click at [990, 547] on button "Mover para finalizado" at bounding box center [1016, 550] width 202 height 30
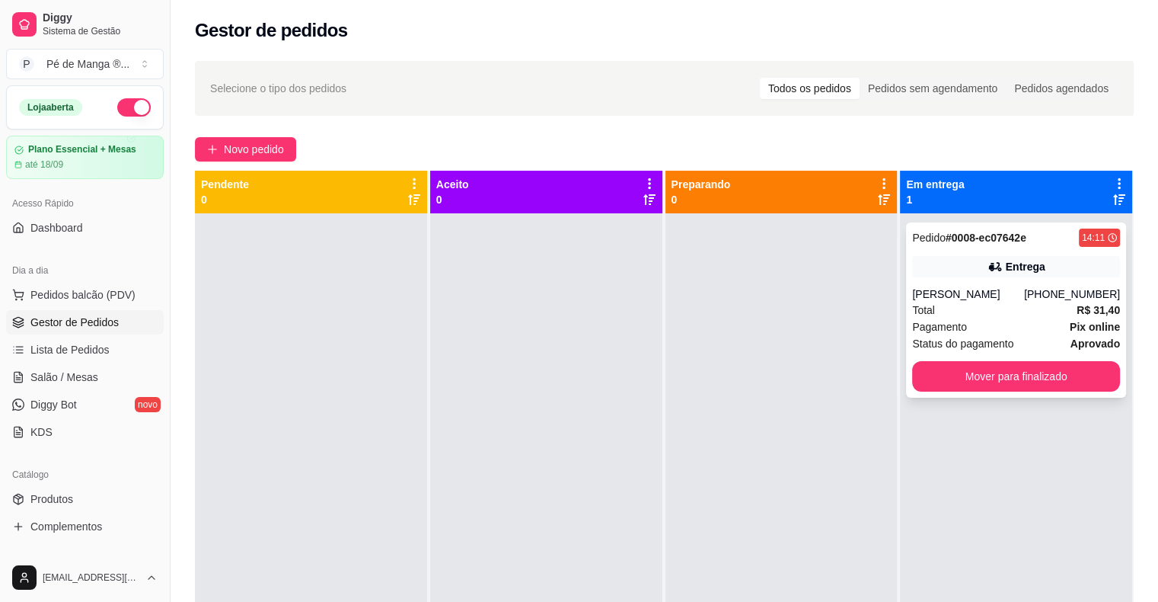
click at [988, 273] on icon at bounding box center [995, 266] width 15 height 15
click at [997, 372] on button "Mover para finalizado" at bounding box center [1016, 376] width 208 height 30
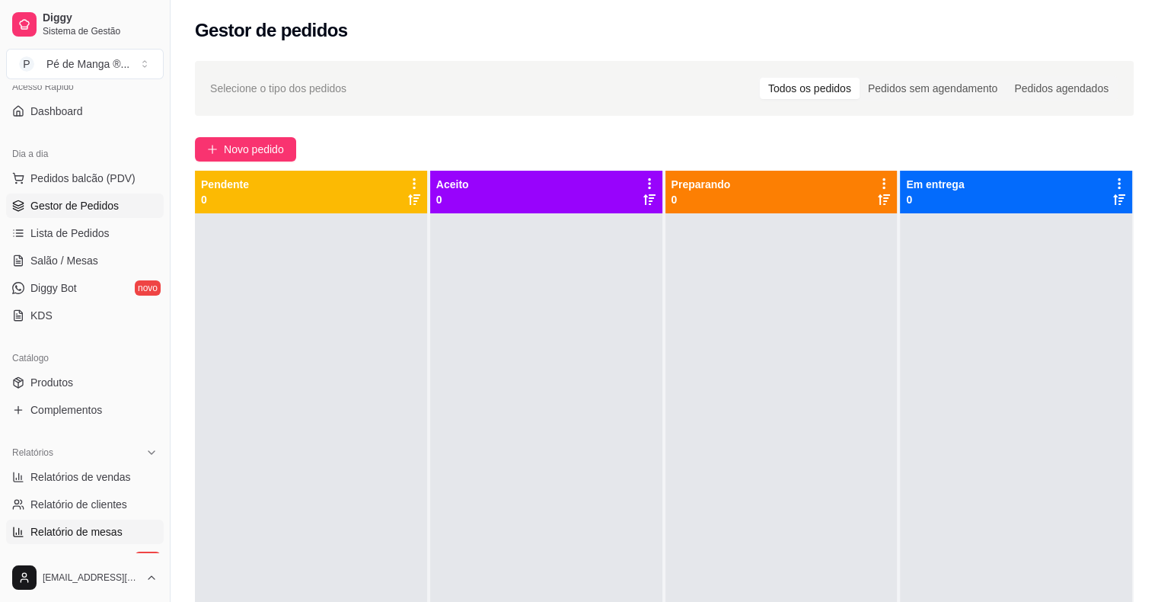
scroll to position [152, 0]
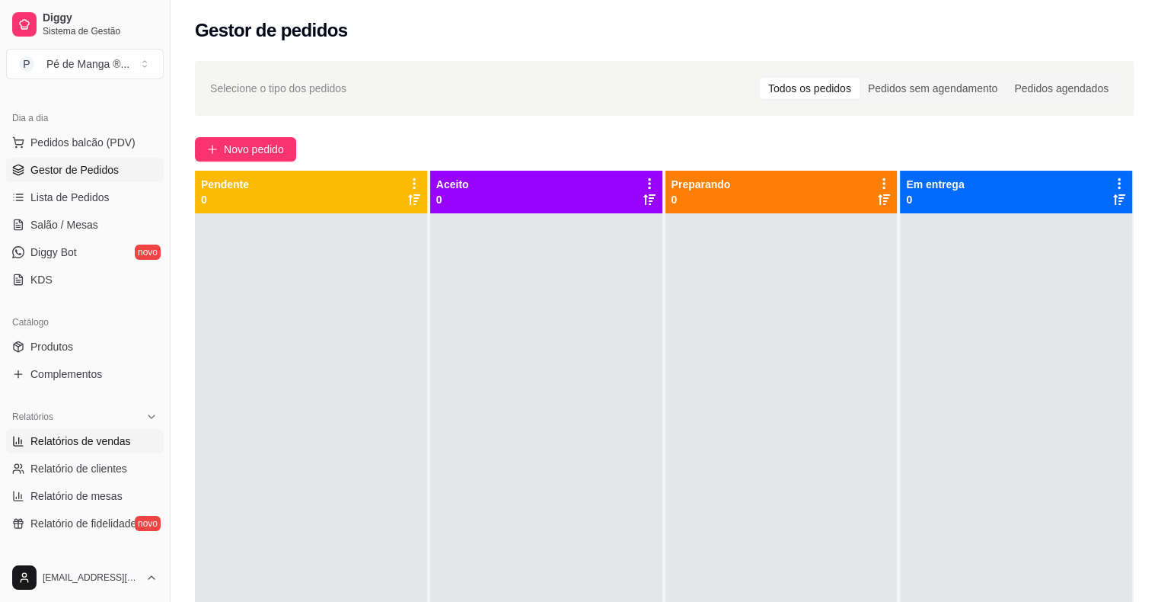
click at [88, 443] on span "Relatórios de vendas" at bounding box center [80, 440] width 101 height 15
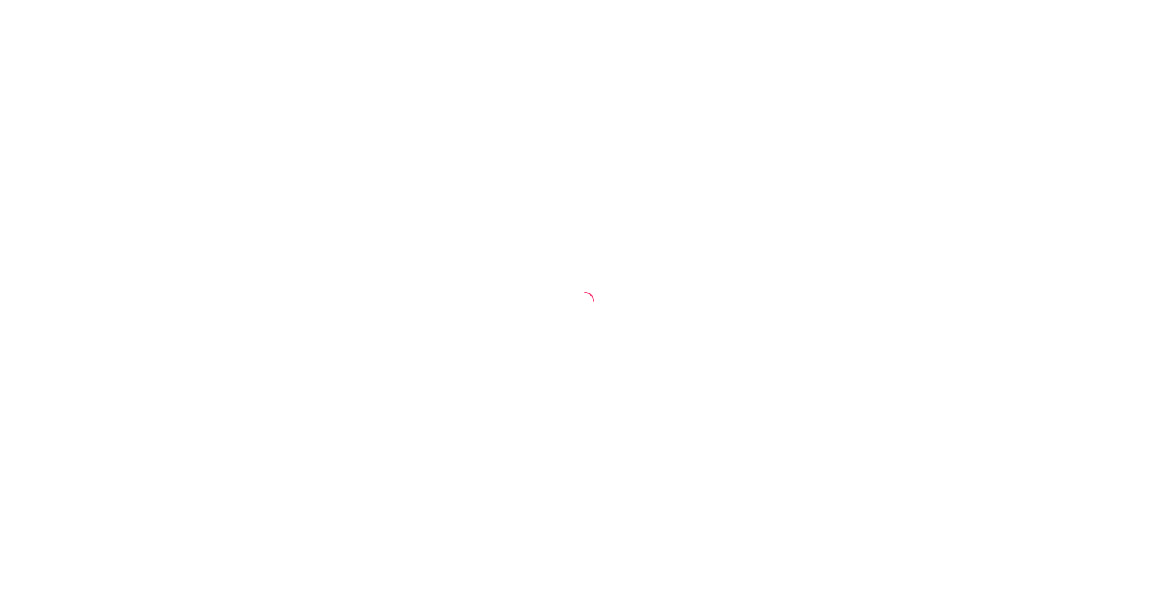
select select "ALL"
select select "0"
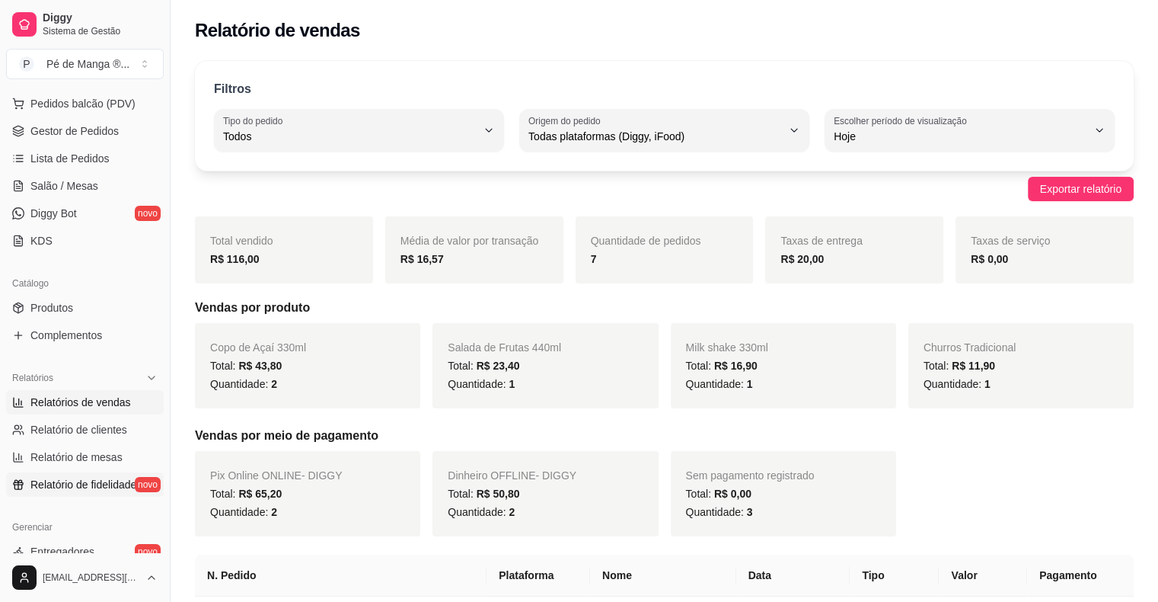
scroll to position [228, 0]
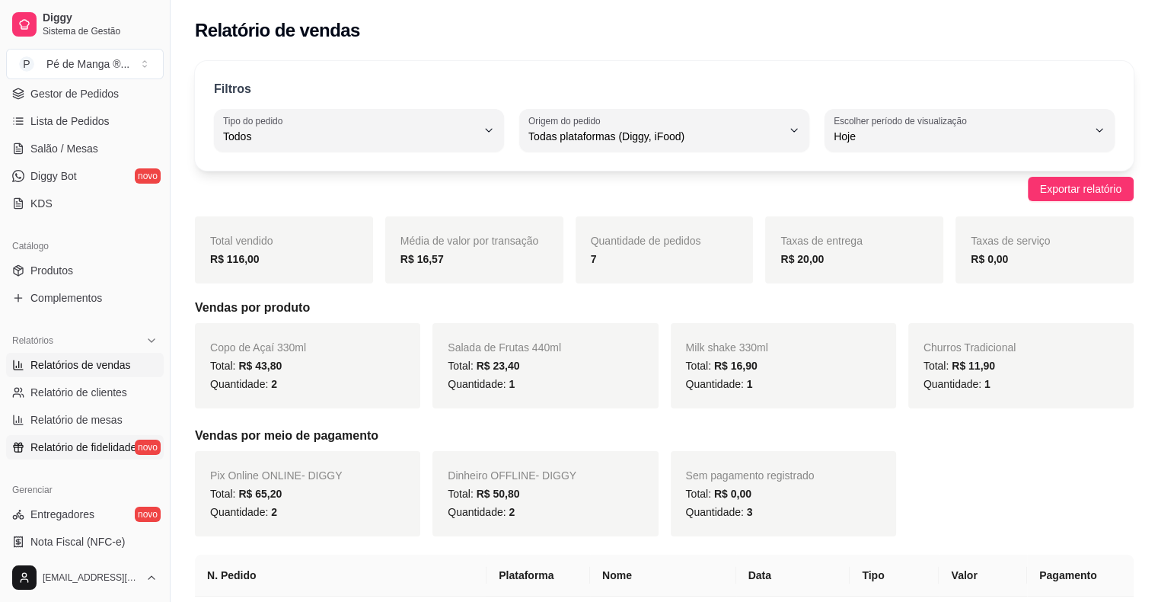
click at [104, 448] on span "Relatório de fidelidade" at bounding box center [83, 446] width 106 height 15
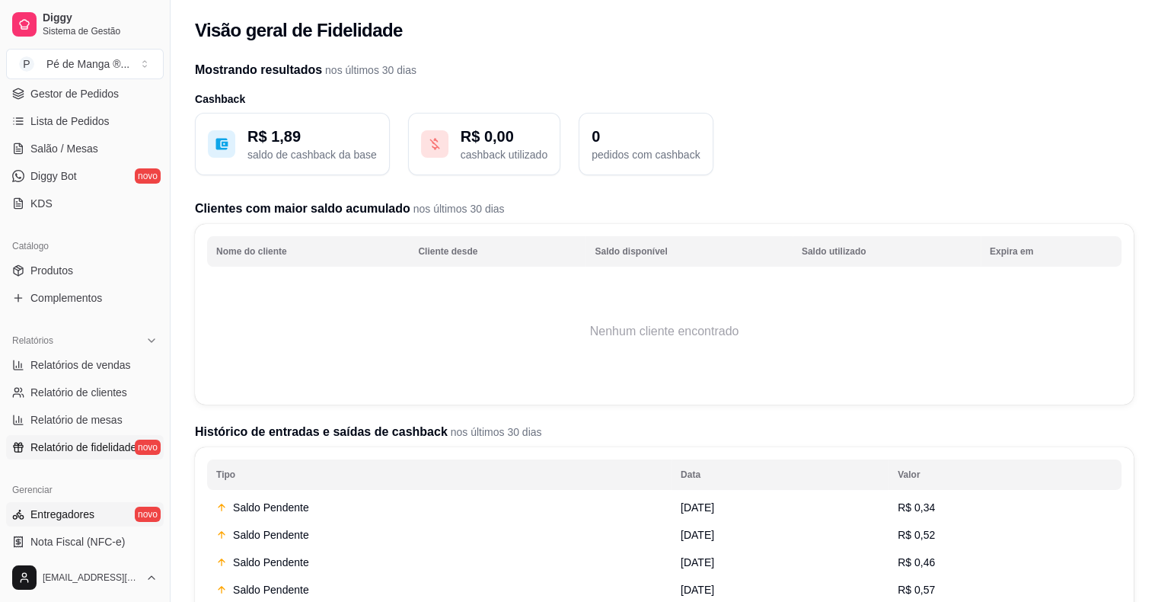
click at [118, 517] on link "Entregadores novo" at bounding box center [85, 514] width 158 height 24
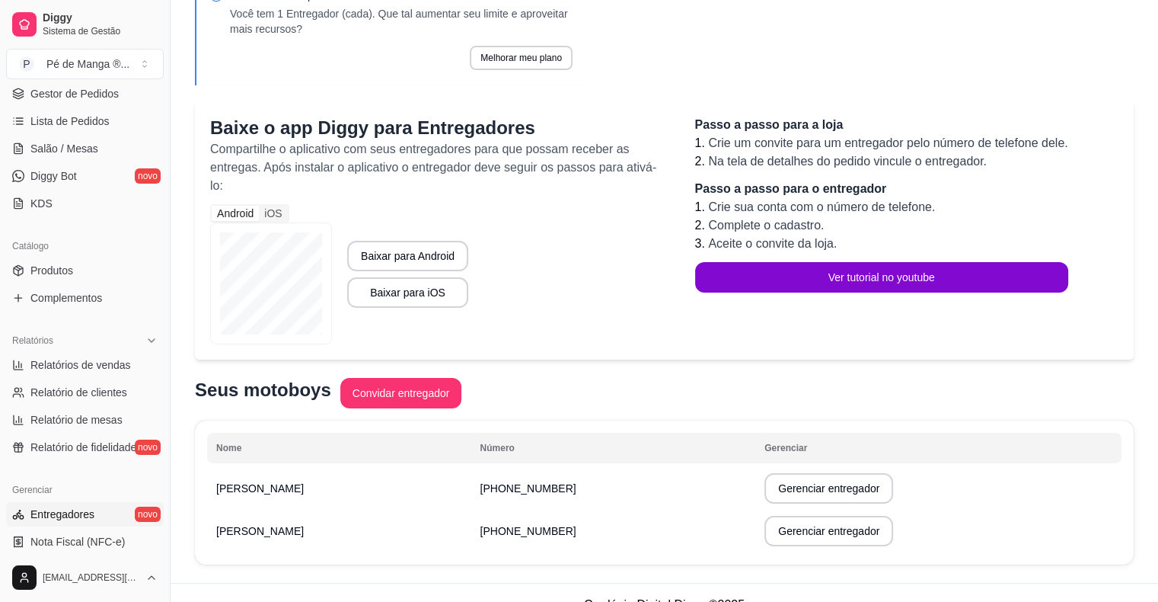
scroll to position [198, 0]
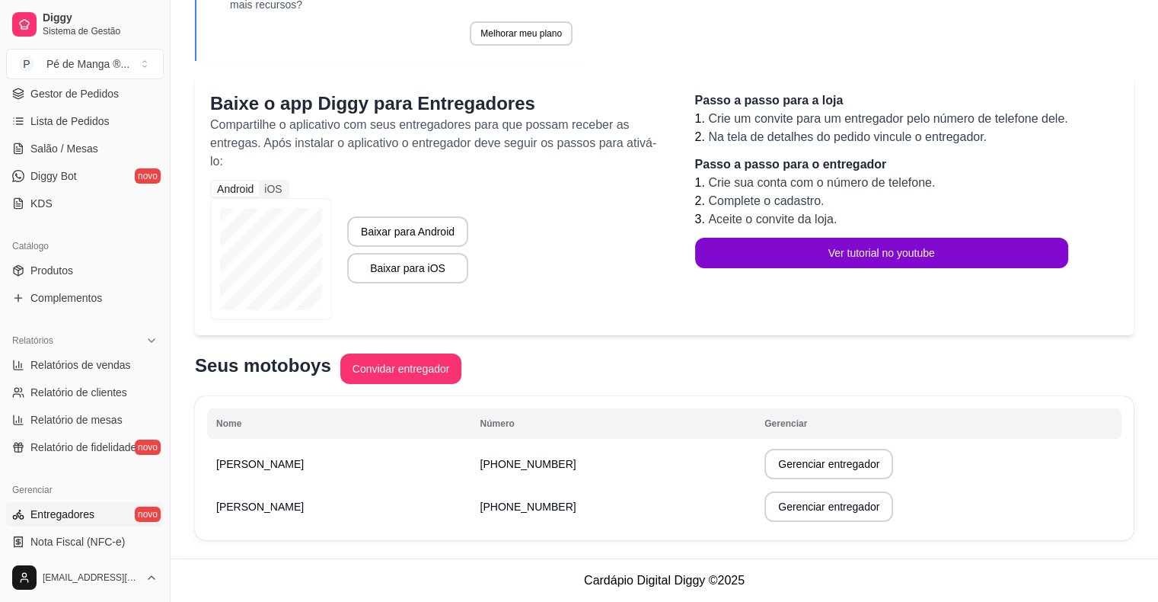
click at [471, 516] on td "[PHONE_NUMBER]" at bounding box center [613, 506] width 285 height 43
click at [480, 505] on span "[PHONE_NUMBER]" at bounding box center [528, 506] width 96 height 12
click at [493, 548] on div "Período de teste Você está no período de teste até o dia 17/09/2025 às 21:24. R…" at bounding box center [665, 209] width 988 height 698
click at [249, 505] on p "[PERSON_NAME]" at bounding box center [339, 506] width 246 height 15
drag, startPoint x: 303, startPoint y: 528, endPoint x: 314, endPoint y: 533, distance: 12.6
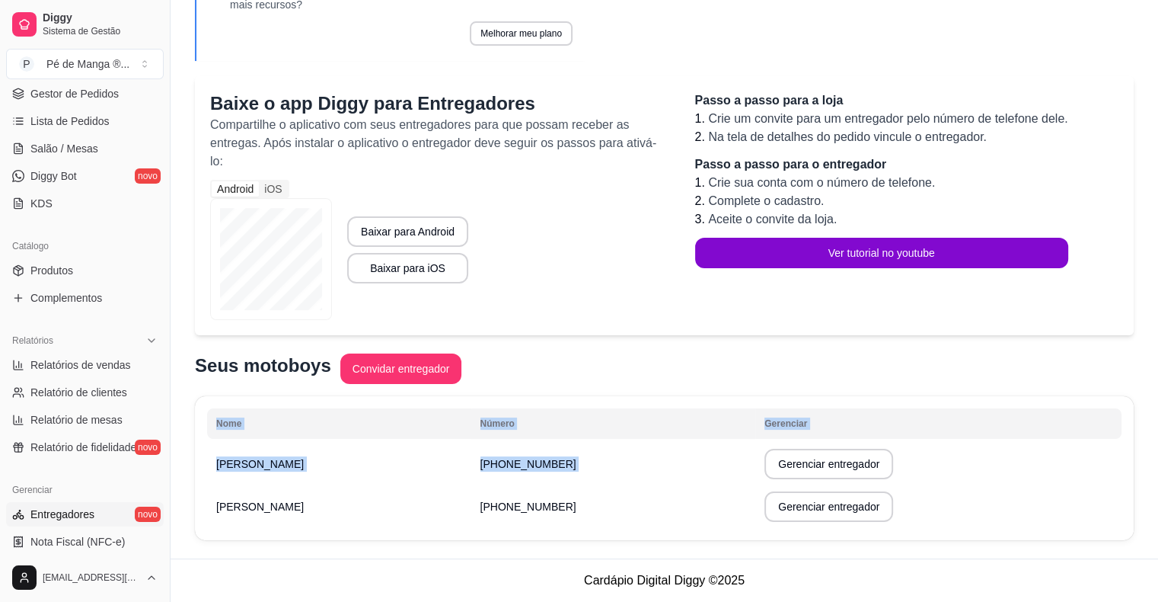
click at [304, 528] on div "Nome Número Gerenciar Samuel (15) 9 9668-5304 Gerenciar entregador Samuel (15) …" at bounding box center [664, 468] width 939 height 144
click at [345, 562] on footer "Cardápio Digital Diggy © 2025" at bounding box center [665, 579] width 988 height 43
click at [767, 513] on button "Gerenciar entregador" at bounding box center [829, 507] width 125 height 30
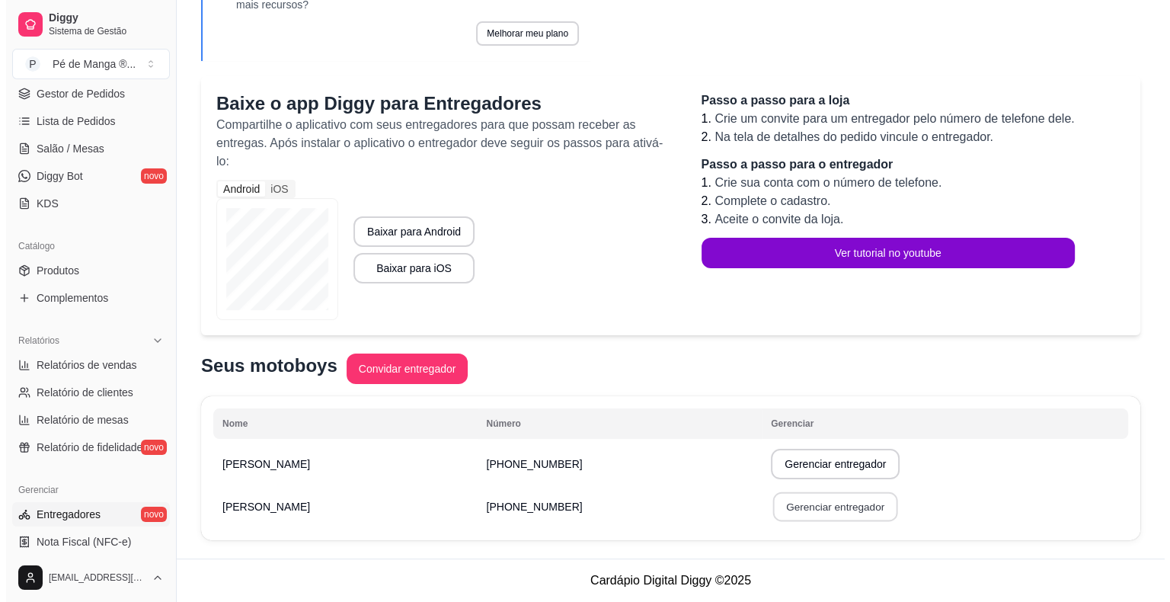
scroll to position [180, 0]
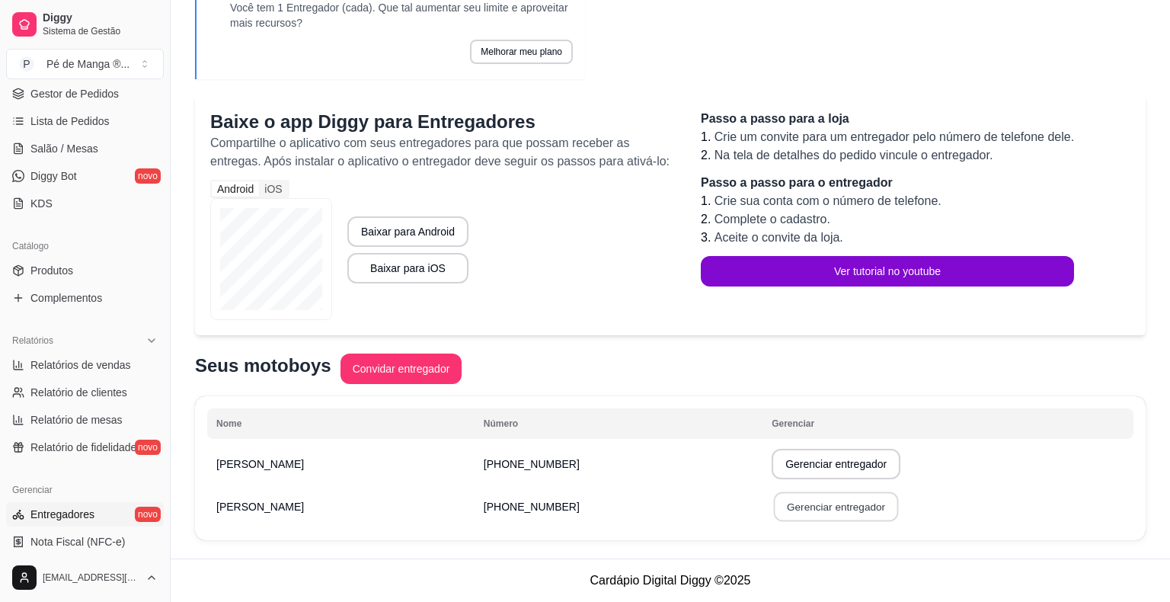
select select "30"
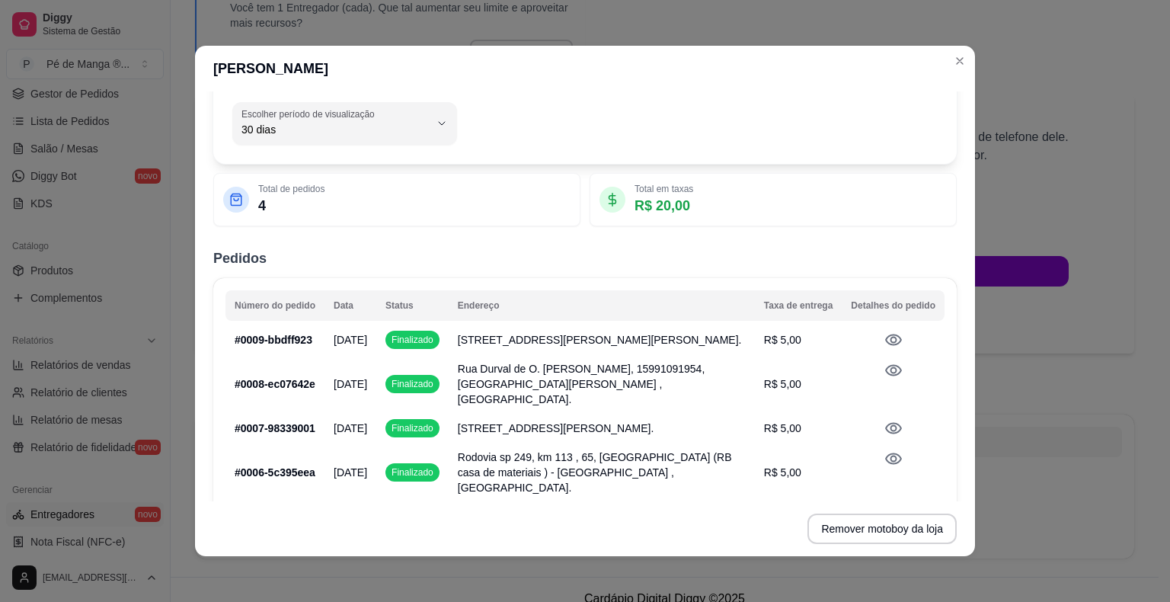
scroll to position [0, 0]
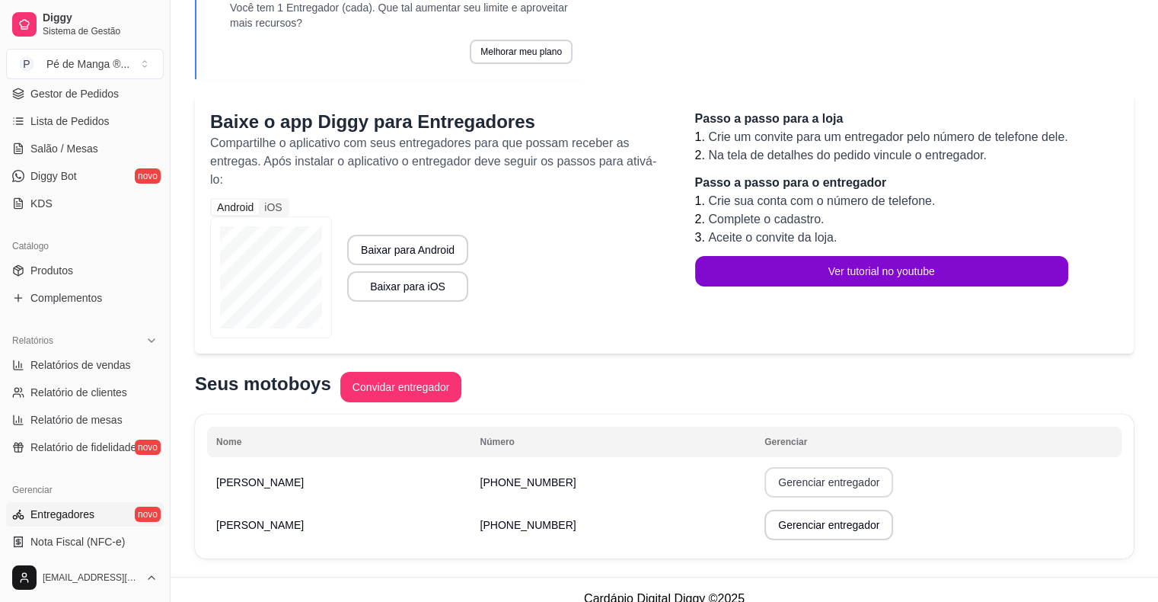
click at [764, 487] on button "Gerenciar entregador" at bounding box center [828, 482] width 129 height 30
select select "30"
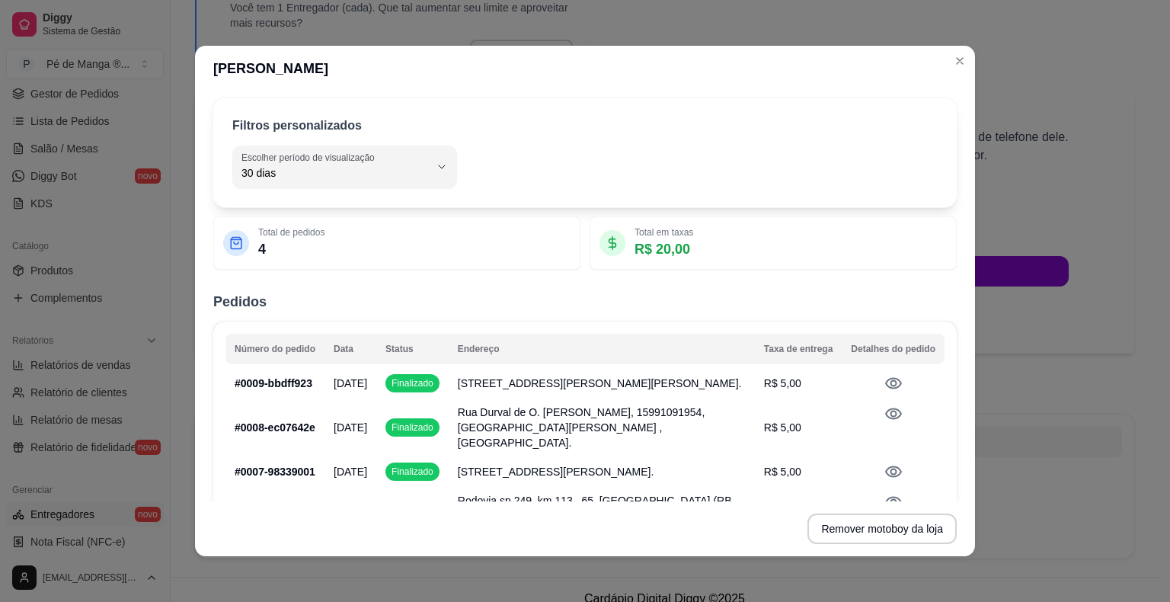
scroll to position [91, 0]
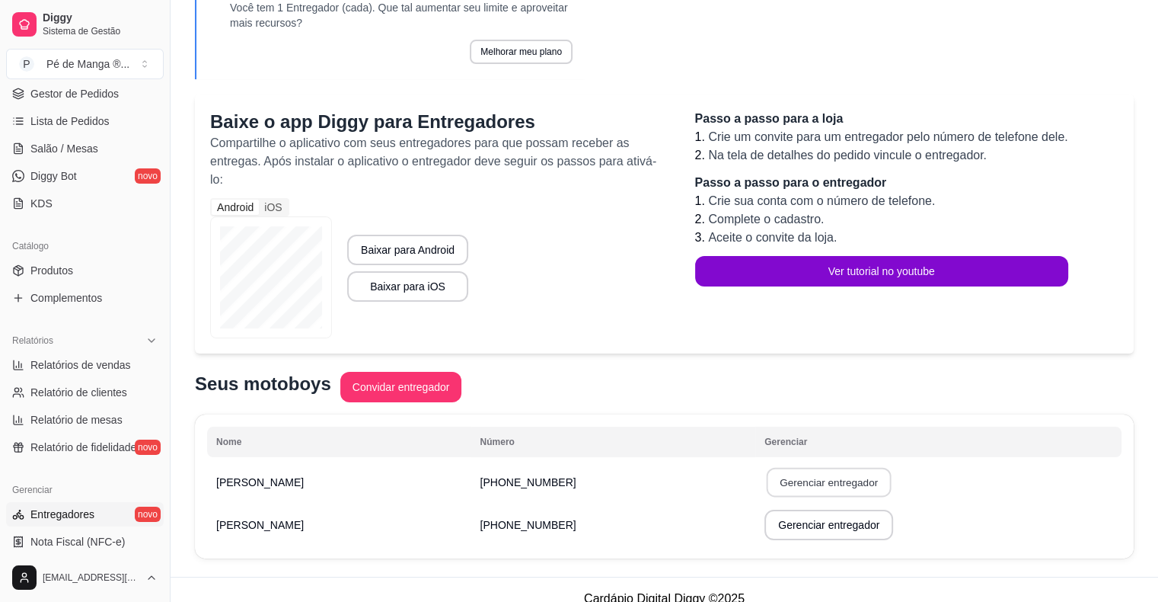
click at [767, 487] on button "Gerenciar entregador" at bounding box center [829, 483] width 125 height 30
select select "30"
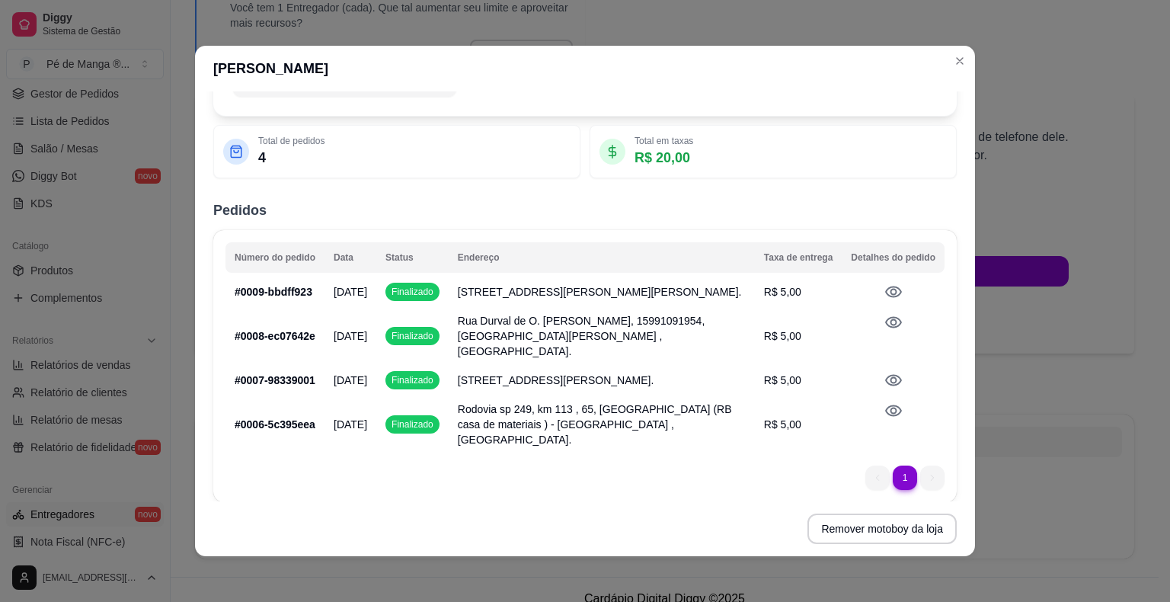
click at [884, 331] on icon at bounding box center [893, 322] width 18 height 18
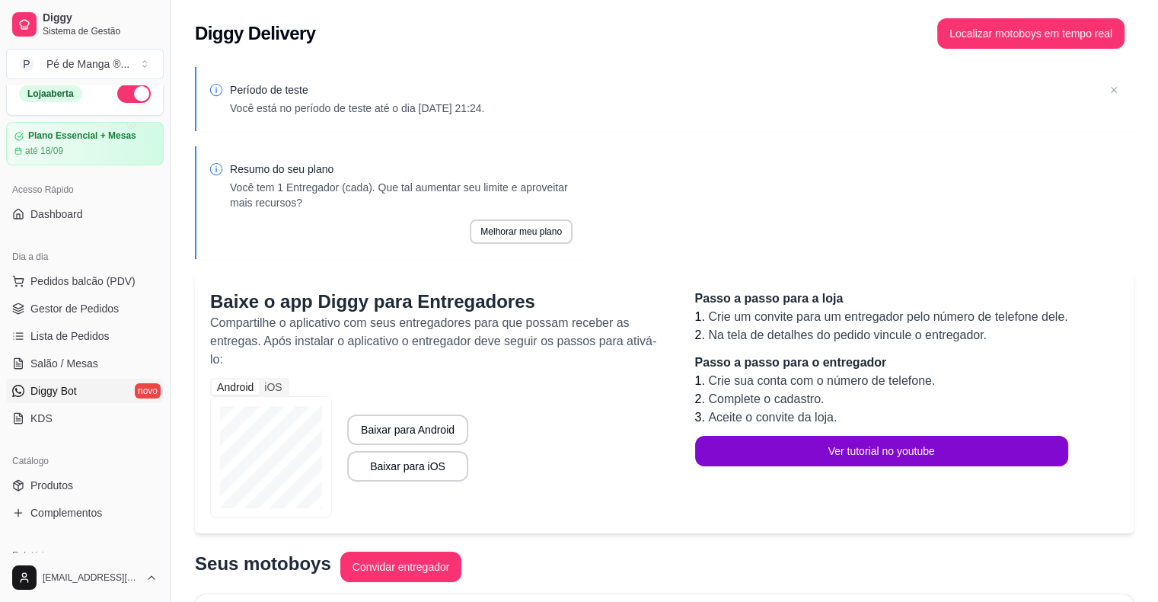
scroll to position [0, 0]
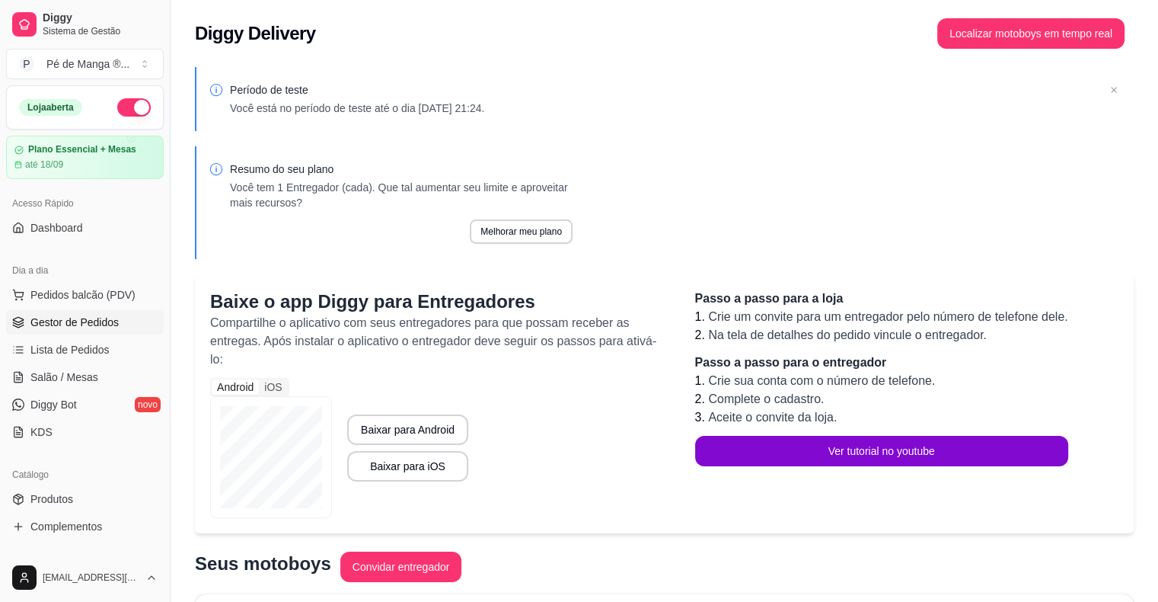
click at [120, 326] on link "Gestor de Pedidos" at bounding box center [85, 322] width 158 height 24
